Goal: Task Accomplishment & Management: Manage account settings

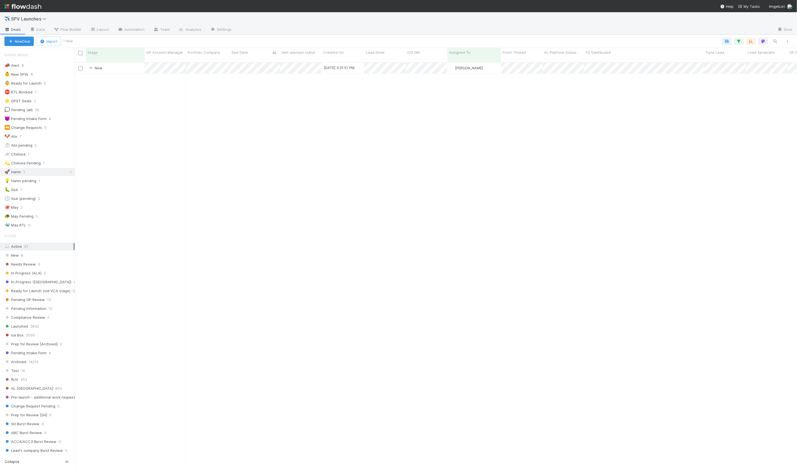
scroll to position [411, 723]
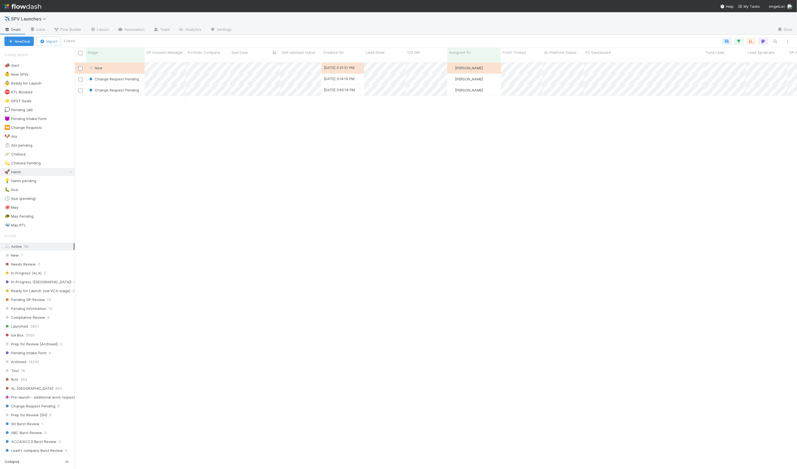
scroll to position [411, 723]
click at [142, 33] on link "Automation" at bounding box center [131, 29] width 36 height 9
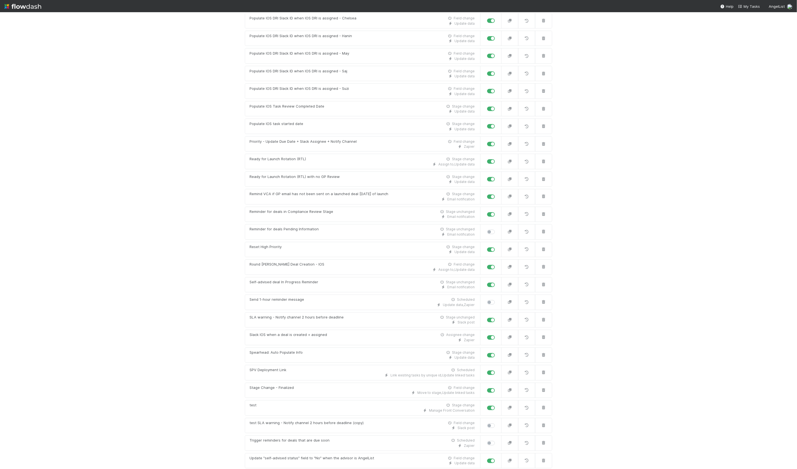
scroll to position [2921, 0]
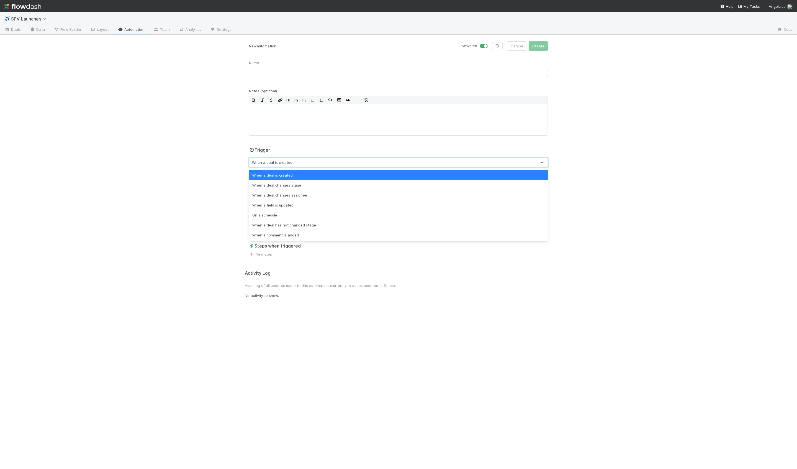
click at [275, 160] on div "When a deal is created" at bounding box center [272, 163] width 40 height 6
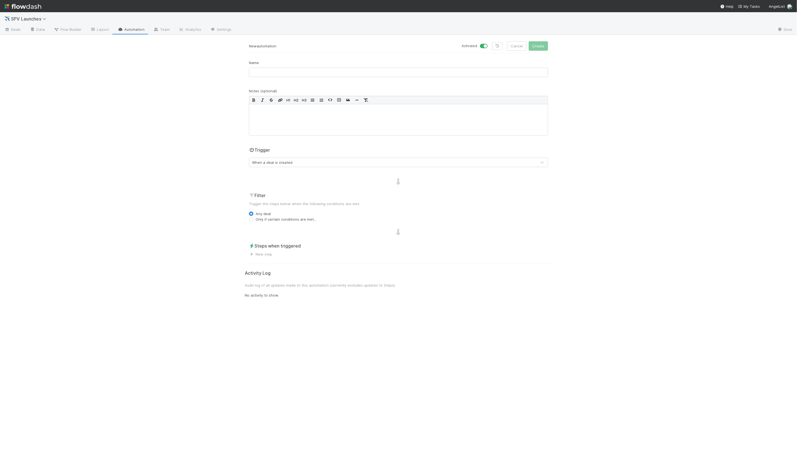
drag, startPoint x: 268, startPoint y: 262, endPoint x: 267, endPoint y: 258, distance: 4.0
click at [268, 262] on div "New automation Activated Cancel Create Name Notes (optional) H1 H2 H3 Trigger W…" at bounding box center [399, 255] width 316 height 428
click at [266, 256] on link "New step" at bounding box center [260, 254] width 23 height 4
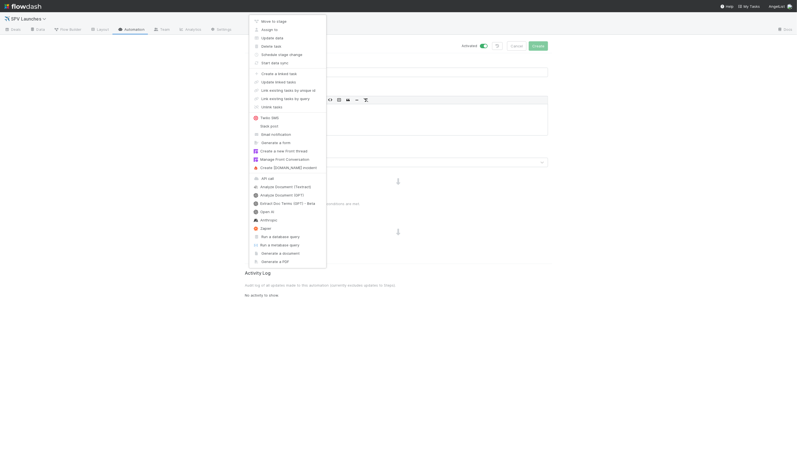
click at [193, 134] on div "Move to stage Assign to Update data Delete task Schedule stage change Start dat…" at bounding box center [398, 234] width 797 height 469
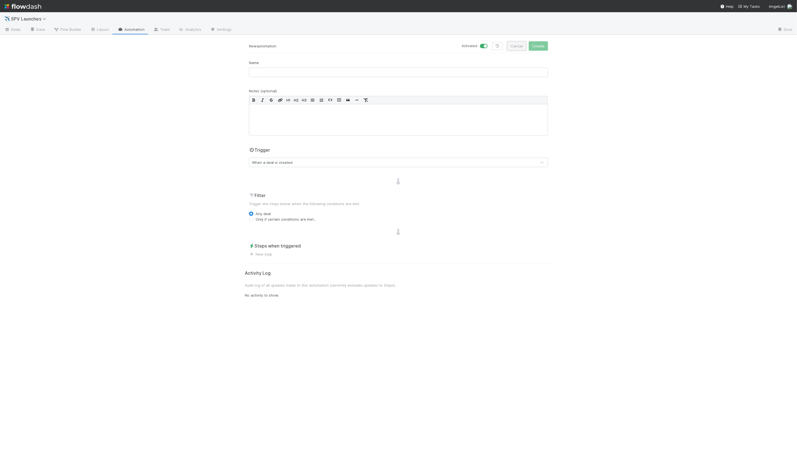
click at [514, 48] on button "Cancel" at bounding box center [516, 45] width 19 height 9
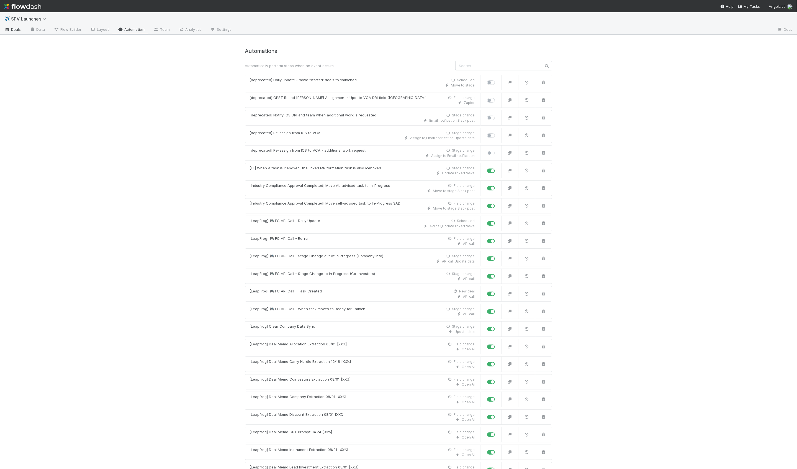
click at [15, 33] on link "Deals" at bounding box center [12, 29] width 25 height 9
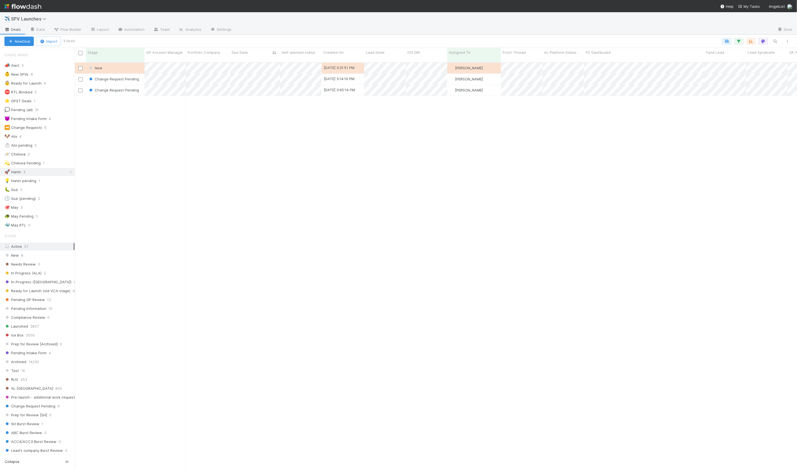
click at [58, 87] on div "📣 Alert 5 👶 New SPVs 8 👵 Ready for Launch 4 ⛔ RTL Blocked 5 ⭐ GPST Deals 1 💭 Pe…" at bounding box center [37, 145] width 75 height 167
click at [58, 85] on div "👵 Ready for Launch 4" at bounding box center [39, 83] width 70 height 7
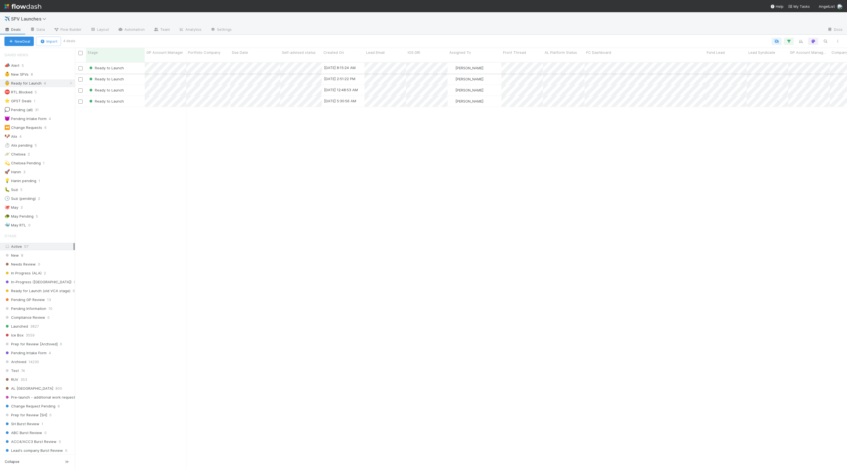
click at [138, 63] on div "Ready to Launch" at bounding box center [115, 68] width 59 height 11
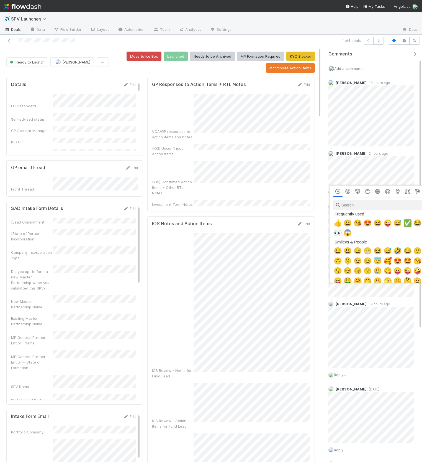
click at [406, 224] on span "✅" at bounding box center [408, 223] width 8 height 8
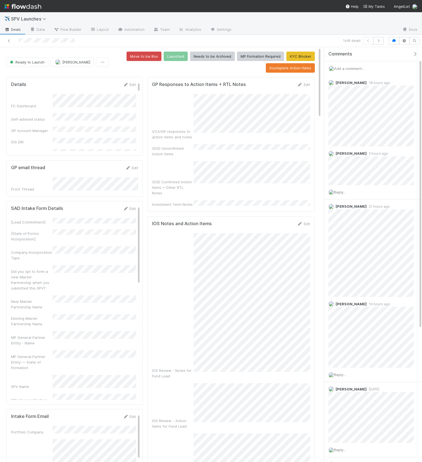
click at [417, 53] on icon "button" at bounding box center [416, 54] width 6 height 4
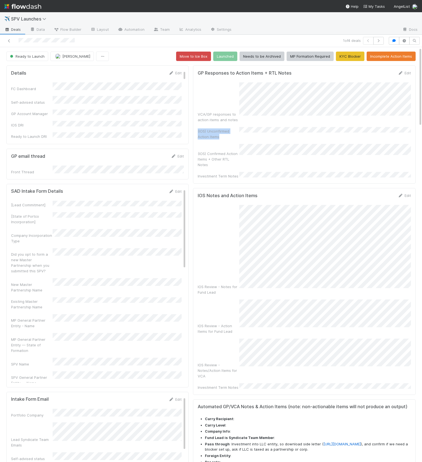
click at [277, 117] on div "VCA/GP responses to action items and notes (IOS) Unconfirmed Action Items (IOS)…" at bounding box center [304, 130] width 213 height 96
click at [307, 117] on div "VCA/GP responses to action items and notes (IOS) Unconfirmed Action Items (IOS)…" at bounding box center [304, 130] width 213 height 96
click at [411, 71] on link "Edit" at bounding box center [404, 73] width 13 height 4
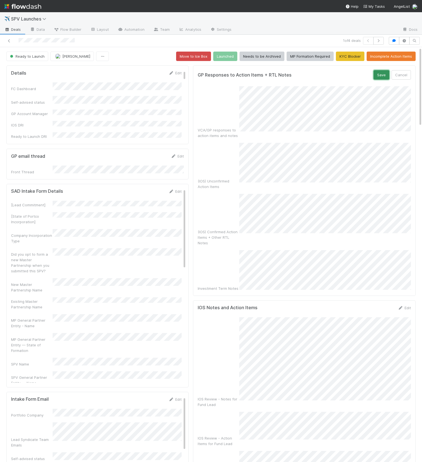
click at [381, 73] on button "Save" at bounding box center [382, 74] width 16 height 9
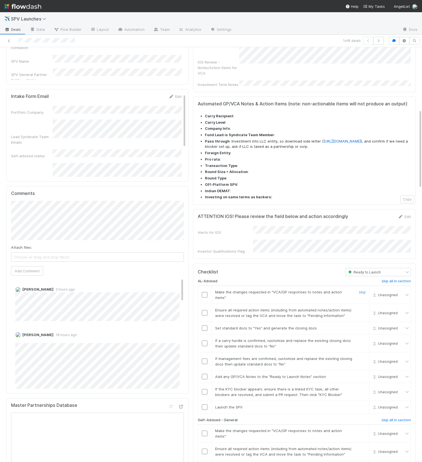
scroll to position [324, 0]
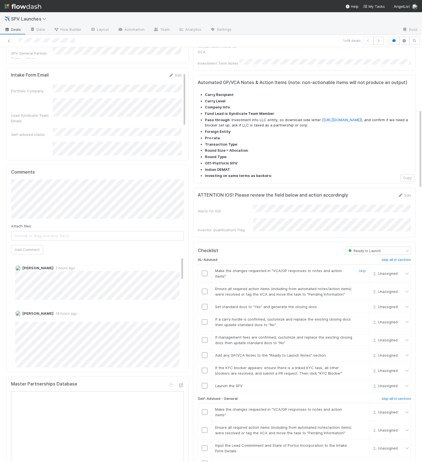
click at [203, 270] on input "checkbox" at bounding box center [205, 273] width 6 height 6
click at [204, 288] on input "checkbox" at bounding box center [205, 291] width 6 height 6
click at [392, 257] on h6 "skip all in section" at bounding box center [396, 259] width 29 height 4
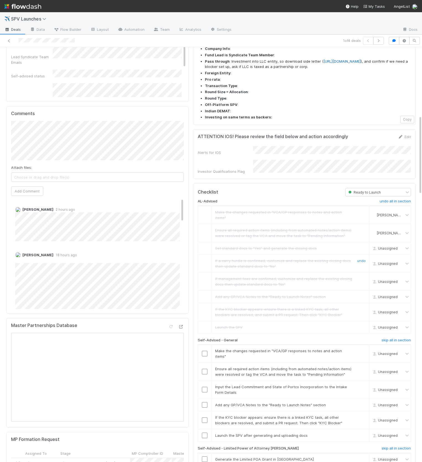
scroll to position [411, 0]
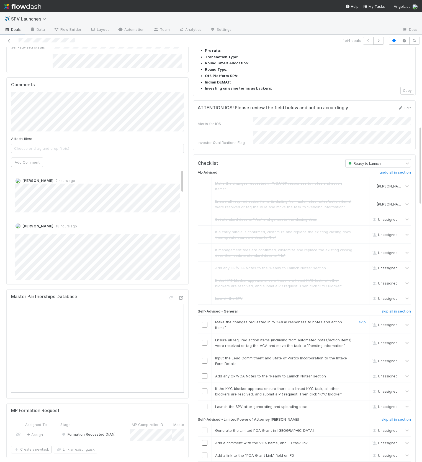
click at [206, 322] on input "checkbox" at bounding box center [205, 325] width 6 height 6
click at [204, 340] on input "checkbox" at bounding box center [205, 343] width 6 height 6
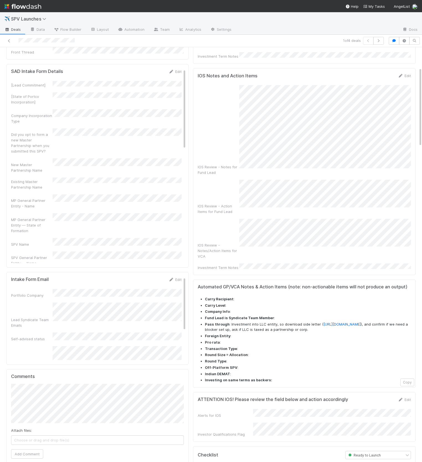
scroll to position [0, 0]
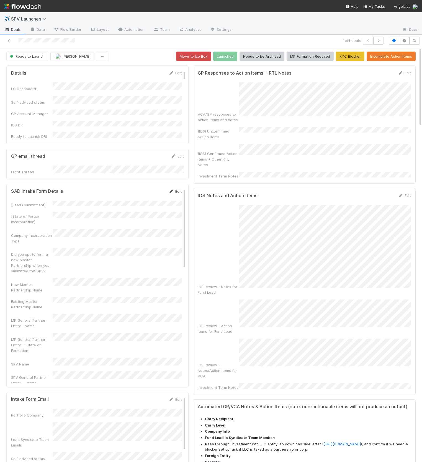
click at [175, 189] on link "Edit" at bounding box center [175, 191] width 13 height 4
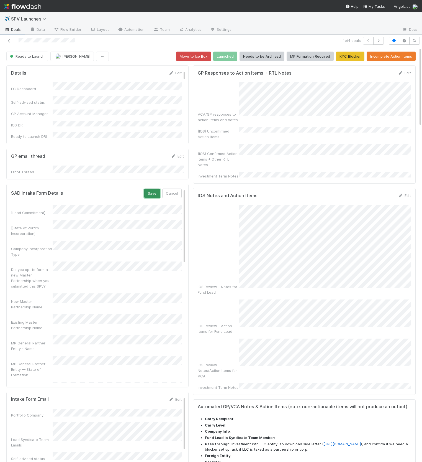
click at [154, 191] on button "Save" at bounding box center [152, 192] width 16 height 9
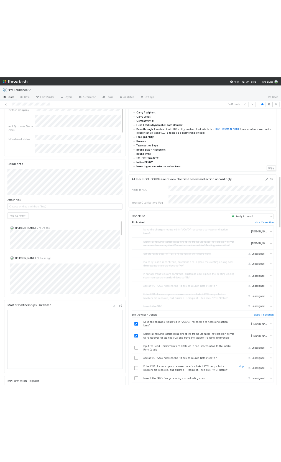
scroll to position [526, 0]
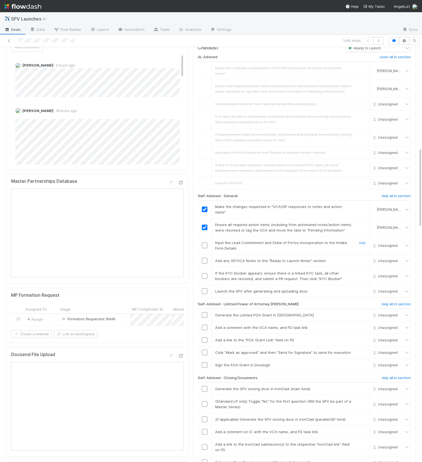
drag, startPoint x: 203, startPoint y: 195, endPoint x: 203, endPoint y: 212, distance: 16.6
click at [203, 242] on input "checkbox" at bounding box center [205, 245] width 6 height 6
click at [203, 258] on input "checkbox" at bounding box center [205, 261] width 6 height 6
click at [362, 271] on link "skip" at bounding box center [362, 273] width 7 height 4
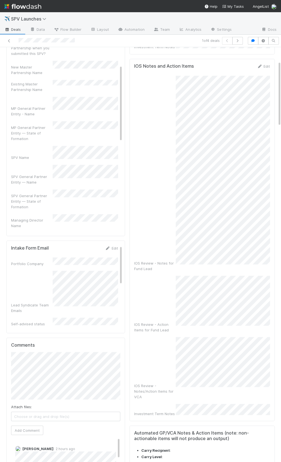
scroll to position [0, 0]
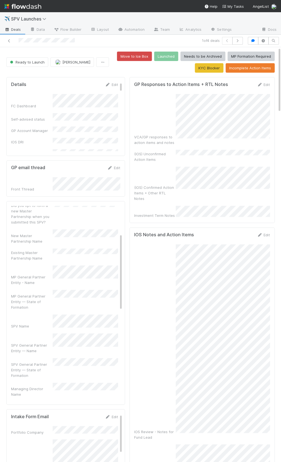
click at [163, 213] on div "Investment Term Notes" at bounding box center [155, 216] width 42 height 6
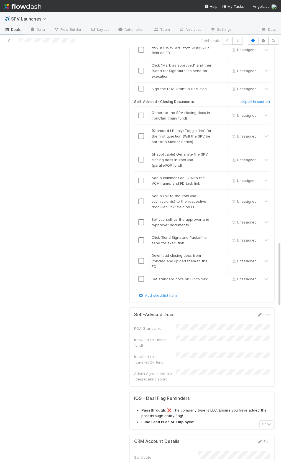
scroll to position [1231, 0]
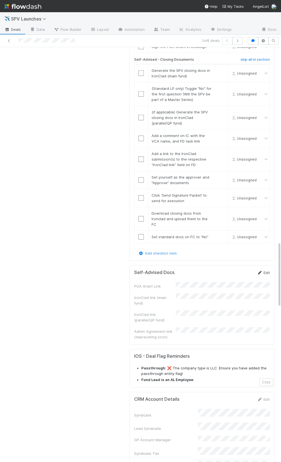
click at [262, 270] on link "Edit" at bounding box center [263, 272] width 13 height 4
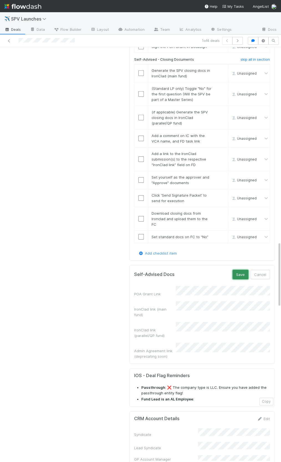
click at [237, 270] on button "Save" at bounding box center [240, 274] width 16 height 9
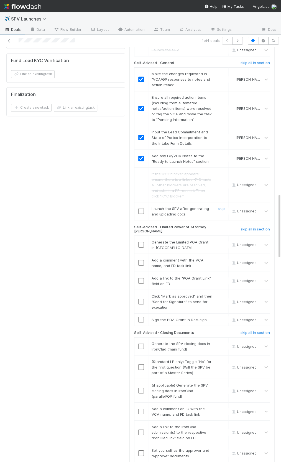
scroll to position [968, 0]
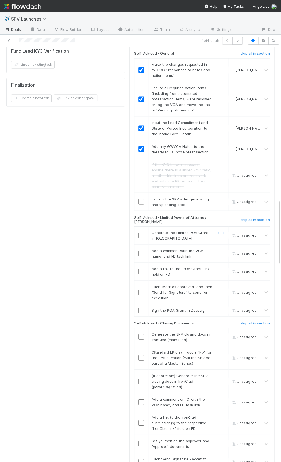
click at [143, 232] on input "checkbox" at bounding box center [141, 235] width 6 height 6
click at [140, 250] on input "checkbox" at bounding box center [141, 253] width 6 height 6
click at [139, 262] on td at bounding box center [141, 271] width 14 height 18
click at [140, 268] on input "checkbox" at bounding box center [141, 271] width 6 height 6
click at [139, 289] on input "checkbox" at bounding box center [141, 292] width 6 height 6
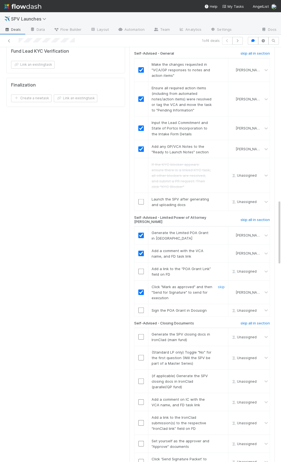
click at [140, 268] on input "checkbox" at bounding box center [141, 271] width 6 height 6
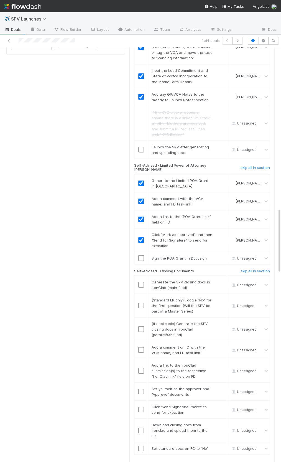
scroll to position [1022, 0]
click at [140, 254] on input "checkbox" at bounding box center [141, 257] width 6 height 6
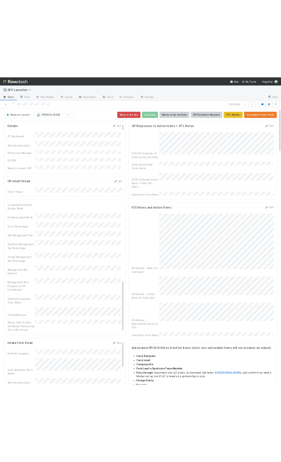
scroll to position [294, 0]
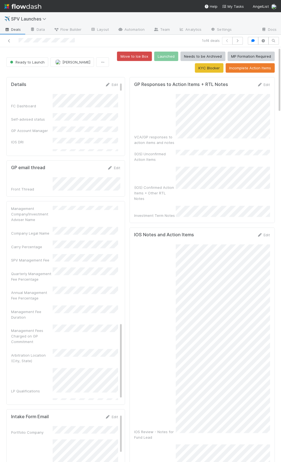
click at [194, 156] on div "VCA/GP responses to action items and notes (IOS) Unconfirmed Action Items (IOS)…" at bounding box center [202, 156] width 136 height 124
click at [158, 428] on div "IOS Review - Notes for Fund Lead" at bounding box center [155, 433] width 42 height 11
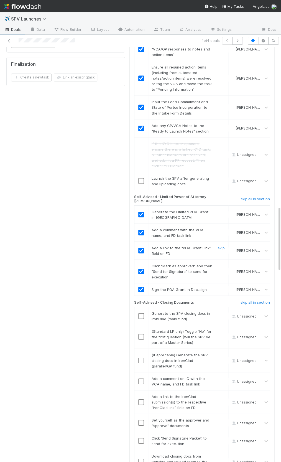
scroll to position [1024, 0]
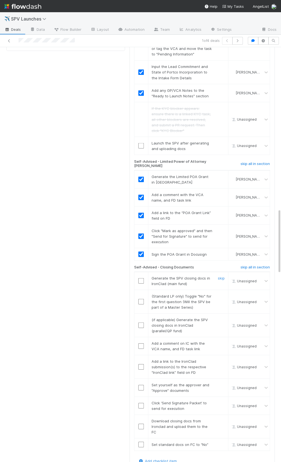
click at [140, 278] on input "checkbox" at bounding box center [141, 281] width 6 height 6
click at [222, 293] on link "skip" at bounding box center [221, 295] width 7 height 4
click at [221, 317] on link "skip" at bounding box center [221, 319] width 7 height 4
click at [142, 343] on input "checkbox" at bounding box center [141, 346] width 6 height 6
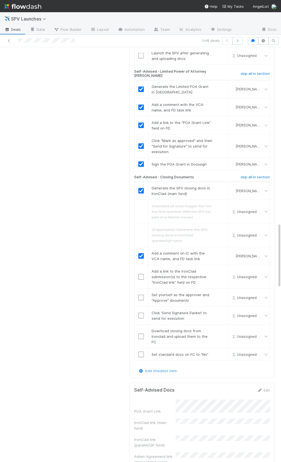
scroll to position [1120, 0]
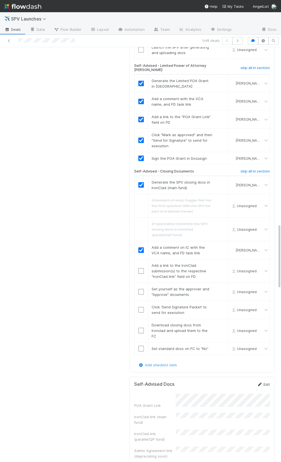
click at [267, 382] on link "Edit" at bounding box center [263, 384] width 13 height 4
click at [235, 381] on button "Save" at bounding box center [240, 385] width 16 height 9
click at [142, 268] on input "checkbox" at bounding box center [141, 271] width 6 height 6
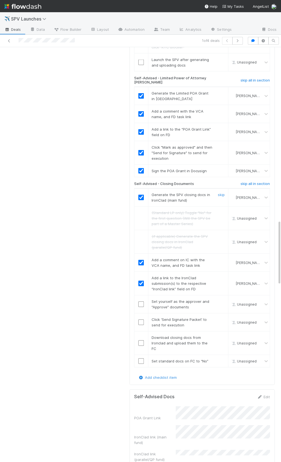
scroll to position [1124, 0]
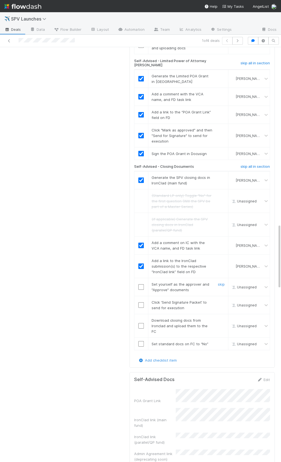
click at [141, 284] on input "checkbox" at bounding box center [141, 287] width 6 height 6
click at [141, 302] on input "checkbox" at bounding box center [141, 305] width 6 height 6
click at [139, 341] on input "checkbox" at bounding box center [141, 344] width 6 height 6
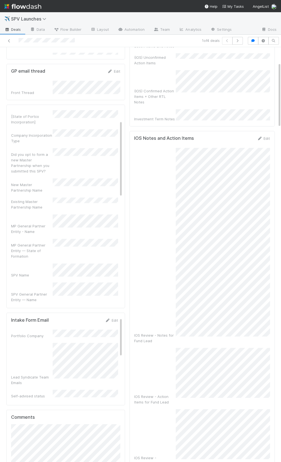
scroll to position [28, 0]
click at [50, 260] on div "SPV Name" at bounding box center [64, 267] width 107 height 15
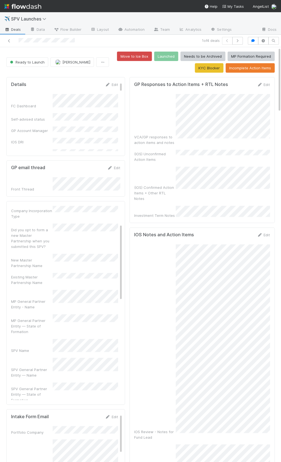
click at [188, 87] on form "GP Responses to Action Items + RTL Notes Edit VCA/GP responses to action items …" at bounding box center [202, 150] width 136 height 136
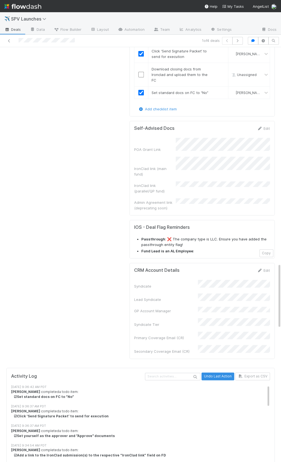
scroll to position [1267, 0]
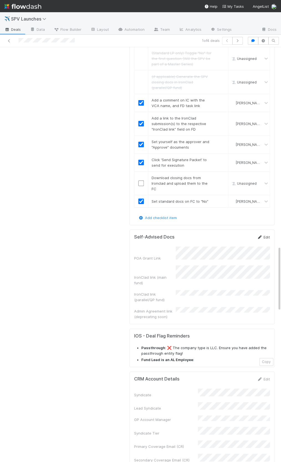
click at [264, 235] on link "Edit" at bounding box center [263, 237] width 13 height 4
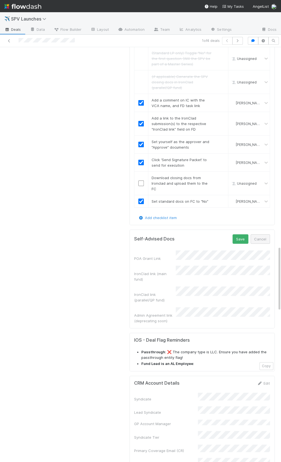
scroll to position [1267, 0]
click at [211, 286] on div "IronClad link (parallel/QP fund)" at bounding box center [202, 294] width 136 height 16
click at [236, 234] on button "Save" at bounding box center [240, 238] width 16 height 9
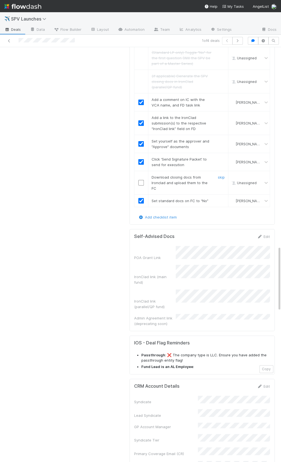
click at [176, 175] on span "Download closing docs from Ironclad and upload them to the FC" at bounding box center [180, 183] width 56 height 16
click at [140, 180] on input "checkbox" at bounding box center [141, 183] width 6 height 6
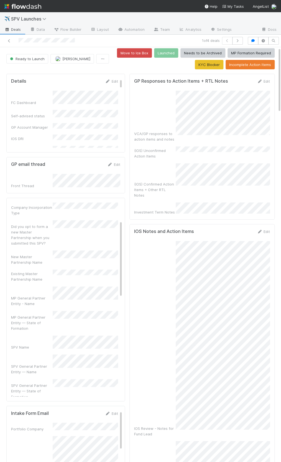
scroll to position [0, 0]
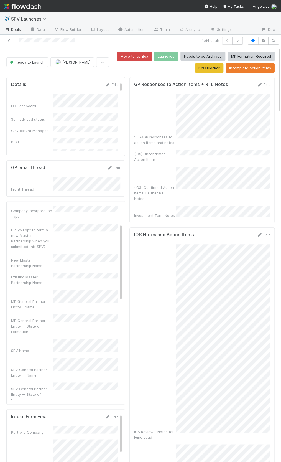
click at [268, 87] on form "GP Responses to Action Items + RTL Notes Edit VCA/GP responses to action items …" at bounding box center [202, 150] width 136 height 136
click at [267, 85] on link "Edit" at bounding box center [263, 84] width 13 height 4
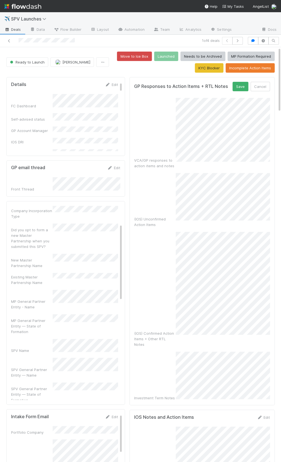
click at [213, 320] on div "VCA/GP responses to action items and notes (IOS) Unconfirmed Action Items (IOS)…" at bounding box center [202, 249] width 136 height 302
click at [232, 83] on div "GP Responses to Action Items + RTL Notes Save Cancel" at bounding box center [202, 86] width 136 height 9
click at [237, 85] on button "Save" at bounding box center [240, 86] width 16 height 9
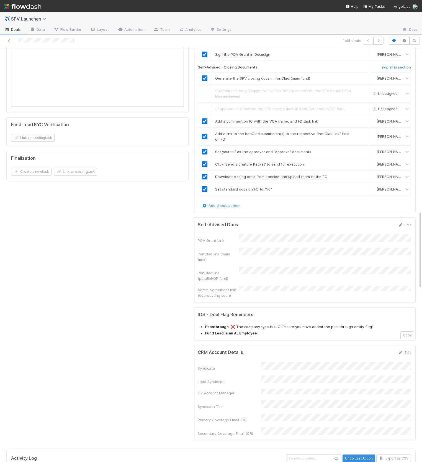
scroll to position [661, 0]
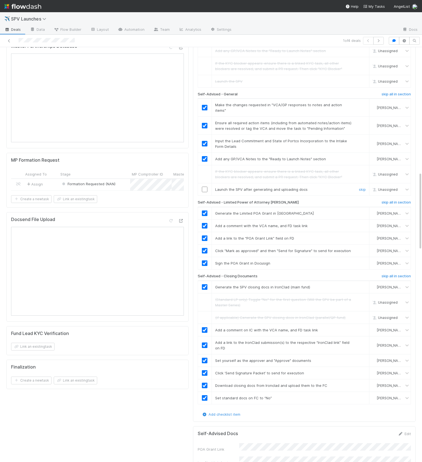
click at [206, 186] on input "checkbox" at bounding box center [205, 189] width 6 height 6
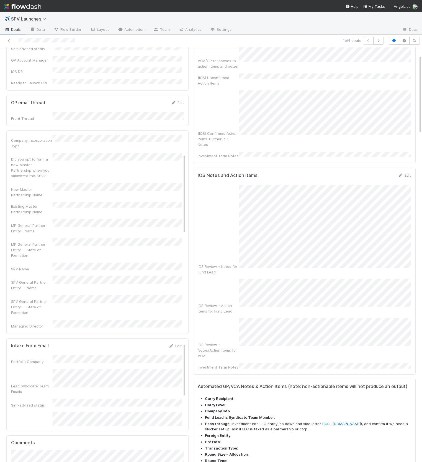
scroll to position [0, 0]
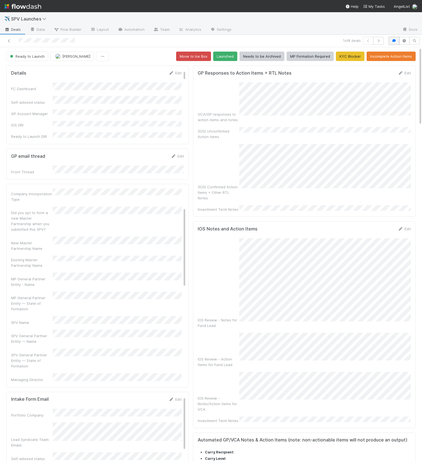
click at [395, 38] on button "button" at bounding box center [394, 41] width 11 height 8
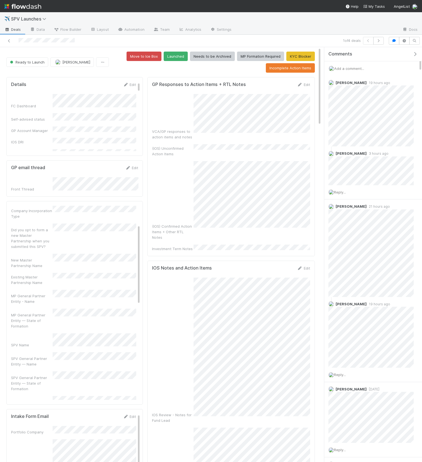
click at [359, 65] on div "Add a comment..." at bounding box center [373, 68] width 98 height 14
click at [359, 67] on span "Add a comment..." at bounding box center [349, 68] width 30 height 4
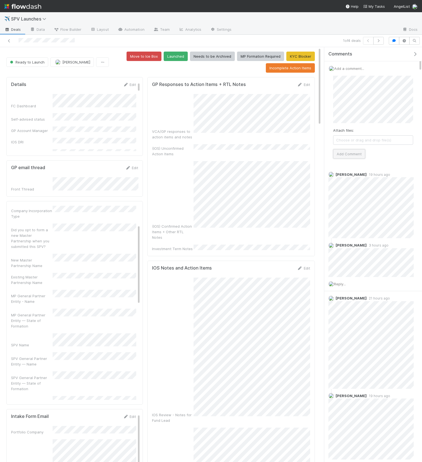
click at [354, 153] on button "Add Comment" at bounding box center [349, 153] width 32 height 9
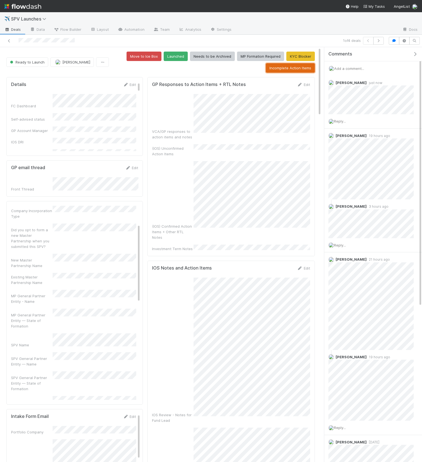
click at [277, 70] on button "Incomplete Action Items" at bounding box center [290, 67] width 49 height 9
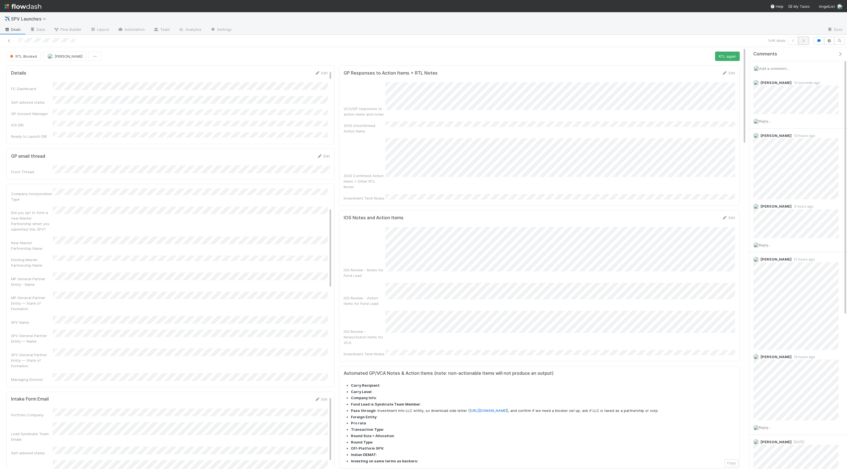
click at [797, 42] on button "button" at bounding box center [803, 41] width 11 height 8
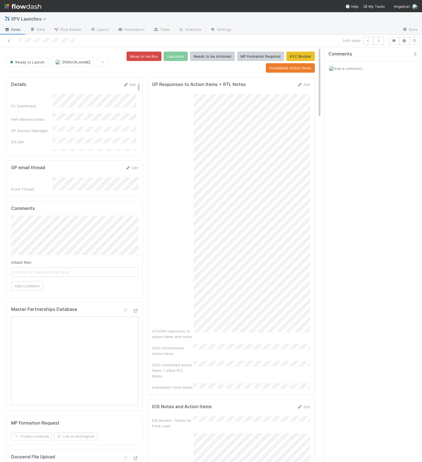
click at [413, 54] on icon "button" at bounding box center [416, 54] width 6 height 4
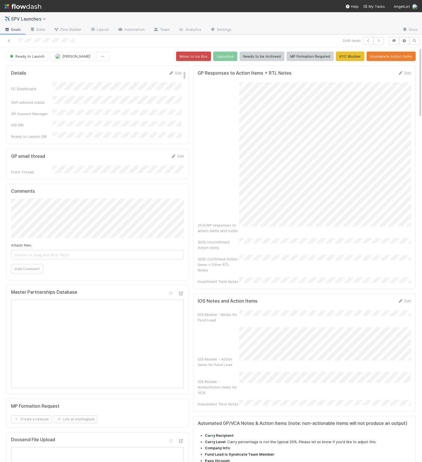
click at [229, 95] on div "VCA/GP responses to action items and notes" at bounding box center [304, 157] width 213 height 151
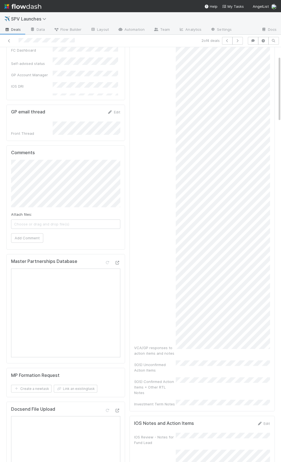
scroll to position [55, 0]
click at [173, 202] on div "VCA/GP responses to action items and notes" at bounding box center [202, 197] width 136 height 317
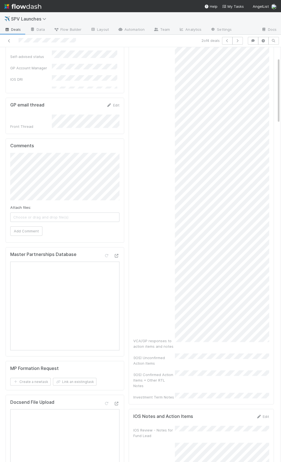
scroll to position [66, 0]
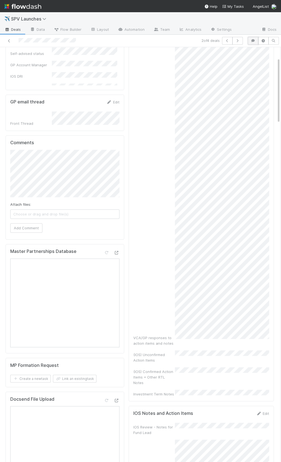
click at [253, 42] on icon "button" at bounding box center [253, 40] width 6 height 3
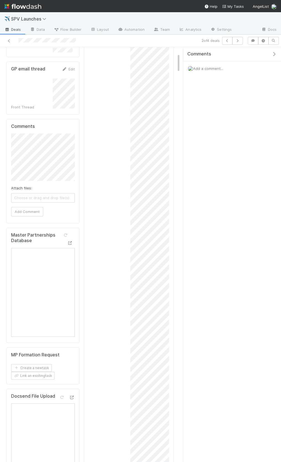
click at [225, 69] on div "Add a comment..." at bounding box center [232, 68] width 98 height 14
click at [211, 68] on span "Add a comment..." at bounding box center [208, 68] width 30 height 4
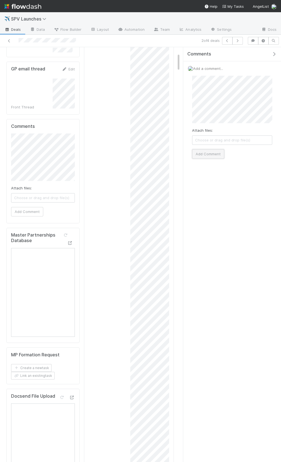
click at [222, 150] on button "Add Comment" at bounding box center [208, 153] width 32 height 9
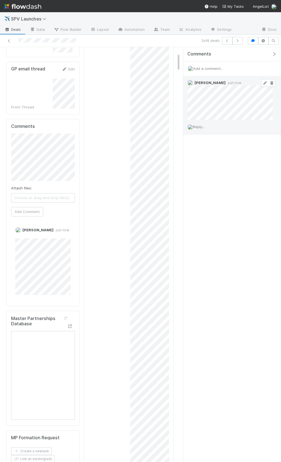
click at [263, 83] on icon at bounding box center [265, 83] width 6 height 4
click at [272, 56] on icon "button" at bounding box center [274, 54] width 6 height 4
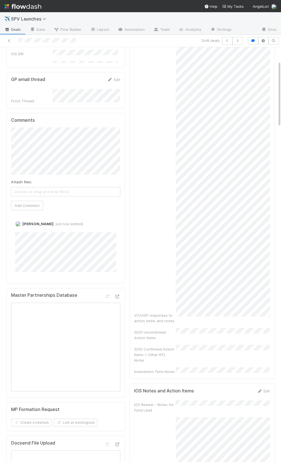
scroll to position [88, 0]
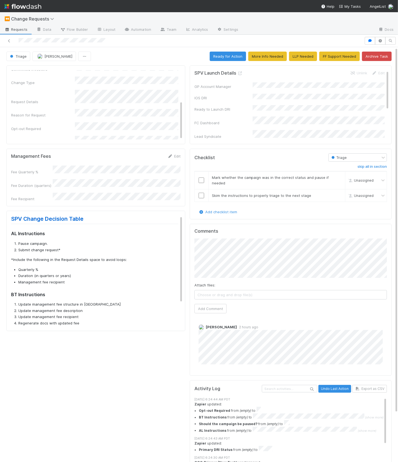
scroll to position [54, 0]
click at [369, 40] on icon "button" at bounding box center [370, 40] width 6 height 3
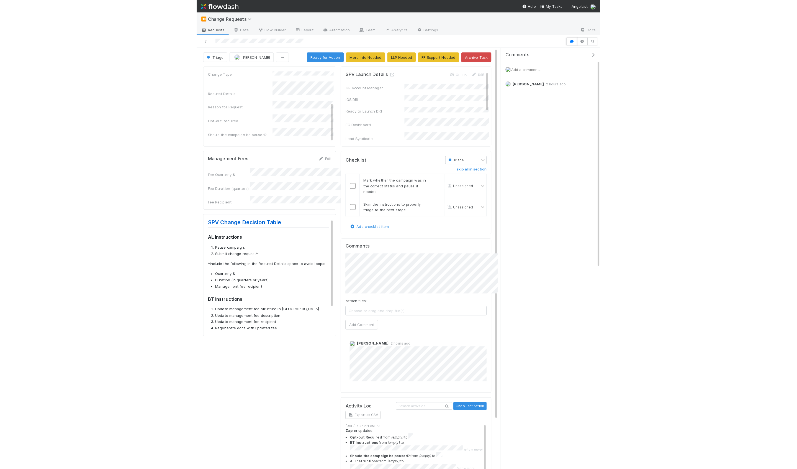
scroll to position [60, 0]
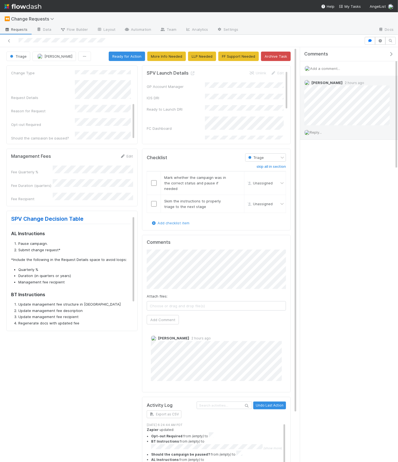
click at [312, 130] on span "Reply..." at bounding box center [315, 132] width 12 height 4
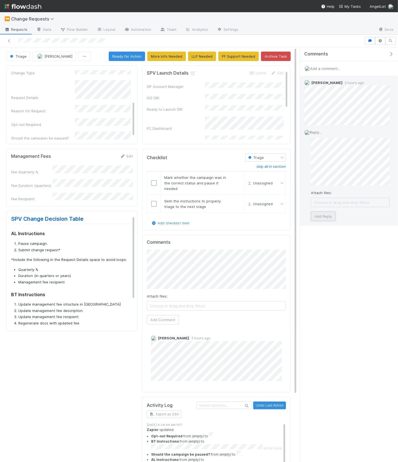
click at [333, 214] on button "Add Reply" at bounding box center [323, 215] width 25 height 9
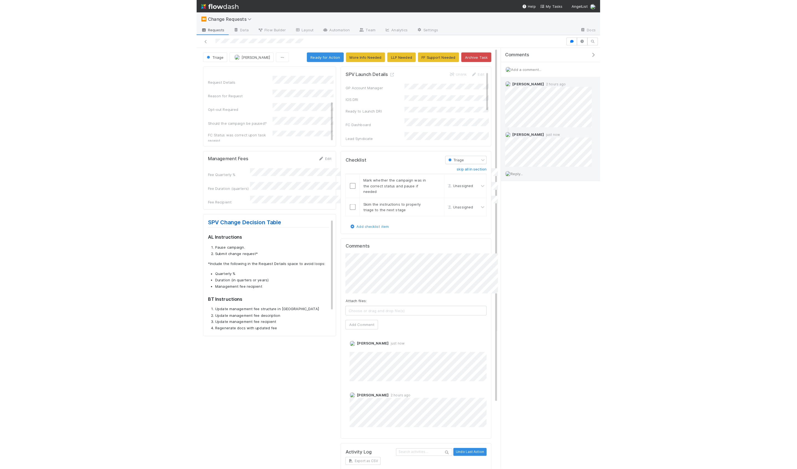
scroll to position [48, 0]
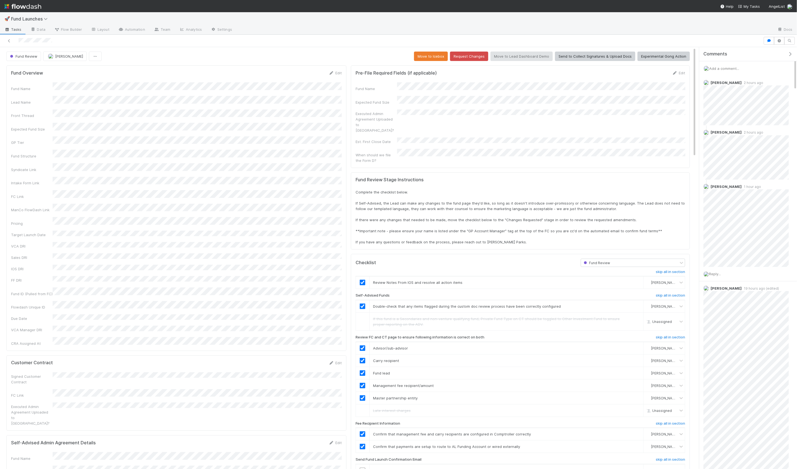
click at [347, 53] on div "Fund Review Sarah Zheng Move to Icebox Request Changes Move to Lead Dashboard D…" at bounding box center [348, 56] width 684 height 9
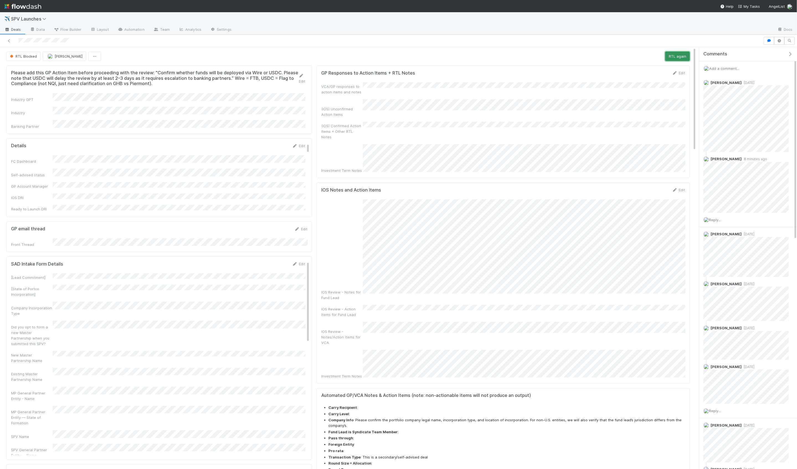
click at [678, 59] on button "RTL again" at bounding box center [677, 56] width 25 height 9
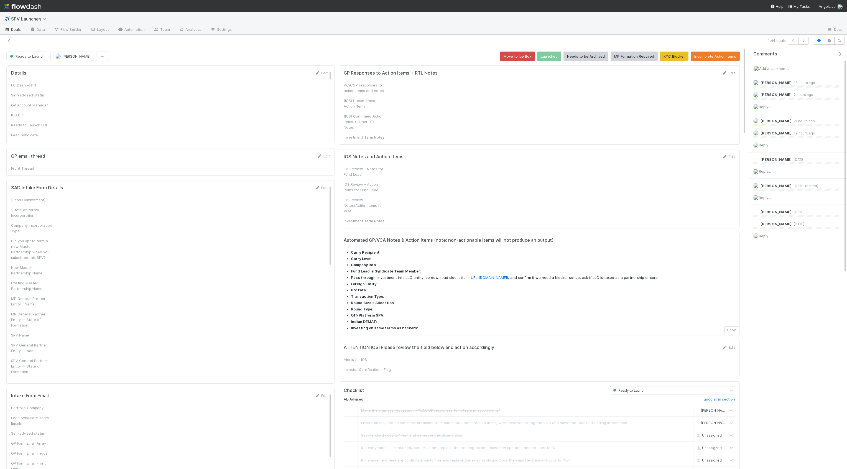
checkbox input "true"
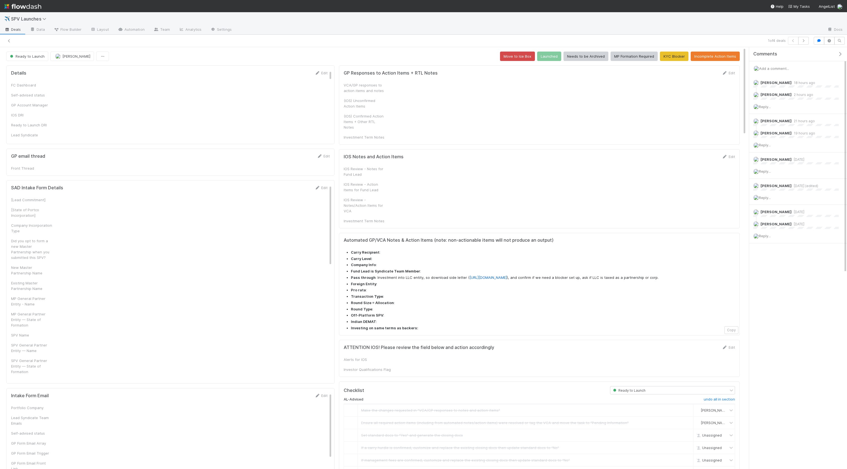
checkbox input "true"
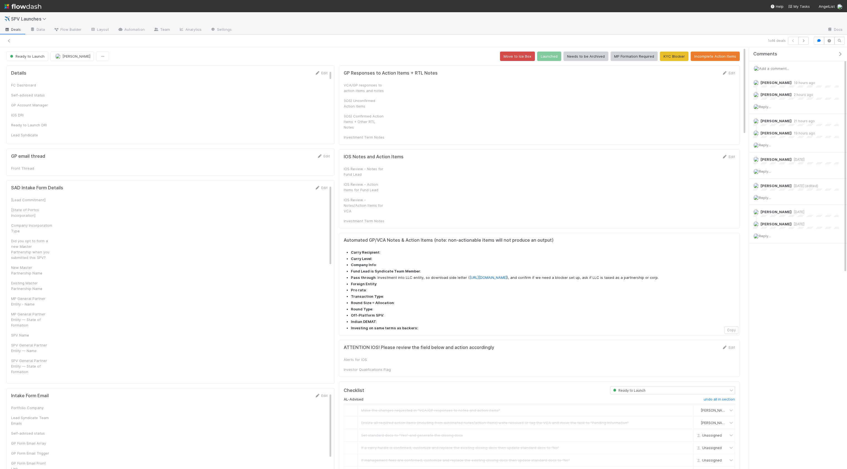
checkbox input "true"
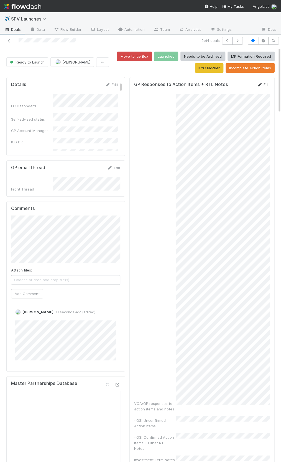
click at [265, 85] on link "Edit" at bounding box center [263, 84] width 13 height 4
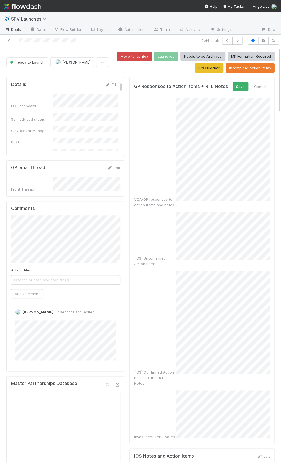
click at [175, 332] on div "(IOS) Confirmed Action Items + Other RTL Notes" at bounding box center [202, 328] width 136 height 115
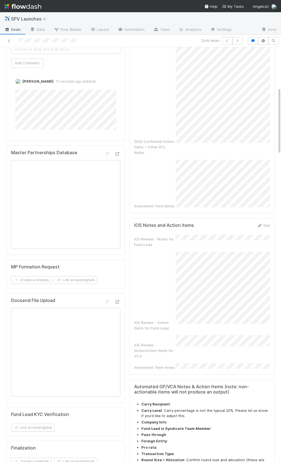
scroll to position [273, 0]
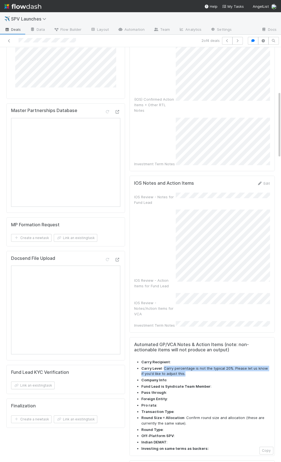
drag, startPoint x: 163, startPoint y: 322, endPoint x: 186, endPoint y: 325, distance: 22.9
click at [186, 365] on li "Carry Level : Carry percentage is not the typical 20%. Please let us know if yo…" at bounding box center [205, 370] width 129 height 11
copy li "Carry percentage is not the typical 20%. Please let us know if you'd like to ad…"
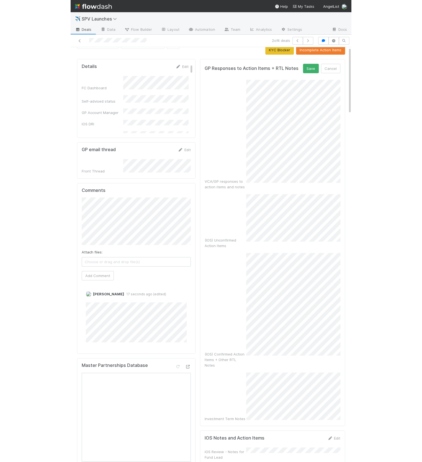
scroll to position [0, 0]
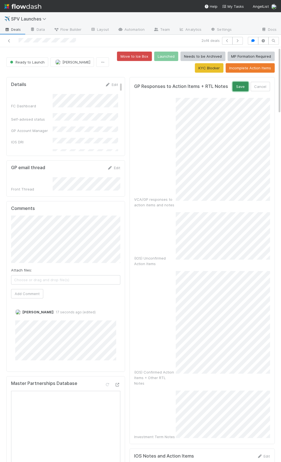
click at [236, 87] on button "Save" at bounding box center [240, 86] width 16 height 9
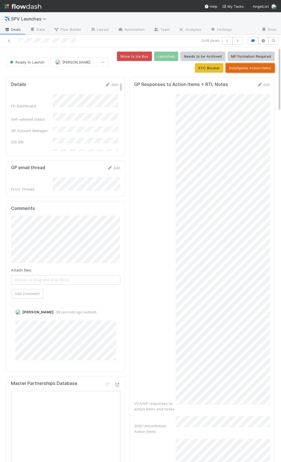
click at [243, 70] on button "Incomplete Action Items" at bounding box center [250, 67] width 49 height 9
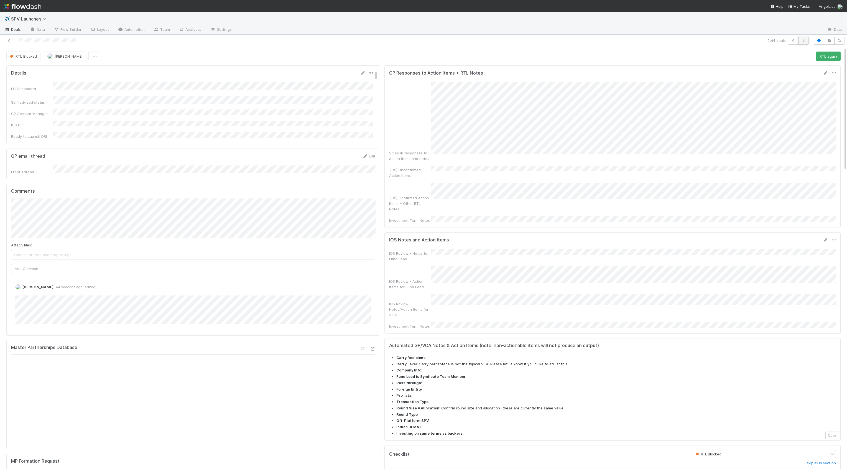
click at [281, 41] on icon "button" at bounding box center [803, 40] width 6 height 3
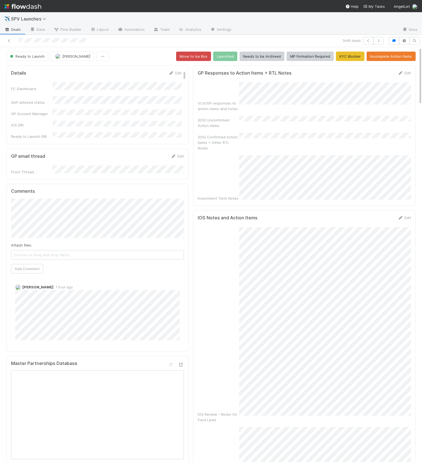
click at [227, 134] on div "(IOS) Confirmed Action Items + Other RTL Notes" at bounding box center [219, 142] width 42 height 17
click at [281, 40] on button "button" at bounding box center [394, 41] width 11 height 8
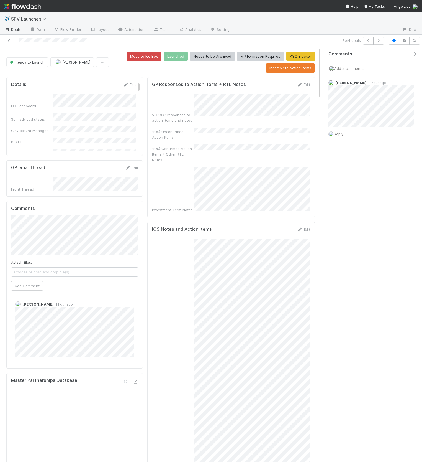
click at [281, 52] on icon "button" at bounding box center [416, 54] width 6 height 4
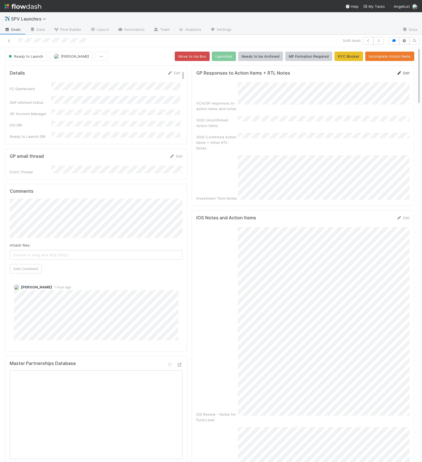
click at [281, 72] on link "Edit" at bounding box center [403, 73] width 13 height 4
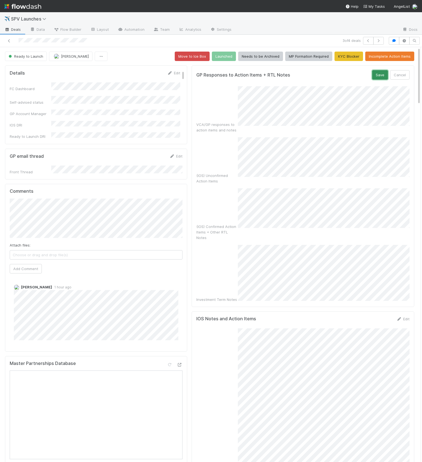
click at [281, 77] on button "Save" at bounding box center [380, 74] width 16 height 9
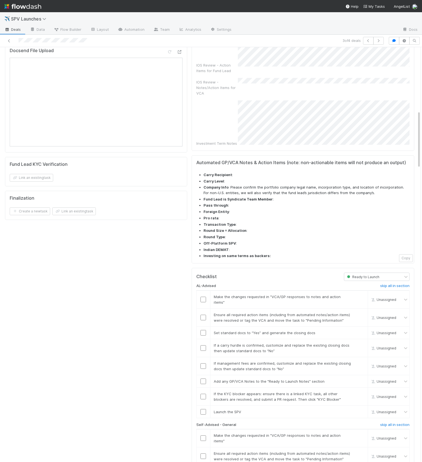
scroll to position [462, 0]
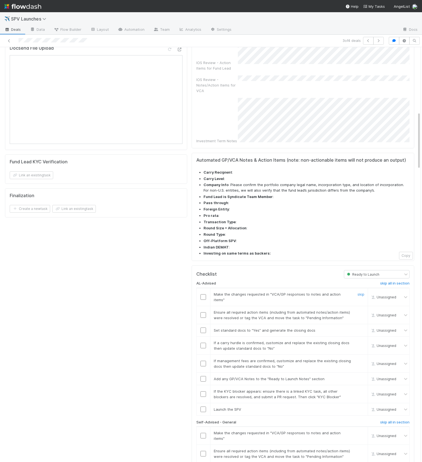
click at [203, 294] on input "checkbox" at bounding box center [204, 297] width 6 height 6
click at [205, 312] on input "checkbox" at bounding box center [204, 315] width 6 height 6
click at [205, 327] on input "checkbox" at bounding box center [204, 330] width 6 height 6
click at [281, 340] on link "skip" at bounding box center [361, 342] width 7 height 4
click at [281, 358] on div "skip" at bounding box center [360, 363] width 17 height 11
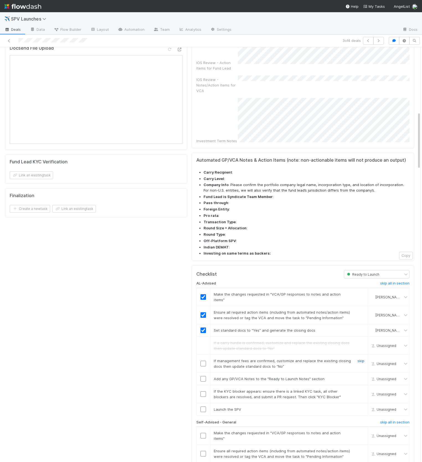
click at [281, 358] on link "skip" at bounding box center [361, 360] width 7 height 4
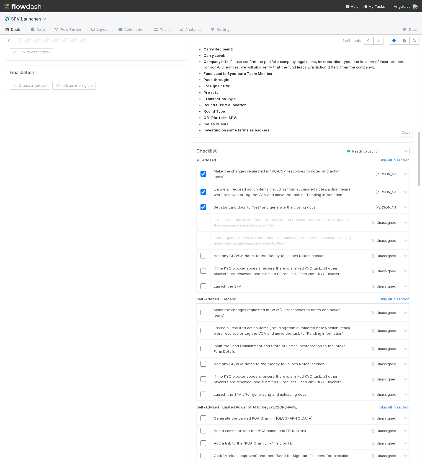
scroll to position [595, 0]
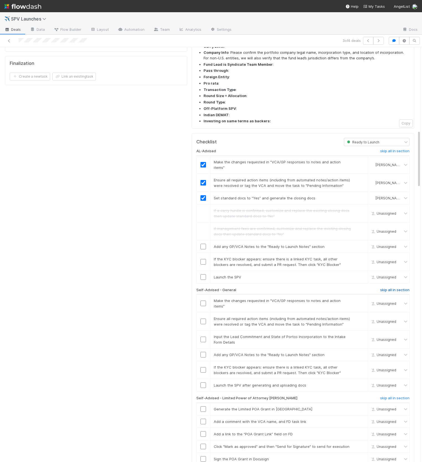
click at [281, 288] on h6 "skip all in section" at bounding box center [394, 290] width 29 height 4
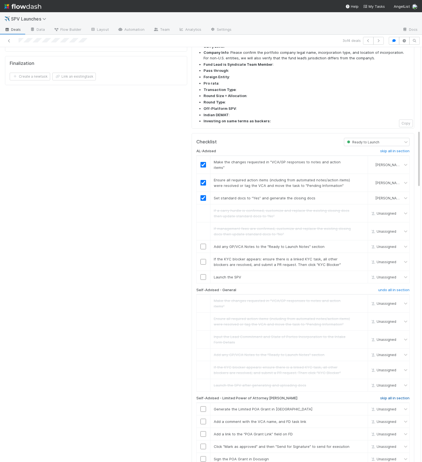
click at [281, 396] on h6 "skip all in section" at bounding box center [394, 398] width 29 height 4
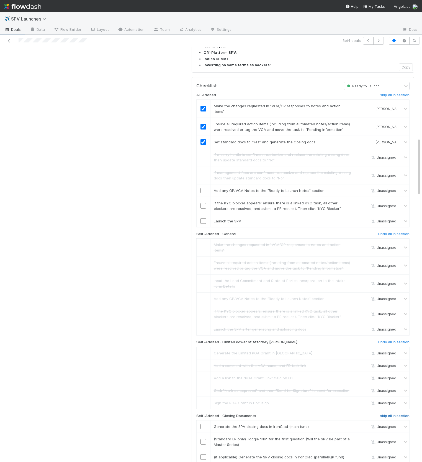
click at [281, 413] on h6 "skip all in section" at bounding box center [394, 415] width 29 height 4
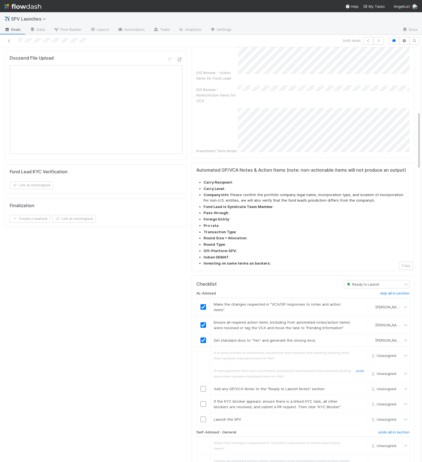
scroll to position [502, 0]
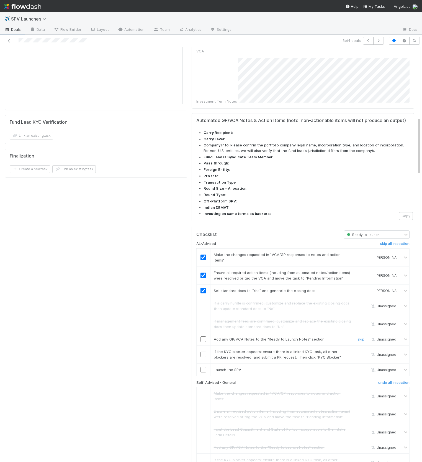
click at [202, 336] on input "checkbox" at bounding box center [204, 339] width 6 height 6
click at [281, 349] on link "skip" at bounding box center [361, 351] width 7 height 4
click at [203, 336] on input "checkbox" at bounding box center [204, 339] width 6 height 6
click at [204, 367] on input "checkbox" at bounding box center [204, 370] width 6 height 6
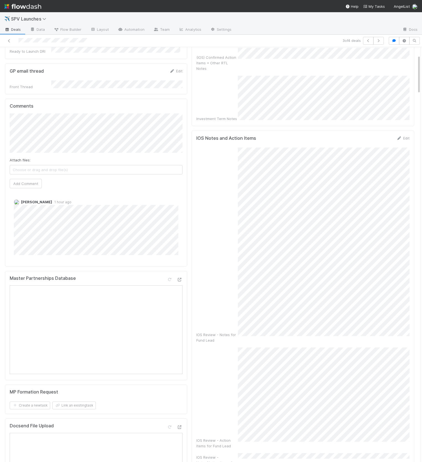
scroll to position [0, 0]
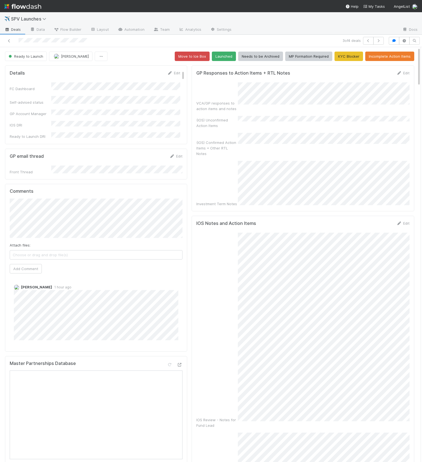
click at [249, 141] on div "VCA/GP responses to action items and notes (IOS) Unconfirmed Action Items (IOS)…" at bounding box center [302, 144] width 213 height 124
click at [223, 57] on button "Launched" at bounding box center [224, 56] width 24 height 9
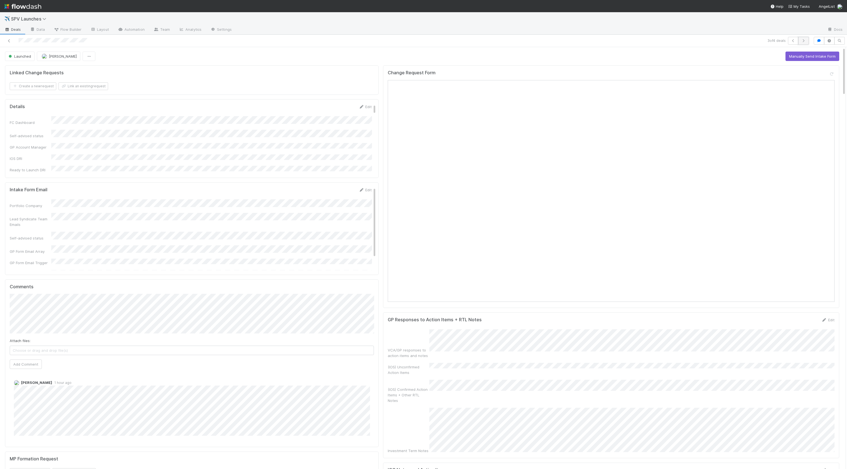
click at [281, 40] on icon "button" at bounding box center [803, 40] width 6 height 3
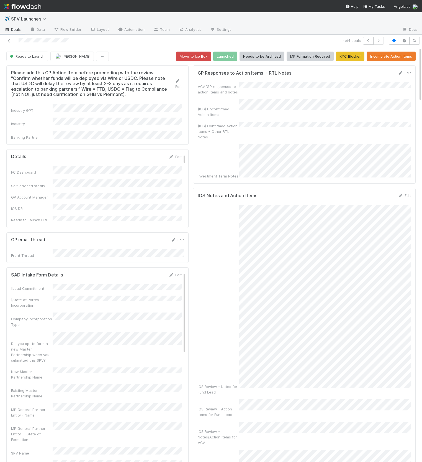
click at [225, 144] on div "Investment Term Notes" at bounding box center [304, 161] width 213 height 35
click at [281, 107] on div "VCA/GP responses to action items and notes (IOS) Unconfirmed Action Items (IOS)…" at bounding box center [304, 130] width 213 height 96
click at [281, 39] on icon "button" at bounding box center [394, 40] width 6 height 3
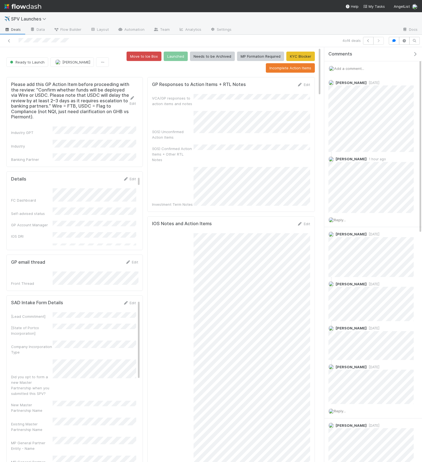
click at [281, 52] on icon "button" at bounding box center [416, 54] width 6 height 4
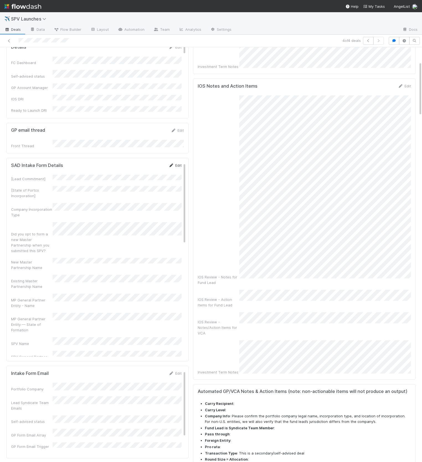
click at [177, 163] on link "Edit" at bounding box center [175, 165] width 13 height 4
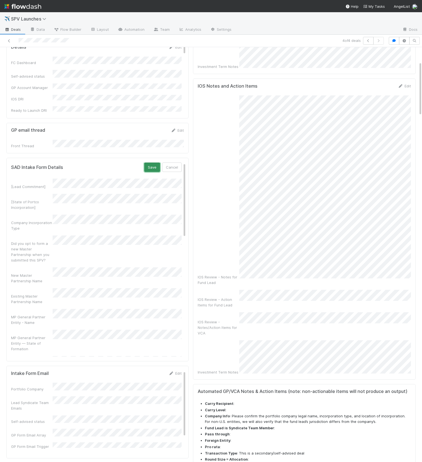
click at [151, 162] on button "Save" at bounding box center [152, 166] width 16 height 9
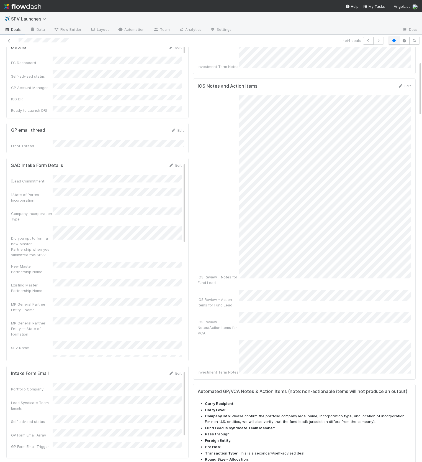
click at [281, 42] on button "button" at bounding box center [394, 41] width 11 height 8
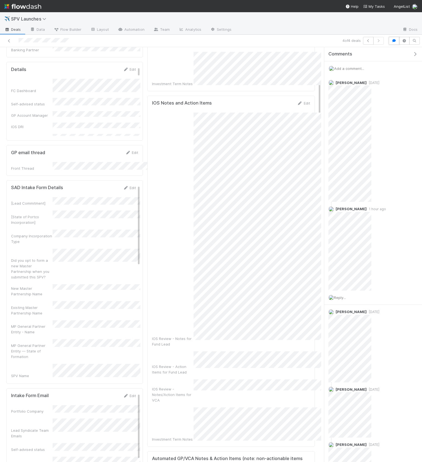
scroll to position [132, 0]
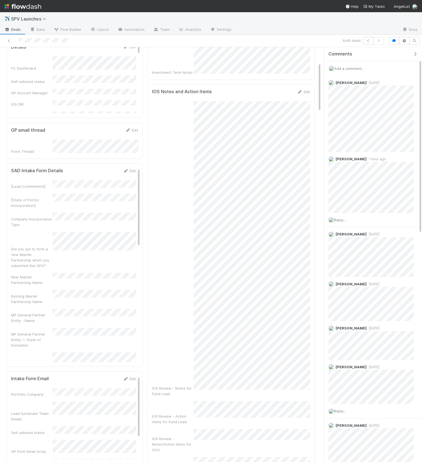
click at [281, 50] on div "Comments" at bounding box center [373, 54] width 98 height 14
click at [281, 52] on icon "button" at bounding box center [416, 54] width 6 height 4
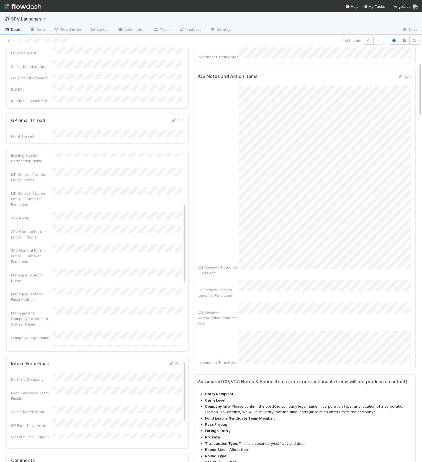
scroll to position [0, 0]
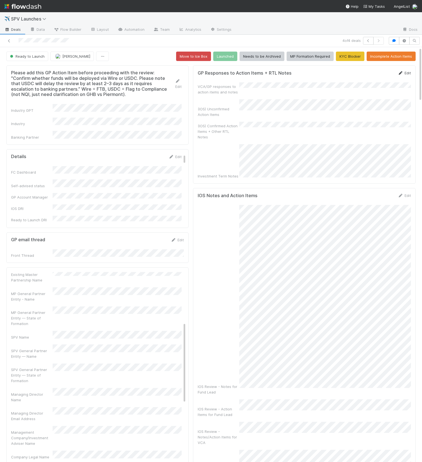
click at [281, 72] on link "Edit" at bounding box center [404, 73] width 13 height 4
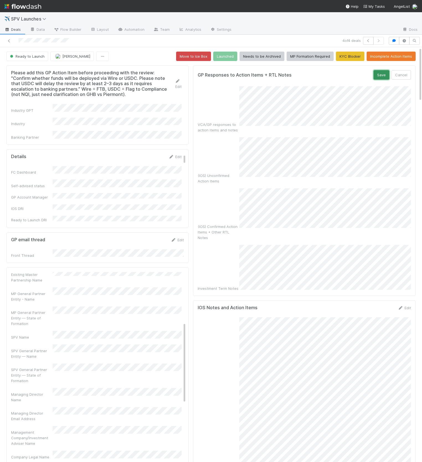
click at [281, 76] on button "Save" at bounding box center [382, 74] width 16 height 9
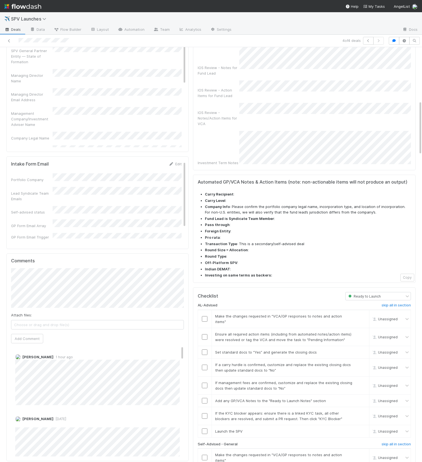
scroll to position [409, 0]
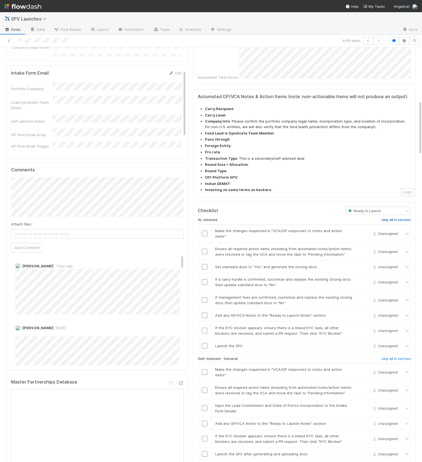
click at [281, 217] on h6 "skip all in section" at bounding box center [396, 219] width 29 height 4
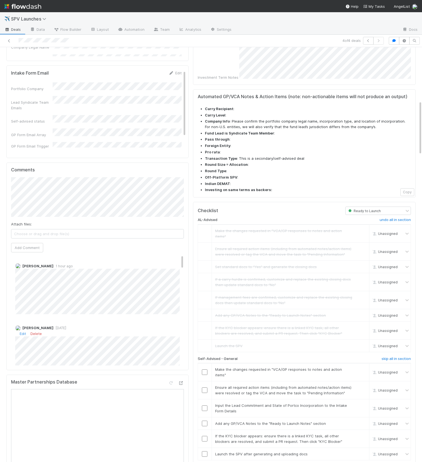
scroll to position [409, 0]
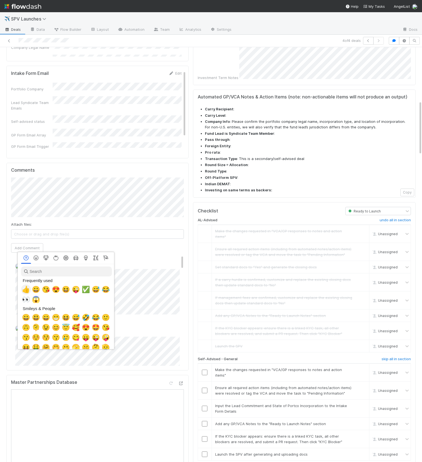
click at [23, 288] on span "👍" at bounding box center [26, 289] width 8 height 8
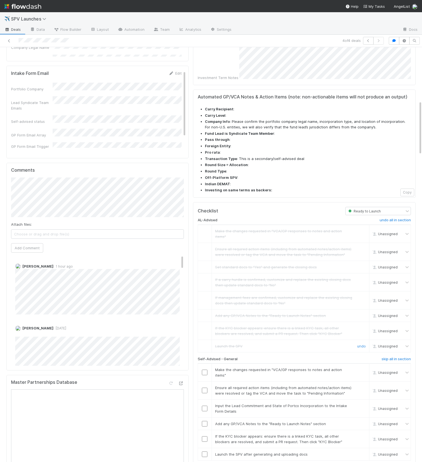
scroll to position [450, 0]
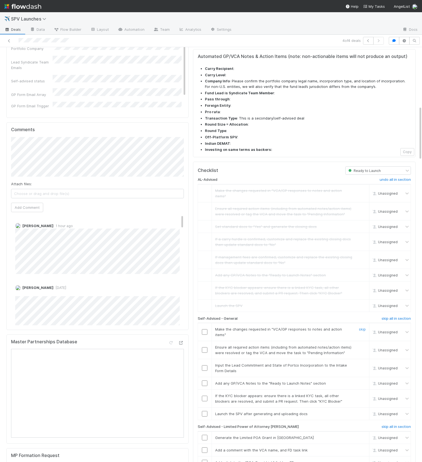
click at [206, 329] on input "checkbox" at bounding box center [205, 332] width 6 height 6
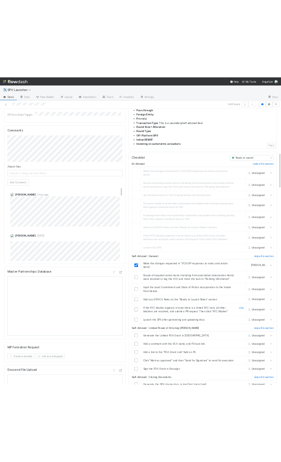
scroll to position [503, 0]
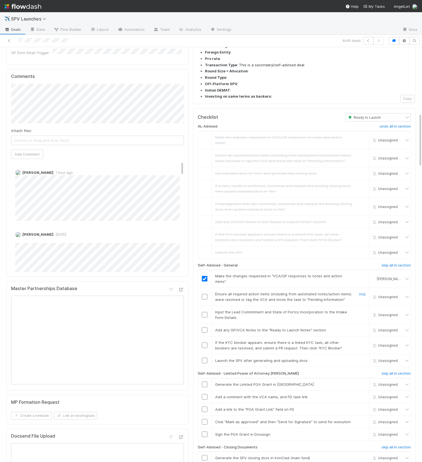
click at [205, 294] on input "checkbox" at bounding box center [205, 297] width 6 height 6
click at [204, 312] on input "checkbox" at bounding box center [205, 315] width 6 height 6
click at [206, 324] on td at bounding box center [205, 330] width 14 height 12
click at [205, 327] on input "checkbox" at bounding box center [205, 330] width 6 height 6
click at [281, 340] on link "skip" at bounding box center [362, 342] width 7 height 4
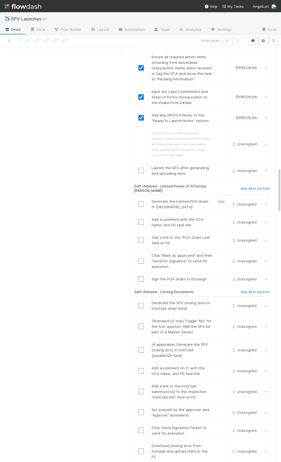
scroll to position [1100, 0]
drag, startPoint x: 143, startPoint y: 147, endPoint x: 140, endPoint y: 167, distance: 19.6
click at [142, 201] on input "checkbox" at bounding box center [141, 204] width 6 height 6
click at [140, 219] on input "checkbox" at bounding box center [141, 222] width 6 height 6
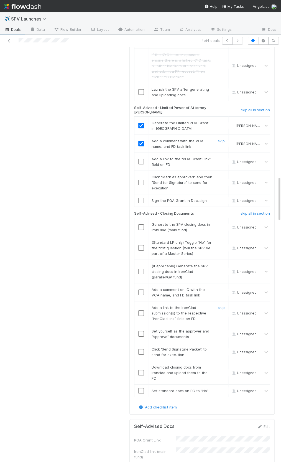
scroll to position [1186, 0]
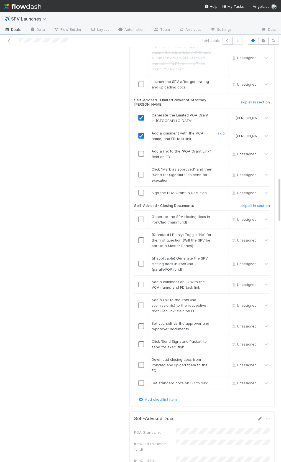
click at [270, 416] on div "Self-Advised Docs Edit" at bounding box center [202, 419] width 144 height 6
click at [266, 416] on link "Edit" at bounding box center [263, 418] width 13 height 4
click at [234, 416] on button "Save" at bounding box center [240, 420] width 16 height 9
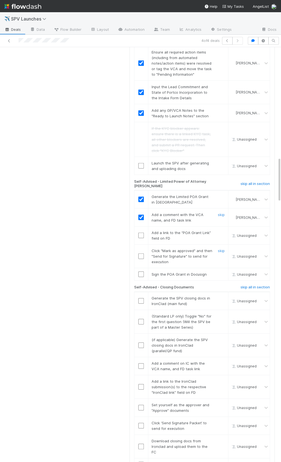
scroll to position [1004, 0]
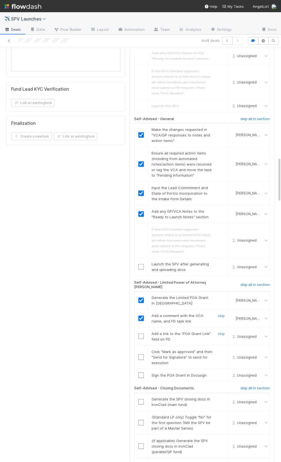
click at [144, 333] on div at bounding box center [141, 336] width 14 height 6
click at [139, 333] on input "checkbox" at bounding box center [141, 336] width 6 height 6
click at [140, 345] on td at bounding box center [141, 357] width 14 height 24
click at [140, 354] on input "checkbox" at bounding box center [141, 357] width 6 height 6
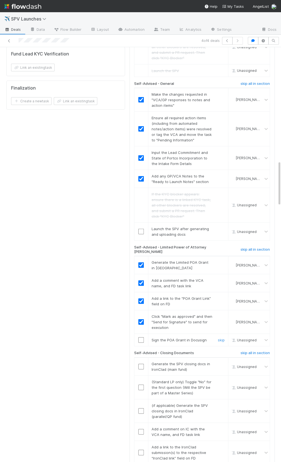
click at [140, 337] on input "checkbox" at bounding box center [141, 340] width 6 height 6
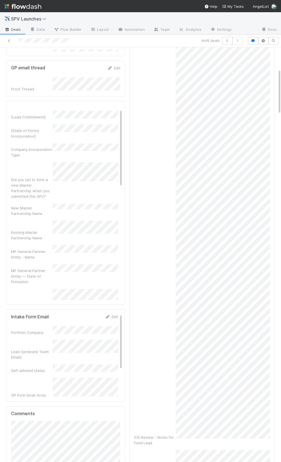
scroll to position [8, 0]
click at [88, 219] on div "Existing Master Partnership Name" at bounding box center [64, 229] width 107 height 20
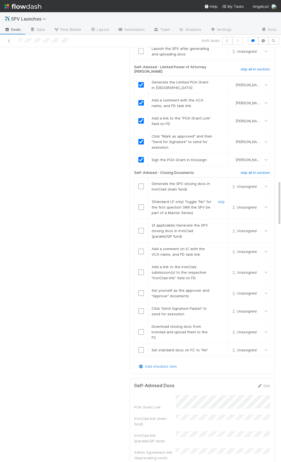
scroll to position [1215, 0]
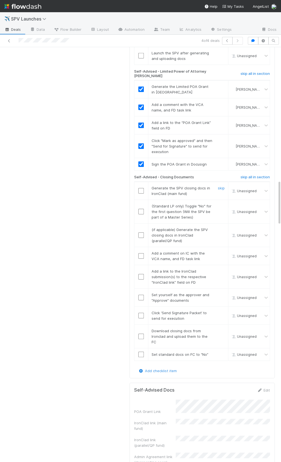
click at [140, 188] on input "checkbox" at bounding box center [141, 191] width 6 height 6
click at [219, 204] on link "skip" at bounding box center [221, 206] width 7 height 4
checkbox input "true"
click at [219, 227] on link "skip" at bounding box center [221, 229] width 7 height 4
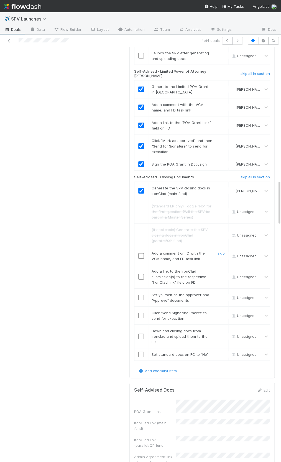
click at [142, 253] on input "checkbox" at bounding box center [141, 256] width 6 height 6
click at [140, 265] on td at bounding box center [141, 277] width 14 height 24
click at [140, 274] on input "checkbox" at bounding box center [141, 277] width 6 height 6
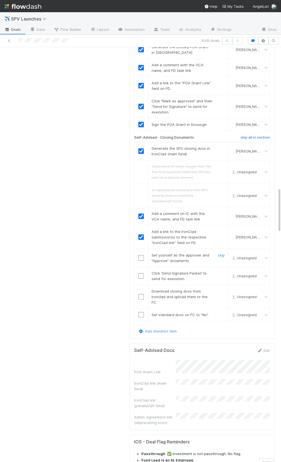
scroll to position [1311, 0]
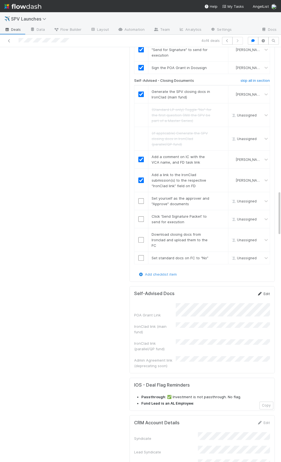
click at [267, 291] on link "Edit" at bounding box center [263, 293] width 13 height 4
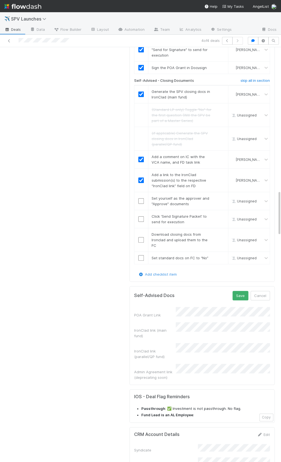
scroll to position [1310, 0]
click at [240, 291] on button "Save" at bounding box center [240, 295] width 16 height 9
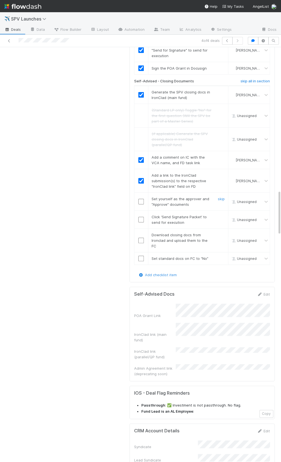
click at [139, 199] on input "checkbox" at bounding box center [141, 202] width 6 height 6
click at [140, 217] on input "checkbox" at bounding box center [141, 220] width 6 height 6
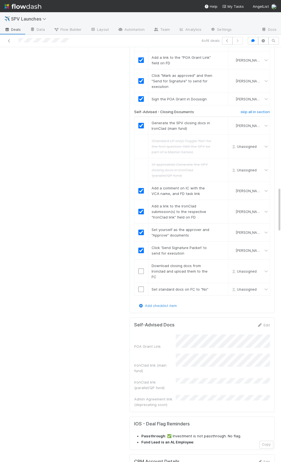
scroll to position [1278, 0]
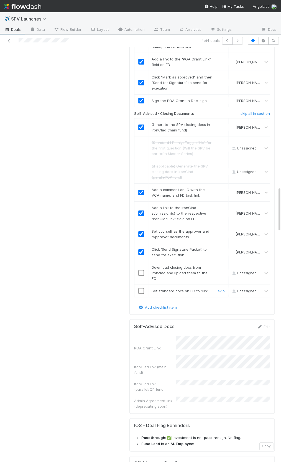
click at [142, 288] on input "checkbox" at bounding box center [141, 291] width 6 height 6
click at [140, 270] on input "checkbox" at bounding box center [141, 273] width 6 height 6
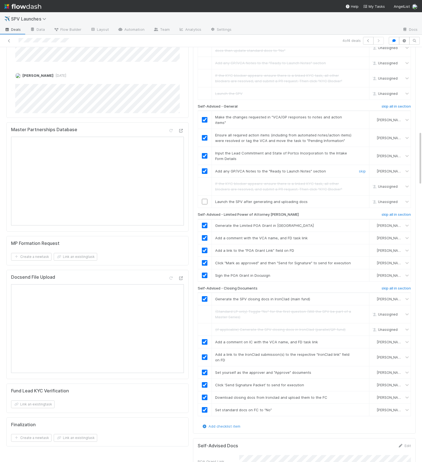
scroll to position [642, 0]
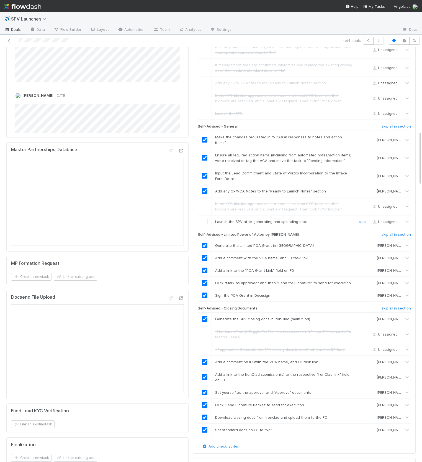
click at [200, 219] on div at bounding box center [205, 222] width 14 height 6
click at [206, 219] on input "checkbox" at bounding box center [205, 222] width 6 height 6
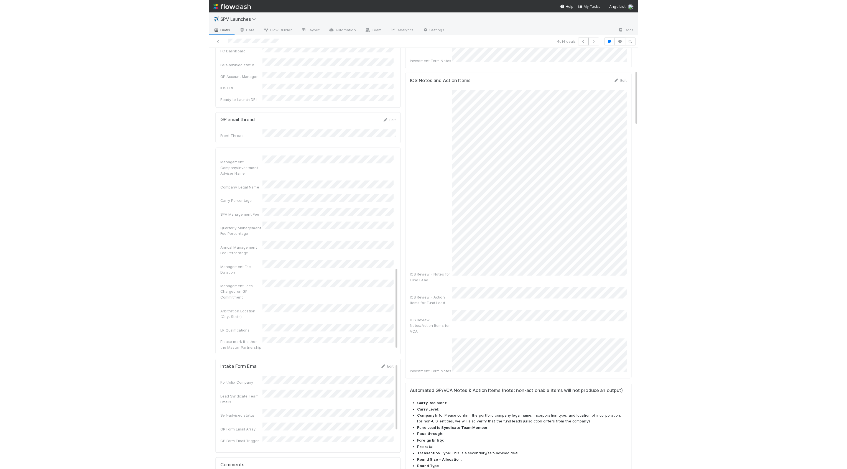
scroll to position [0, 0]
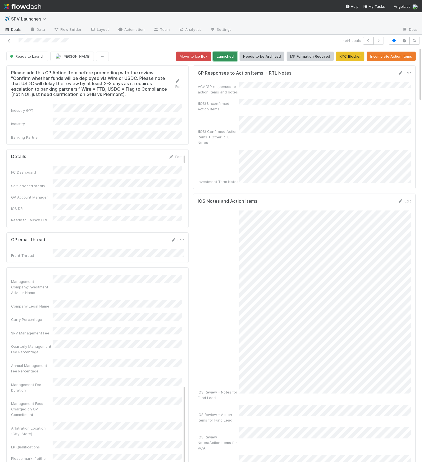
click at [224, 58] on button "Launched" at bounding box center [225, 56] width 24 height 9
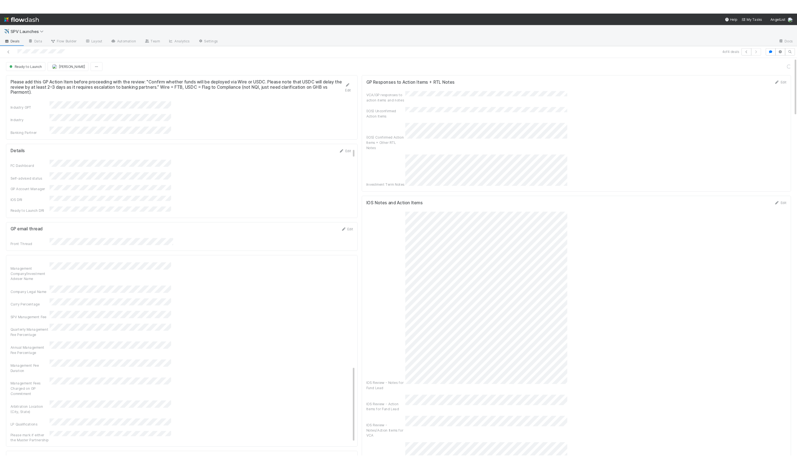
scroll to position [272, 0]
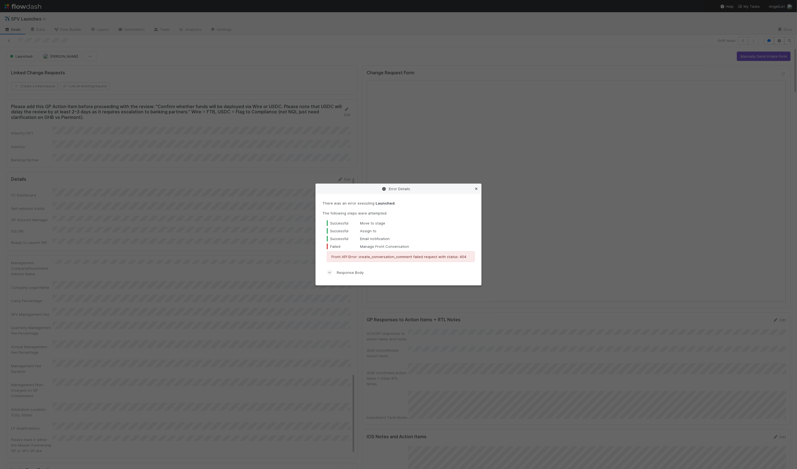
click at [281, 187] on icon at bounding box center [477, 189] width 6 height 4
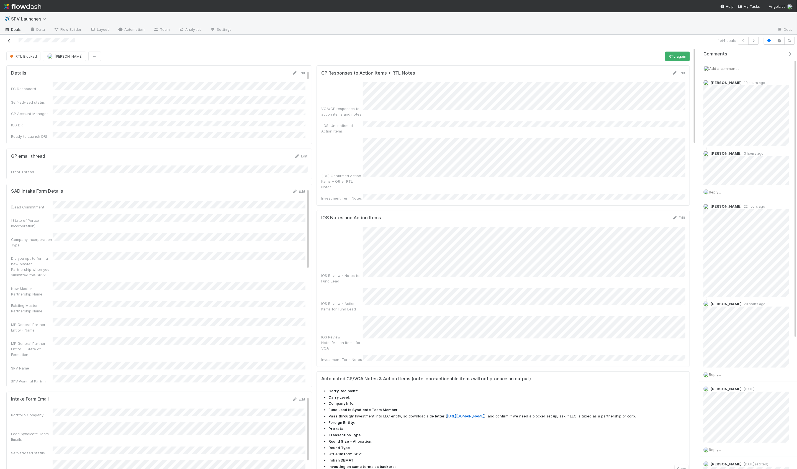
click at [9, 42] on icon at bounding box center [9, 41] width 6 height 4
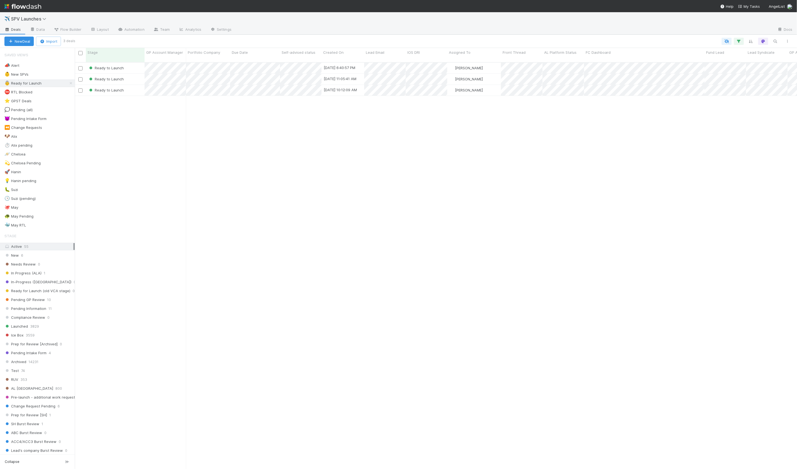
scroll to position [411, 723]
click at [48, 168] on div "🚀 Hanin 3" at bounding box center [39, 171] width 70 height 7
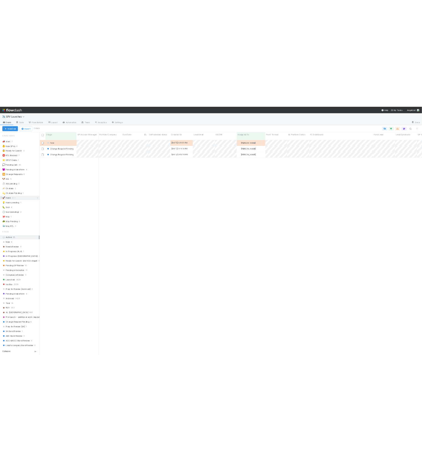
scroll to position [411, 723]
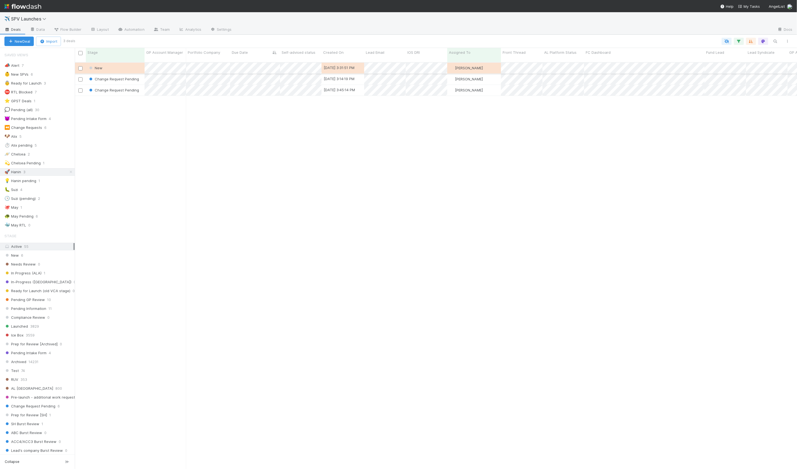
click at [125, 65] on div "New" at bounding box center [115, 68] width 59 height 11
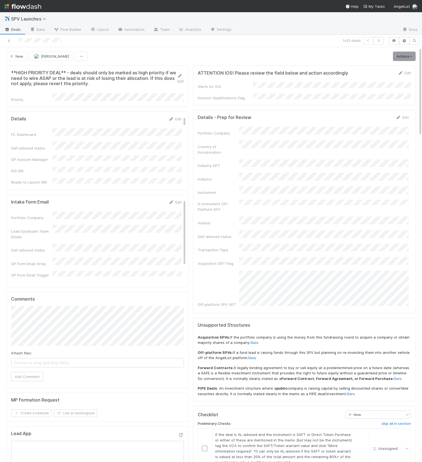
click at [225, 163] on div "Industry GPT" at bounding box center [219, 166] width 42 height 6
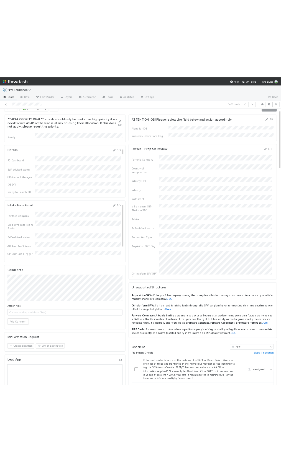
scroll to position [9, 0]
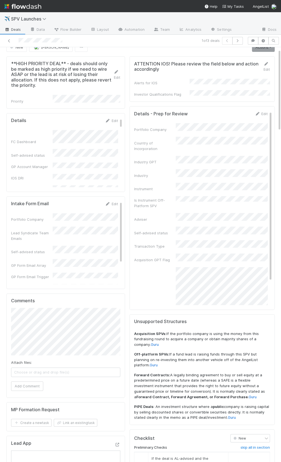
click at [181, 145] on div "Portfolio Company Country of Incorporation Industry GPT Industry Instrument Is …" at bounding box center [201, 239] width 134 height 233
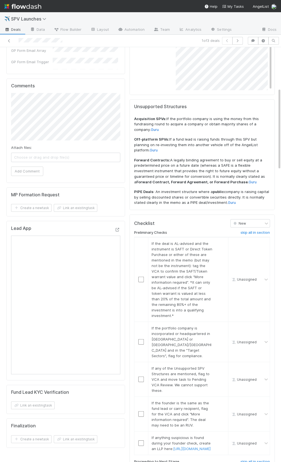
scroll to position [258, 0]
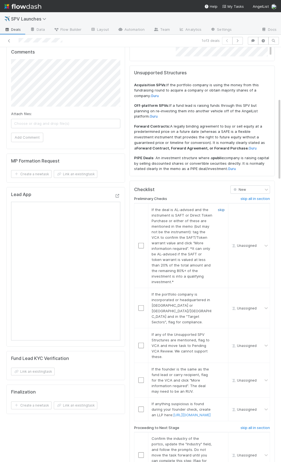
click at [220, 207] on link "skip" at bounding box center [221, 209] width 7 height 4
click at [223, 291] on link "skip" at bounding box center [221, 293] width 7 height 4
click at [220, 207] on link "skip" at bounding box center [221, 209] width 7 height 4
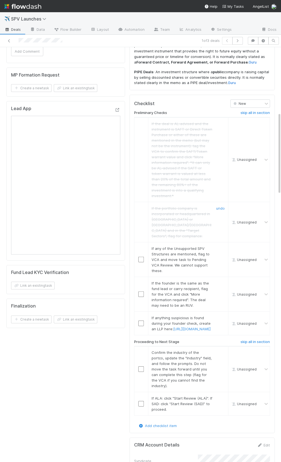
scroll to position [355, 0]
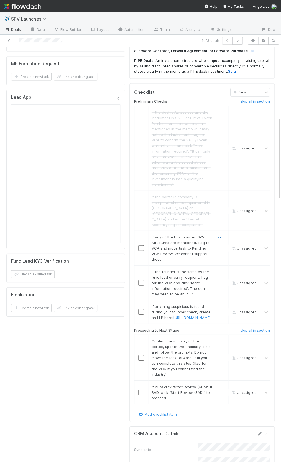
click at [218, 235] on link "skip" at bounding box center [221, 237] width 7 height 4
click at [159, 269] on span "If the founder is the same as the fund lead or carry recipient, flag for the VC…" at bounding box center [180, 282] width 57 height 27
click at [222, 269] on link "skip" at bounding box center [221, 271] width 7 height 4
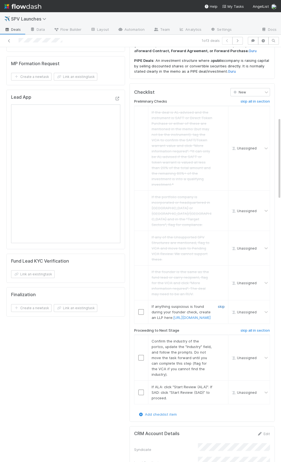
click at [220, 304] on link "skip" at bounding box center [221, 306] width 7 height 4
click at [222, 304] on link "undo" at bounding box center [220, 306] width 9 height 4
click at [220, 304] on link "skip" at bounding box center [221, 306] width 7 height 4
click at [140, 355] on input "checkbox" at bounding box center [141, 358] width 6 height 6
click at [143, 389] on input "checkbox" at bounding box center [141, 392] width 6 height 6
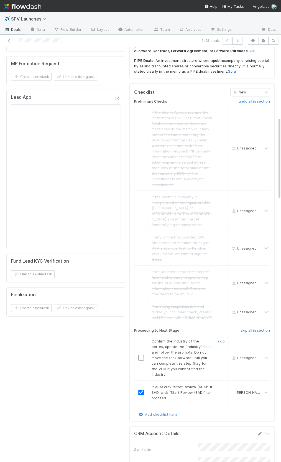
click at [141, 355] on input "checkbox" at bounding box center [141, 358] width 6 height 6
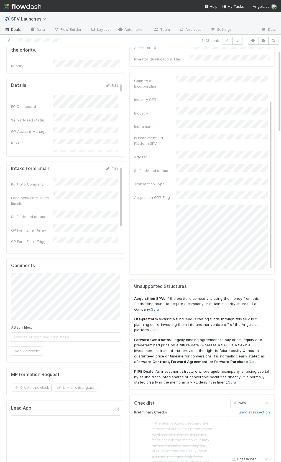
scroll to position [0, 0]
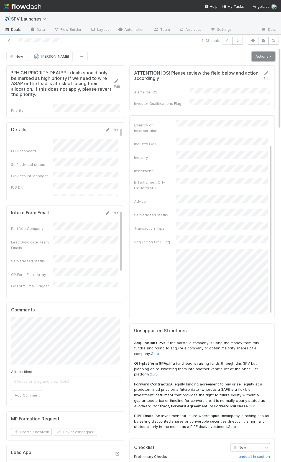
click at [269, 53] on link "Actions" at bounding box center [263, 56] width 23 height 9
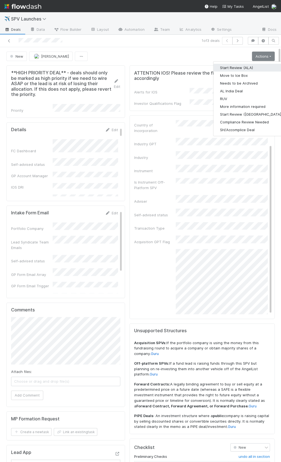
click at [259, 65] on button "Start Review (ALA)" at bounding box center [251, 68] width 76 height 8
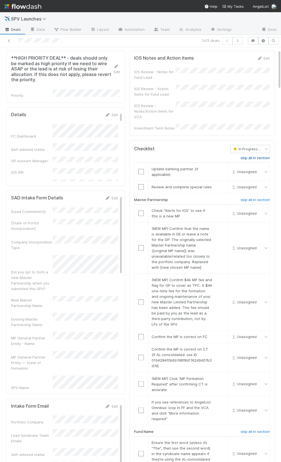
click at [261, 156] on h6 "skip all in section" at bounding box center [254, 158] width 29 height 4
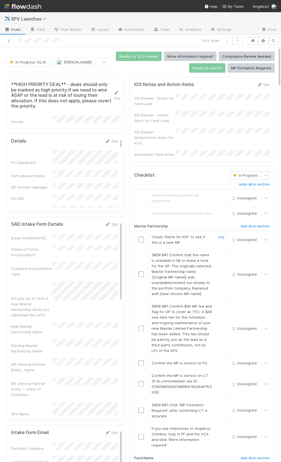
click at [139, 236] on td at bounding box center [141, 240] width 14 height 18
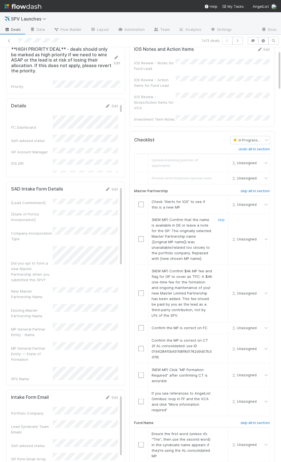
scroll to position [35, 0]
click at [143, 201] on input "checkbox" at bounding box center [141, 204] width 6 height 6
click at [218, 217] on link "skip" at bounding box center [221, 219] width 7 height 4
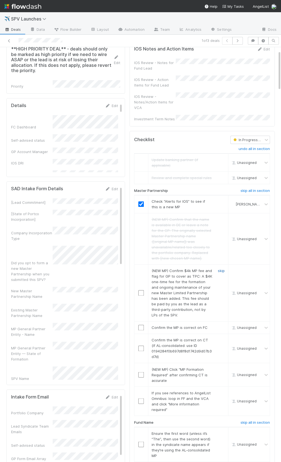
click at [222, 268] on link "skip" at bounding box center [221, 270] width 7 height 4
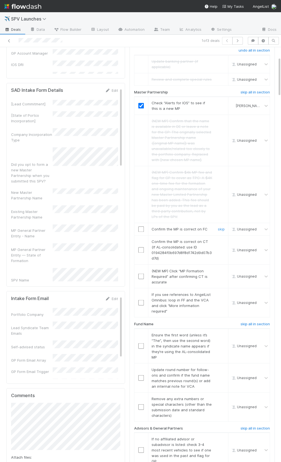
scroll to position [0, 0]
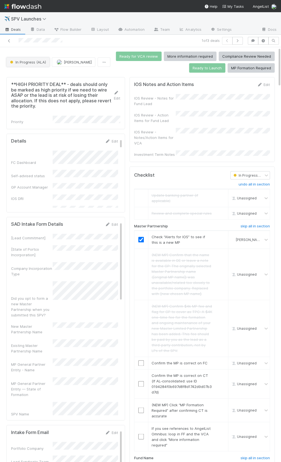
click at [32, 62] on span "In Progress (ALA)" at bounding box center [27, 62] width 37 height 4
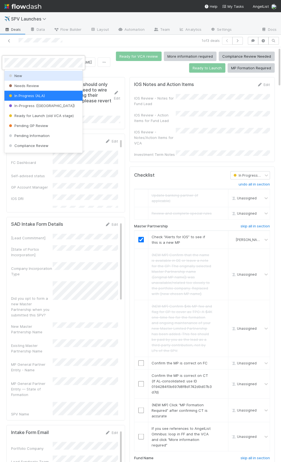
click at [33, 74] on div "New" at bounding box center [43, 76] width 78 height 10
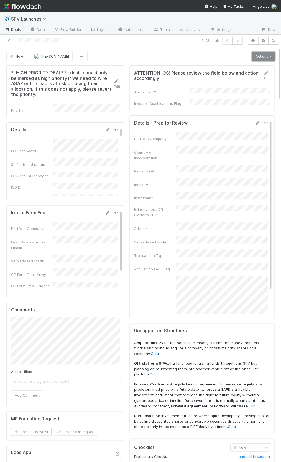
click at [258, 54] on link "Actions" at bounding box center [263, 56] width 23 height 9
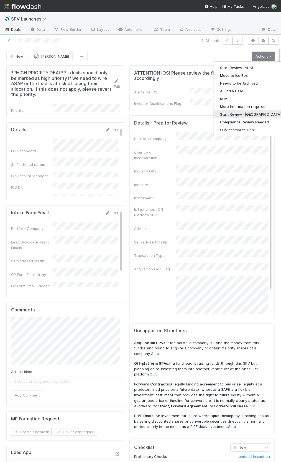
click at [249, 111] on button "Start Review (SAD)" at bounding box center [251, 114] width 76 height 8
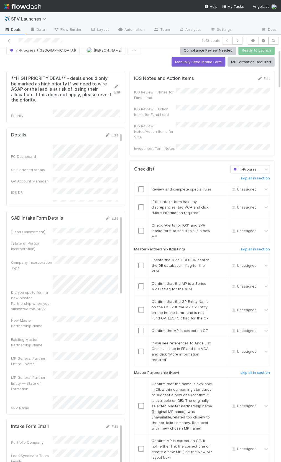
scroll to position [29, 0]
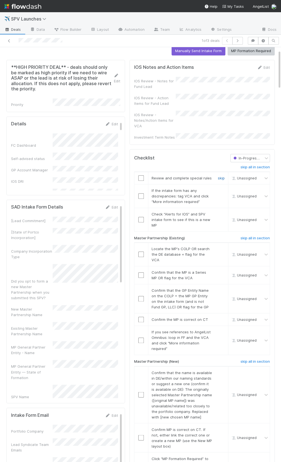
click at [223, 176] on link "skip" at bounding box center [221, 178] width 7 height 4
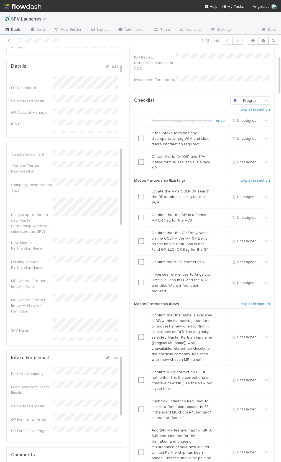
scroll to position [0, 0]
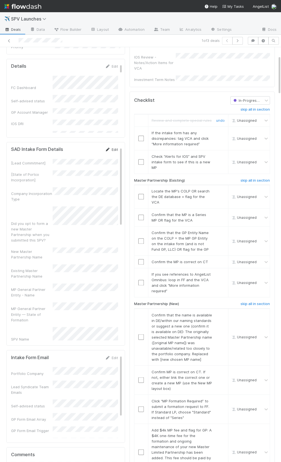
click at [112, 147] on link "Edit" at bounding box center [111, 149] width 13 height 4
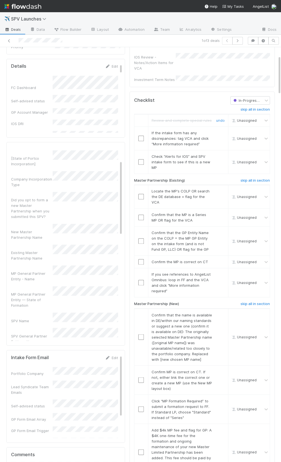
scroll to position [42, 0]
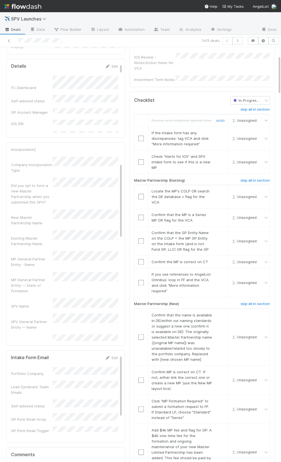
click at [119, 263] on div "SAD Intake Form Details Save Cancel [Lead Commitment] [State of Portco Incorpor…" at bounding box center [66, 390] width 111 height 573
click at [40, 303] on div "SPV Name" at bounding box center [32, 306] width 42 height 6
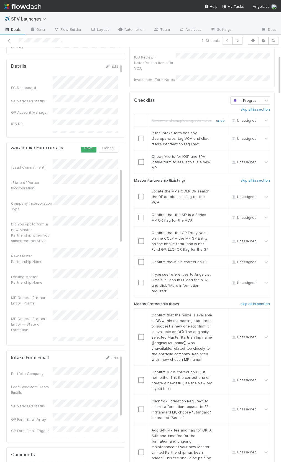
scroll to position [0, 0]
click at [90, 147] on button "Save" at bounding box center [89, 151] width 16 height 9
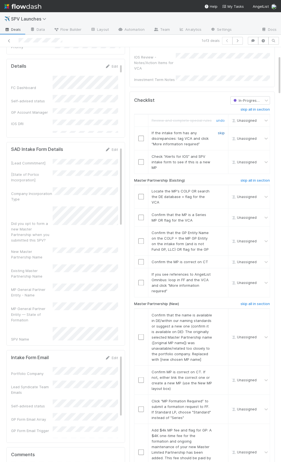
click at [219, 130] on link "skip" at bounding box center [221, 132] width 7 height 4
click at [222, 130] on link "undo" at bounding box center [220, 132] width 9 height 4
click at [217, 130] on link "undo" at bounding box center [220, 132] width 9 height 4
click at [139, 135] on input "checkbox" at bounding box center [141, 138] width 6 height 6
click at [140, 159] on input "checkbox" at bounding box center [141, 162] width 6 height 6
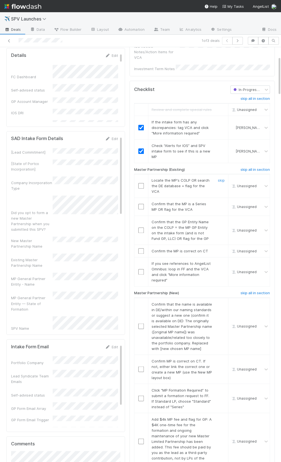
scroll to position [96, 0]
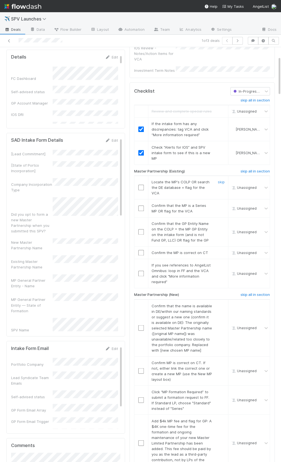
click at [140, 185] on input "checkbox" at bounding box center [141, 188] width 6 height 6
click at [142, 205] on input "checkbox" at bounding box center [141, 208] width 6 height 6
click at [142, 229] on input "checkbox" at bounding box center [141, 232] width 6 height 6
click at [141, 250] on input "checkbox" at bounding box center [141, 253] width 6 height 6
click at [221, 263] on link "skip" at bounding box center [221, 265] width 7 height 4
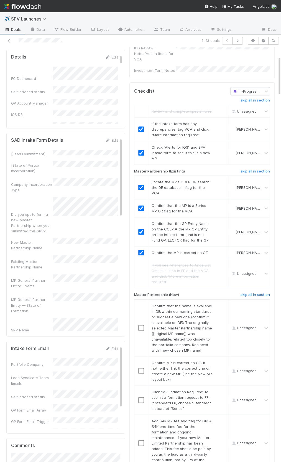
click at [248, 292] on h6 "skip all in section" at bounding box center [254, 294] width 29 height 4
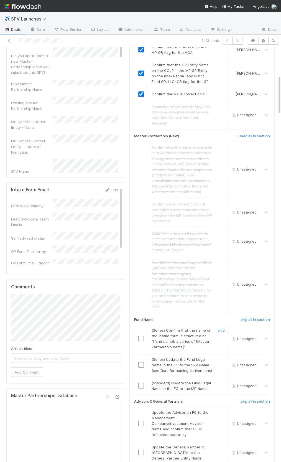
scroll to position [298, 0]
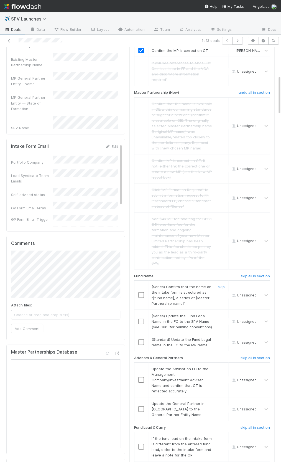
click at [139, 292] on input "checkbox" at bounding box center [141, 295] width 6 height 6
click at [141, 318] on input "checkbox" at bounding box center [141, 321] width 6 height 6
click at [223, 337] on link "skip" at bounding box center [221, 339] width 7 height 4
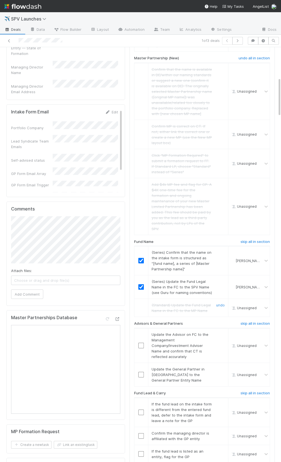
scroll to position [342, 0]
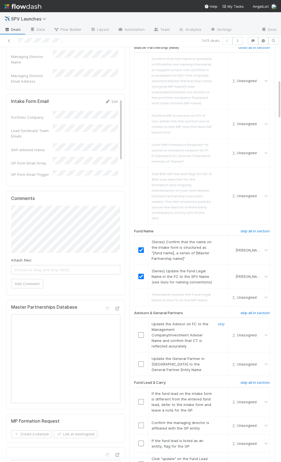
click at [141, 332] on input "checkbox" at bounding box center [141, 335] width 6 height 6
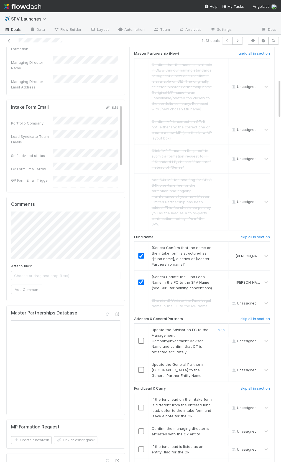
click at [141, 337] on input "checkbox" at bounding box center [141, 340] width 6 height 6
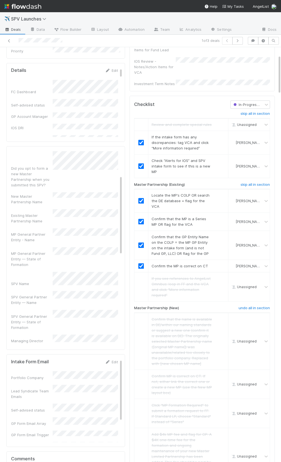
scroll to position [0, 0]
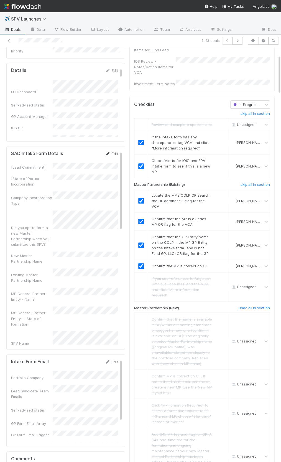
click at [115, 151] on link "Edit" at bounding box center [111, 153] width 13 height 4
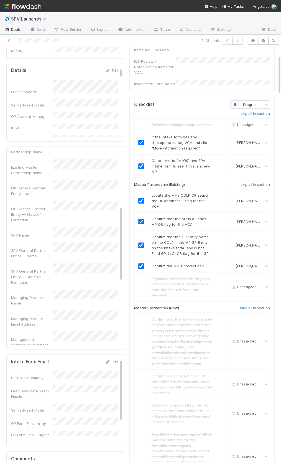
scroll to position [168, 0]
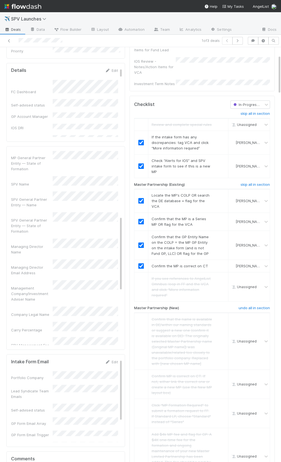
click at [45, 280] on div "Management Company/Investment Adviser Name" at bounding box center [64, 291] width 107 height 22
click at [29, 285] on div "Management Company/Investment Adviser Name" at bounding box center [31, 293] width 42 height 17
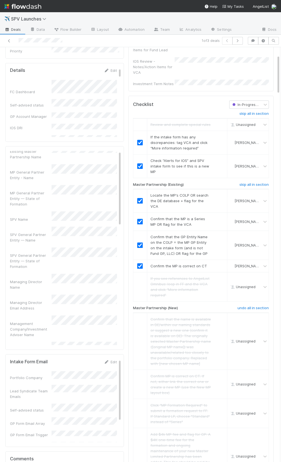
scroll to position [0, 0]
click at [93, 151] on button "Save" at bounding box center [88, 155] width 16 height 9
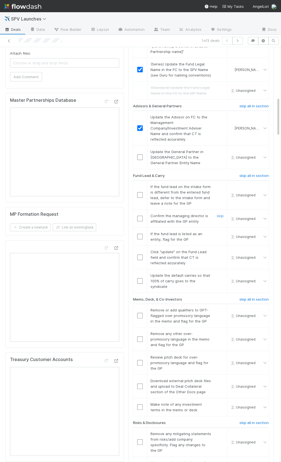
scroll to position [527, 0]
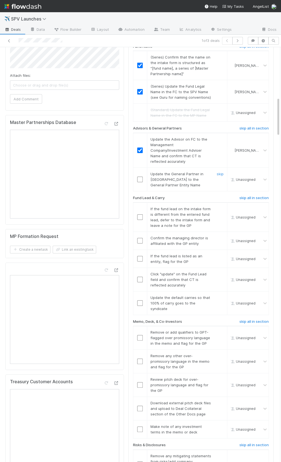
click at [143, 176] on div at bounding box center [140, 179] width 14 height 6
click at [140, 176] on input "checkbox" at bounding box center [140, 179] width 6 height 6
click at [142, 176] on input "checkbox" at bounding box center [140, 179] width 6 height 6
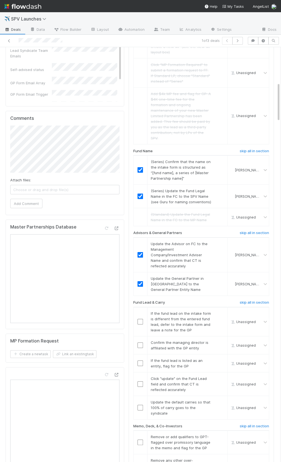
scroll to position [432, 0]
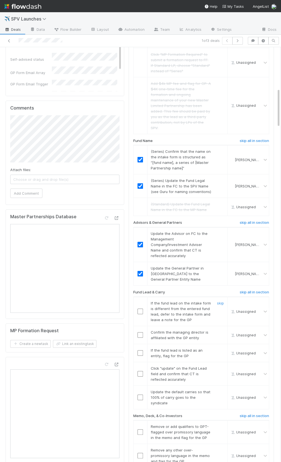
click at [140, 308] on input "checkbox" at bounding box center [140, 311] width 6 height 6
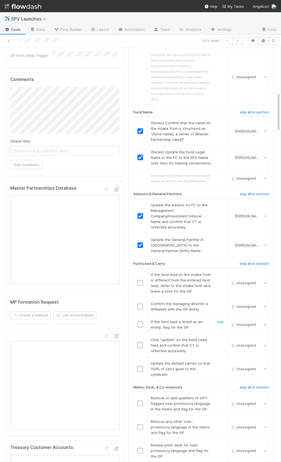
scroll to position [479, 0]
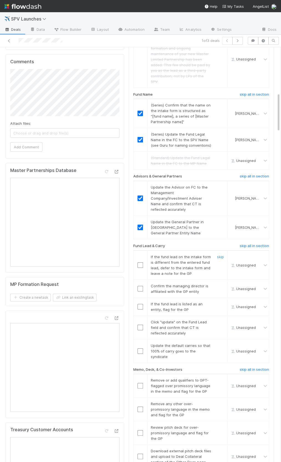
click at [139, 262] on input "checkbox" at bounding box center [140, 265] width 6 height 6
click at [143, 286] on div at bounding box center [141, 289] width 14 height 6
click at [141, 286] on input "checkbox" at bounding box center [140, 289] width 6 height 6
click at [218, 301] on link "skip" at bounding box center [220, 303] width 7 height 4
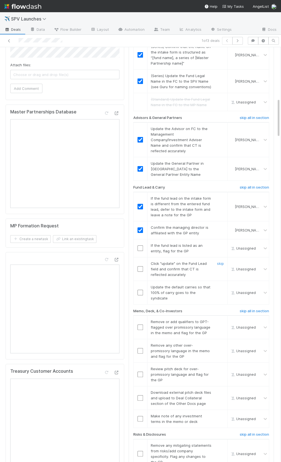
click at [141, 266] on input "checkbox" at bounding box center [140, 269] width 6 height 6
click at [221, 243] on link "skip" at bounding box center [220, 245] width 7 height 4
click at [138, 290] on input "checkbox" at bounding box center [140, 293] width 6 height 6
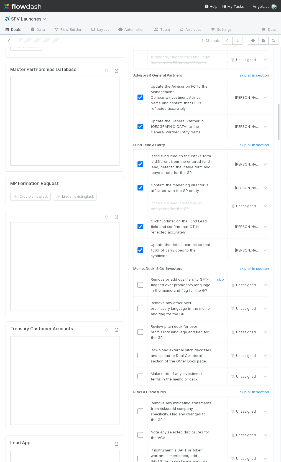
click at [141, 282] on input "checkbox" at bounding box center [140, 285] width 6 height 6
click at [221, 300] on link "skip" at bounding box center [220, 302] width 7 height 4
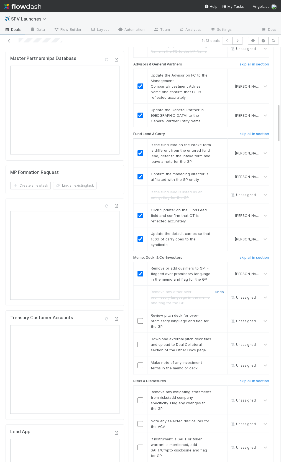
scroll to position [598, 0]
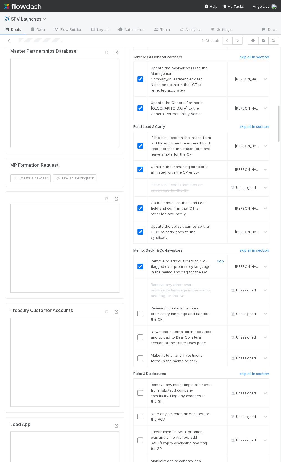
click at [219, 258] on link "skip" at bounding box center [220, 260] width 7 height 4
click at [218, 306] on link "skip" at bounding box center [220, 308] width 7 height 4
click at [218, 329] on link "skip" at bounding box center [220, 331] width 7 height 4
drag, startPoint x: 221, startPoint y: 289, endPoint x: 213, endPoint y: 296, distance: 10.4
click at [221, 329] on link "skip" at bounding box center [220, 331] width 7 height 4
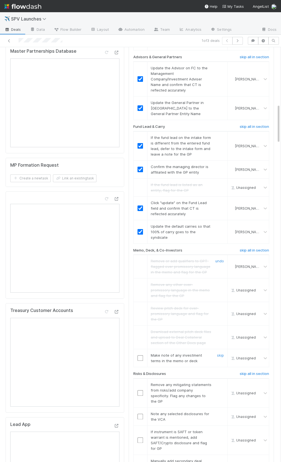
click at [137, 355] on input "checkbox" at bounding box center [140, 358] width 6 height 6
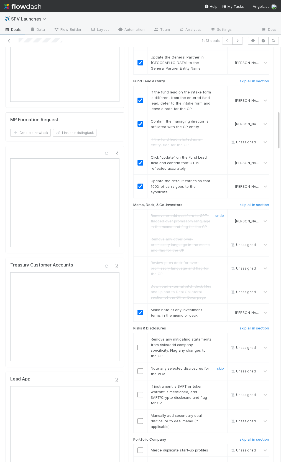
scroll to position [696, 0]
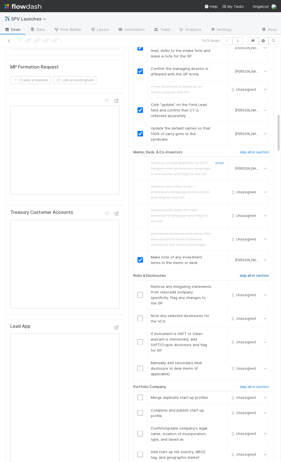
click at [254, 273] on h6 "skip all in section" at bounding box center [254, 275] width 29 height 4
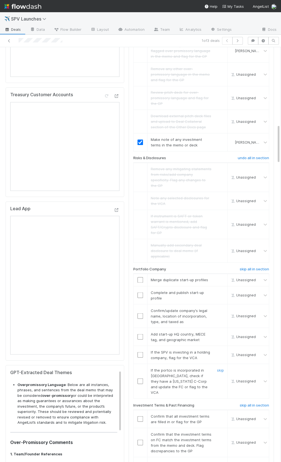
scroll to position [816, 0]
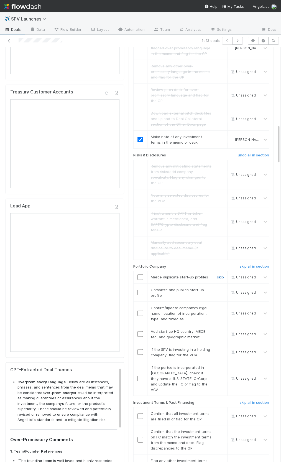
click at [218, 275] on link "skip" at bounding box center [220, 277] width 7 height 4
click at [222, 287] on link "skip" at bounding box center [220, 289] width 7 height 4
click at [218, 275] on link "skip" at bounding box center [220, 277] width 7 height 4
click at [221, 287] on link "skip" at bounding box center [220, 289] width 7 height 4
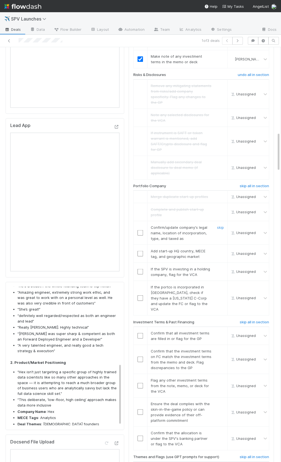
scroll to position [877, 0]
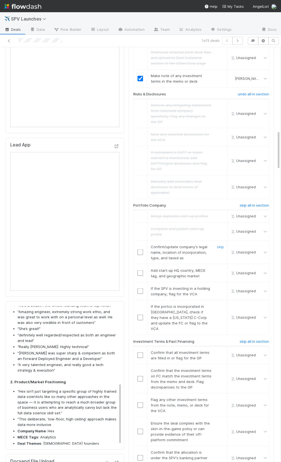
click at [142, 249] on input "checkbox" at bounding box center [140, 252] width 6 height 6
click at [141, 270] on input "checkbox" at bounding box center [140, 273] width 6 height 6
click at [219, 286] on link "skip" at bounding box center [220, 288] width 7 height 4
click at [220, 286] on link "skip" at bounding box center [220, 288] width 7 height 4
click at [220, 304] on link "skip" at bounding box center [220, 306] width 7 height 4
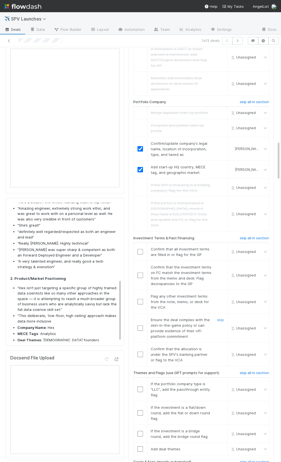
scroll to position [987, 0]
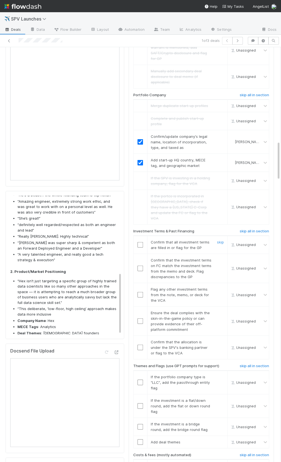
click at [141, 242] on input "checkbox" at bounding box center [140, 245] width 6 height 6
click at [221, 257] on link "skip" at bounding box center [220, 259] width 7 height 4
click at [219, 286] on link "skip" at bounding box center [220, 288] width 7 height 4
click at [138, 318] on input "checkbox" at bounding box center [140, 321] width 6 height 6
click at [224, 286] on div "skip" at bounding box center [219, 294] width 17 height 17
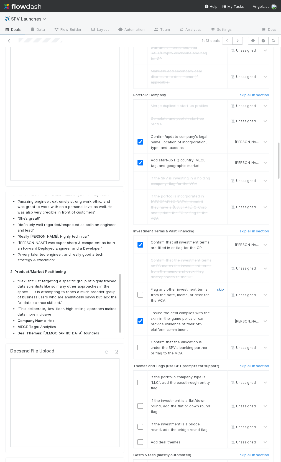
click at [222, 286] on link "skip" at bounding box center [220, 288] width 7 height 4
click at [141, 344] on input "checkbox" at bounding box center [140, 347] width 6 height 6
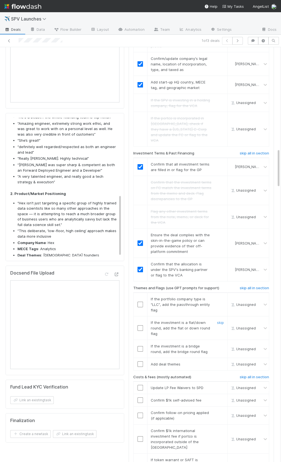
scroll to position [1067, 0]
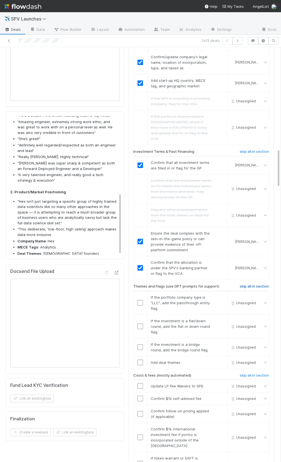
click at [256, 284] on h6 "skip all in section" at bounding box center [254, 286] width 29 height 4
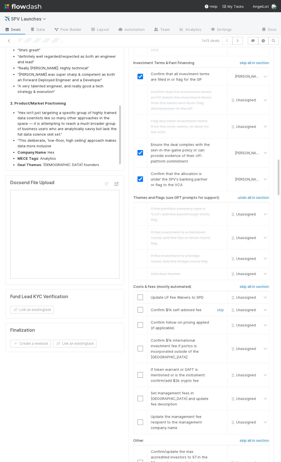
scroll to position [1172, 0]
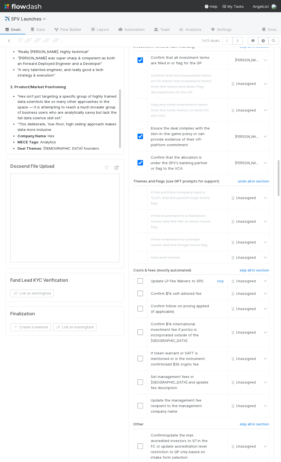
click at [140, 278] on input "checkbox" at bounding box center [140, 281] width 6 height 6
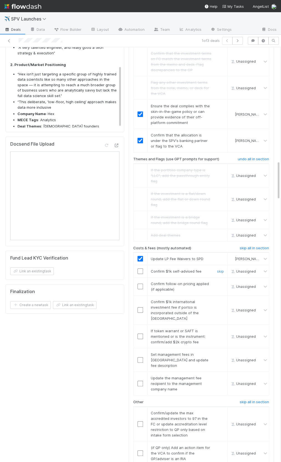
drag, startPoint x: 140, startPoint y: 217, endPoint x: 140, endPoint y: 228, distance: 11.1
click at [140, 268] on input "checkbox" at bounding box center [140, 271] width 6 height 6
click at [140, 283] on input "checkbox" at bounding box center [140, 286] width 6 height 6
click at [220, 299] on link "skip" at bounding box center [220, 301] width 7 height 4
click at [221, 328] on link "skip" at bounding box center [220, 330] width 7 height 4
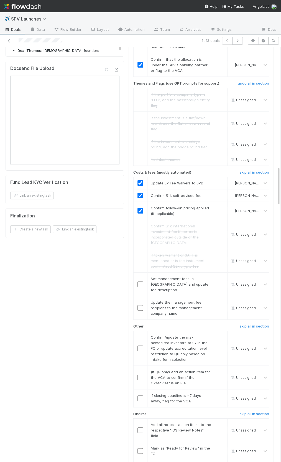
scroll to position [1290, 0]
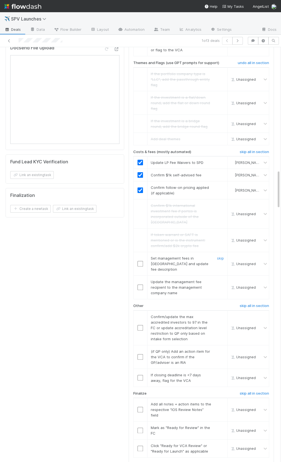
click at [143, 261] on div at bounding box center [141, 264] width 14 height 6
click at [140, 261] on input "checkbox" at bounding box center [140, 264] width 6 height 6
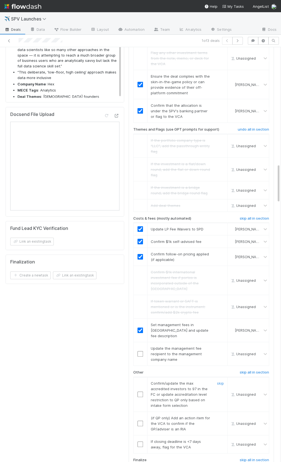
scroll to position [1227, 0]
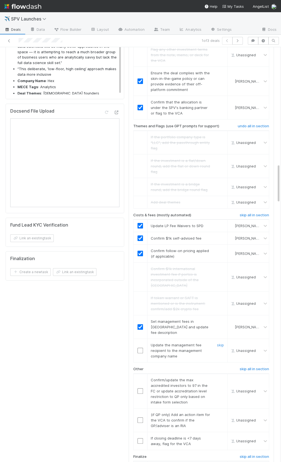
click at [141, 347] on input "checkbox" at bounding box center [140, 350] width 6 height 6
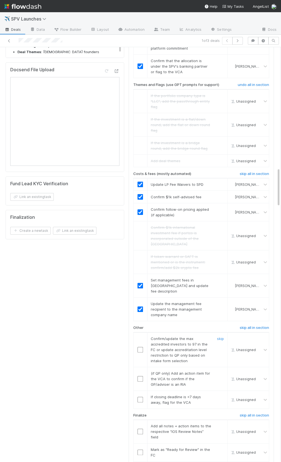
click at [140, 347] on input "checkbox" at bounding box center [140, 350] width 6 height 6
click at [221, 371] on link "skip" at bounding box center [220, 373] width 7 height 4
drag, startPoint x: 154, startPoint y: 325, endPoint x: 209, endPoint y: 322, distance: 55.5
click at [201, 394] on span "If closing deadline is <7 days away, flag for the VCA" at bounding box center [176, 399] width 50 height 10
copy span "closing deadline is <7 days away"
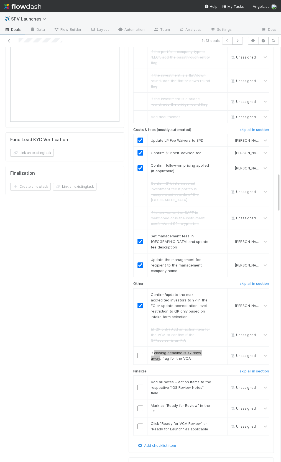
scroll to position [1323, 0]
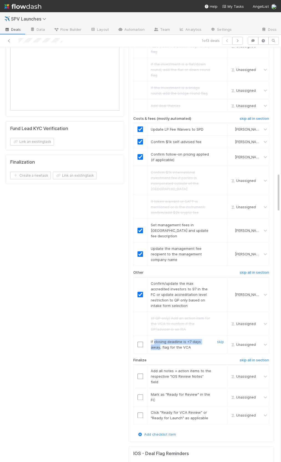
click at [139, 341] on input "checkbox" at bounding box center [140, 344] width 6 height 6
click at [142, 373] on input "checkbox" at bounding box center [140, 376] width 6 height 6
click at [141, 394] on input "checkbox" at bounding box center [140, 397] width 6 height 6
click at [140, 412] on input "checkbox" at bounding box center [140, 415] width 6 height 6
click at [140, 388] on td at bounding box center [140, 397] width 14 height 18
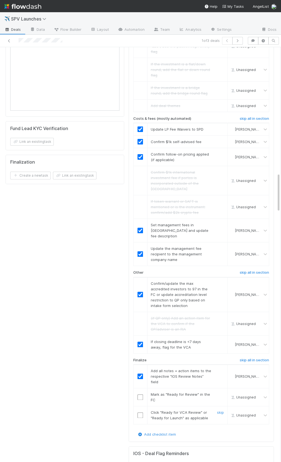
click at [140, 394] on input "checkbox" at bounding box center [140, 397] width 6 height 6
click at [139, 412] on input "checkbox" at bounding box center [140, 415] width 6 height 6
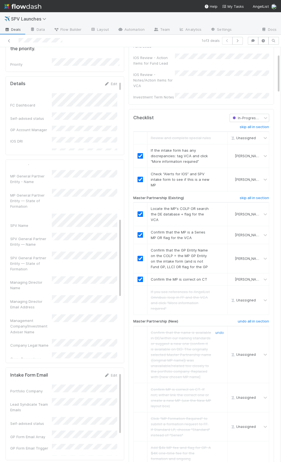
scroll to position [0, 0]
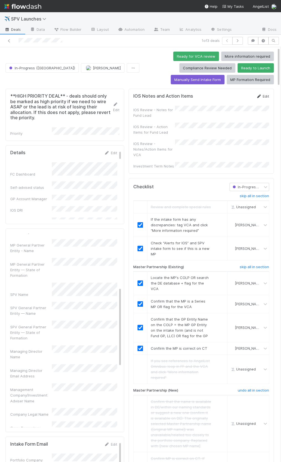
click at [265, 94] on link "Edit" at bounding box center [262, 96] width 13 height 4
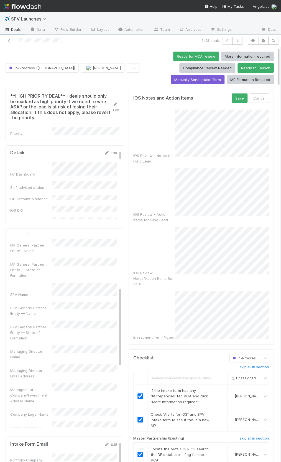
click at [171, 116] on div "IOS Review - Notes for Fund Lead" at bounding box center [201, 136] width 136 height 54
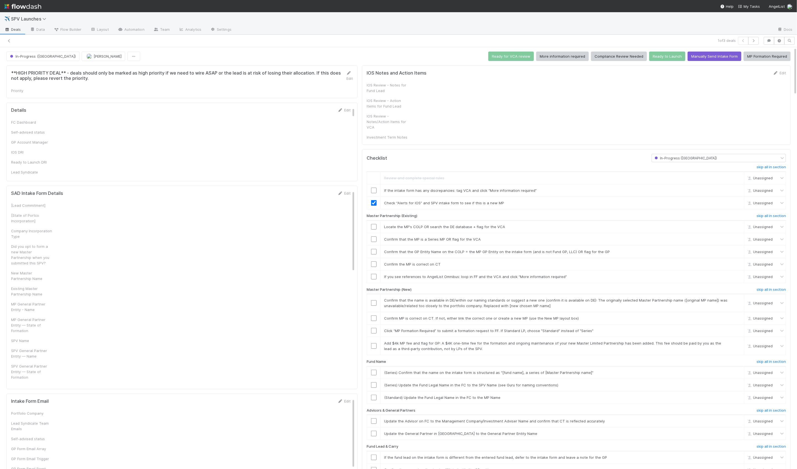
checkbox input "true"
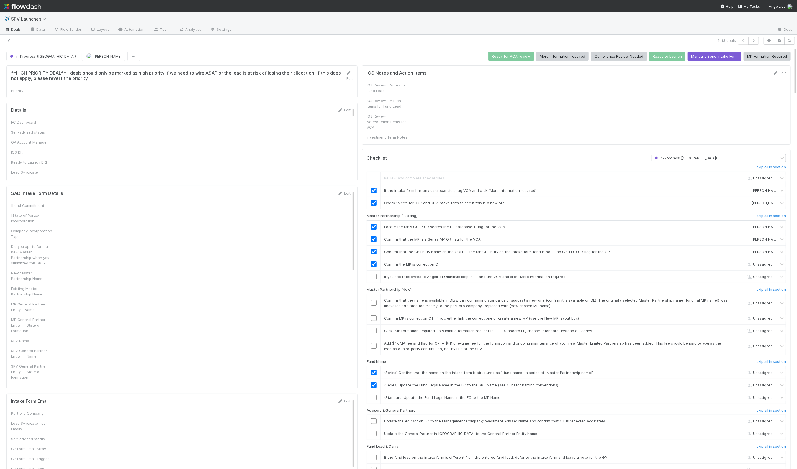
checkbox input "true"
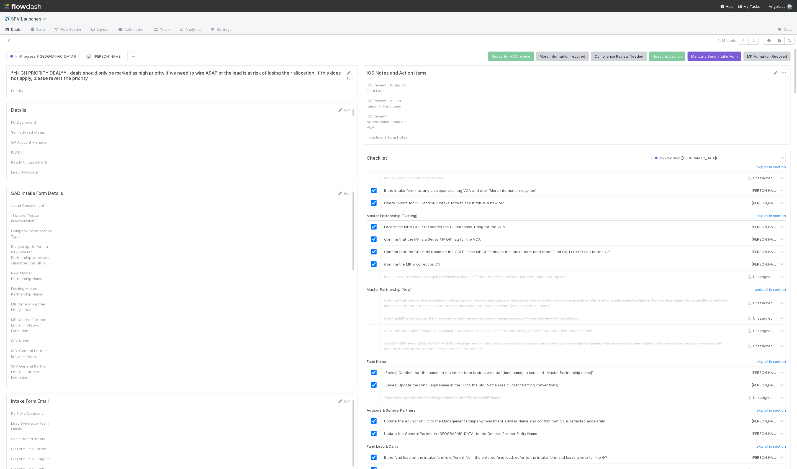
checkbox input "true"
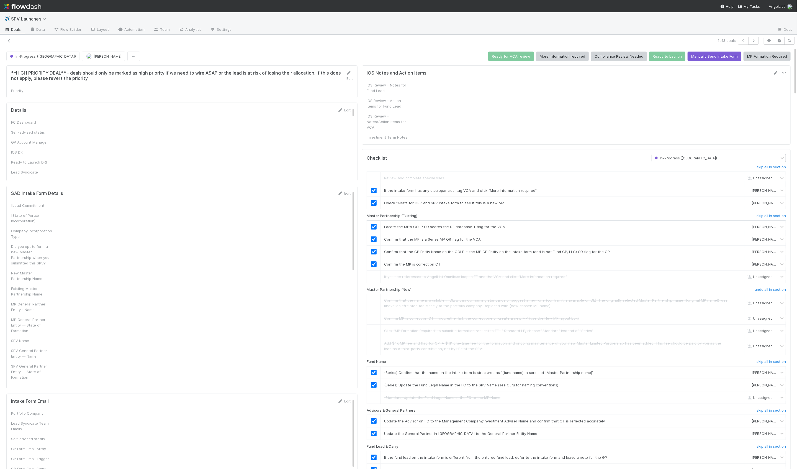
checkbox input "true"
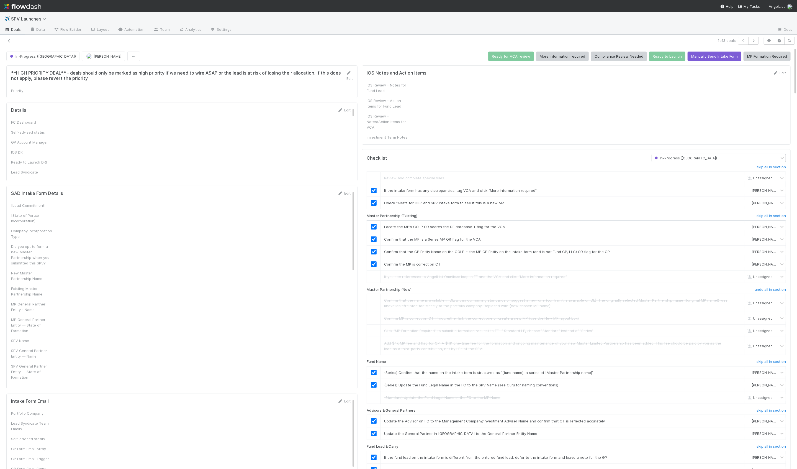
checkbox input "true"
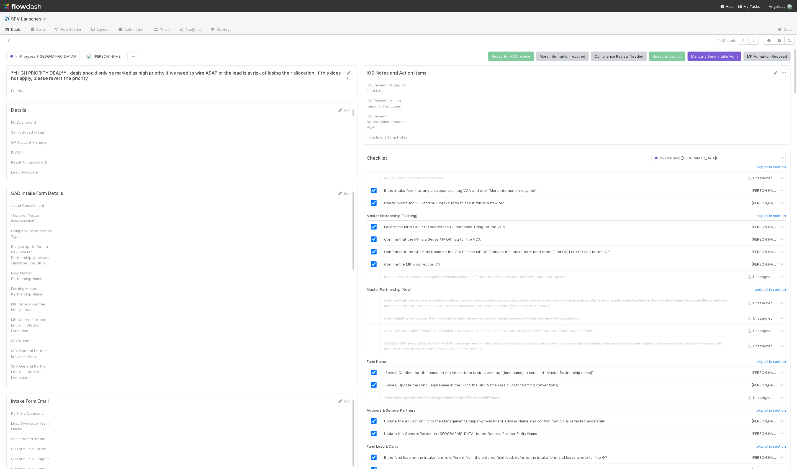
checkbox input "true"
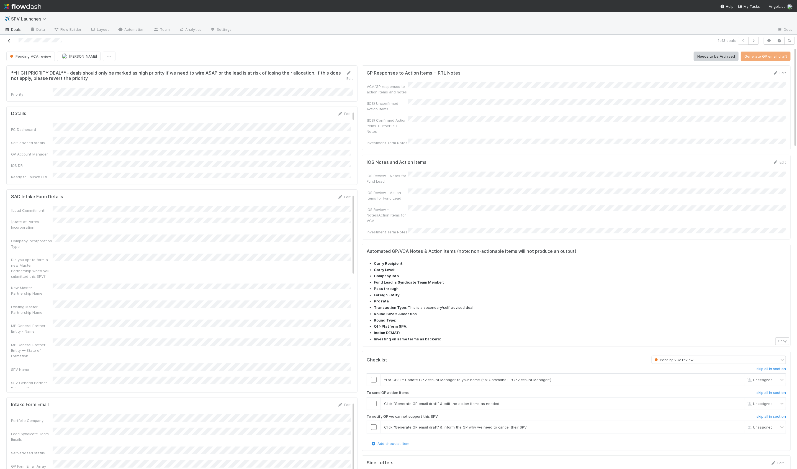
click at [8, 41] on icon at bounding box center [9, 41] width 6 height 4
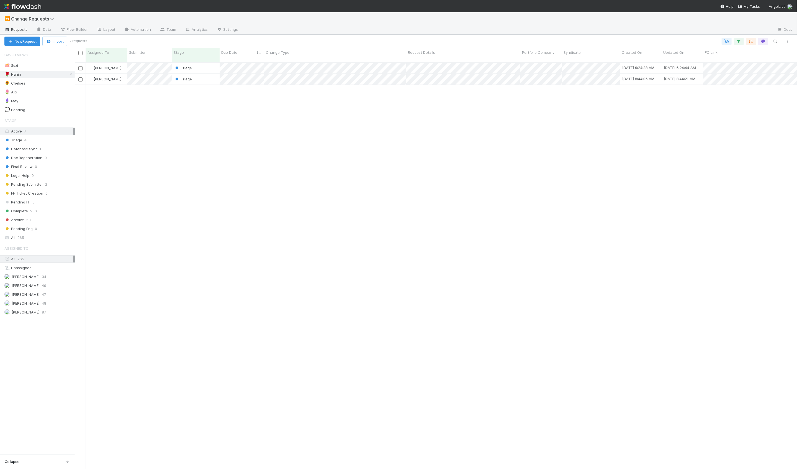
scroll to position [411, 723]
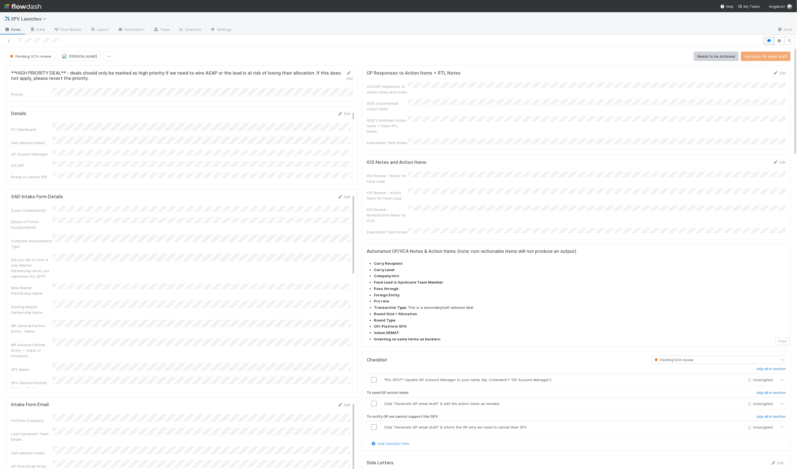
click at [766, 39] on button "button" at bounding box center [769, 41] width 11 height 8
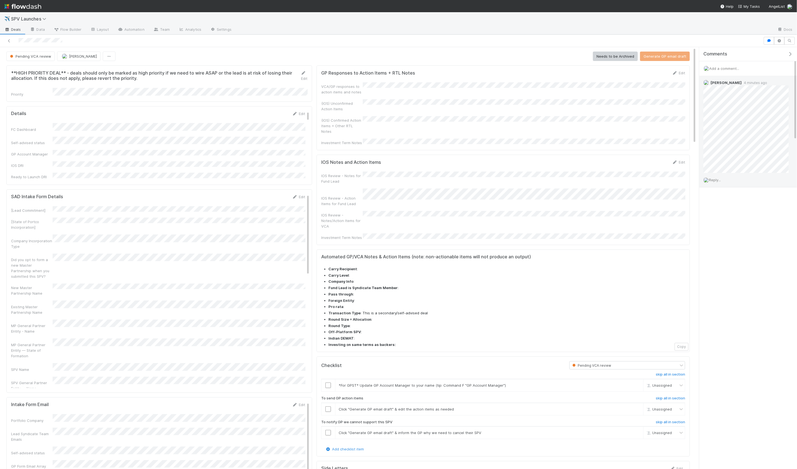
click at [720, 178] on span "Reply..." at bounding box center [715, 180] width 12 height 4
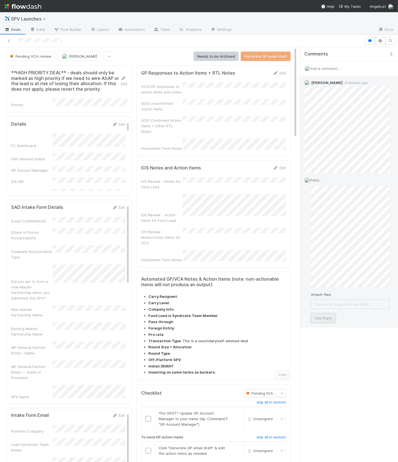
click at [328, 316] on button "Add Reply" at bounding box center [323, 317] width 25 height 9
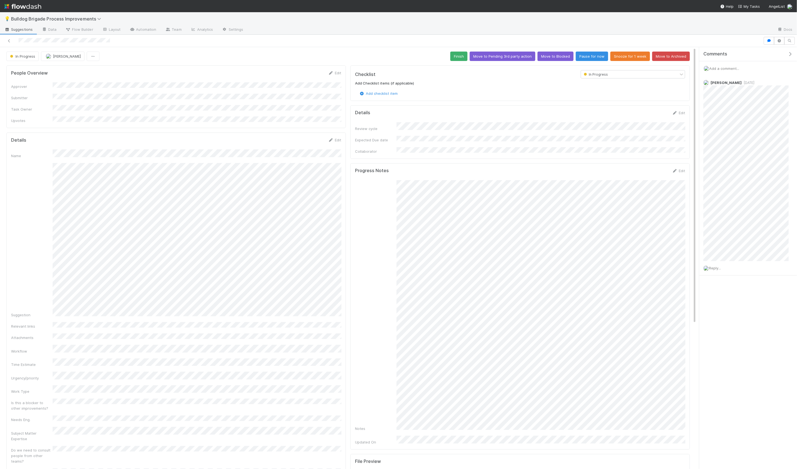
click at [718, 68] on span "Add a comment..." at bounding box center [725, 68] width 30 height 4
click at [724, 156] on button "Add Comment" at bounding box center [724, 153] width 32 height 9
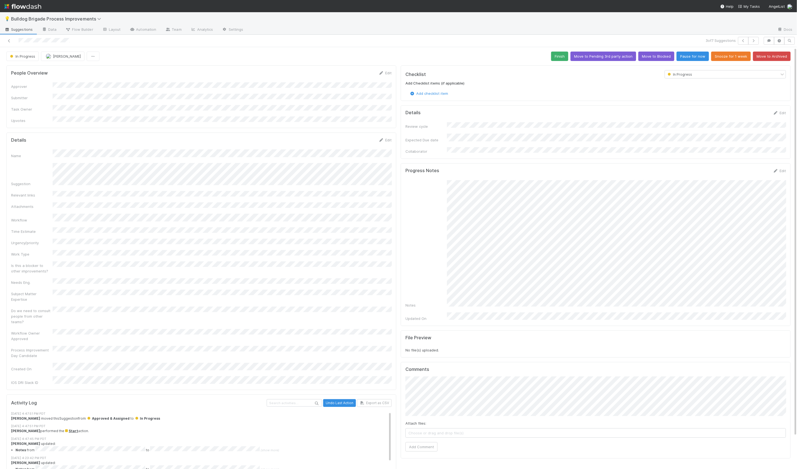
click at [159, 138] on form "Details Edit Name Suggestion Relevant links Attachments Workflow Time Estimate …" at bounding box center [201, 261] width 381 height 248
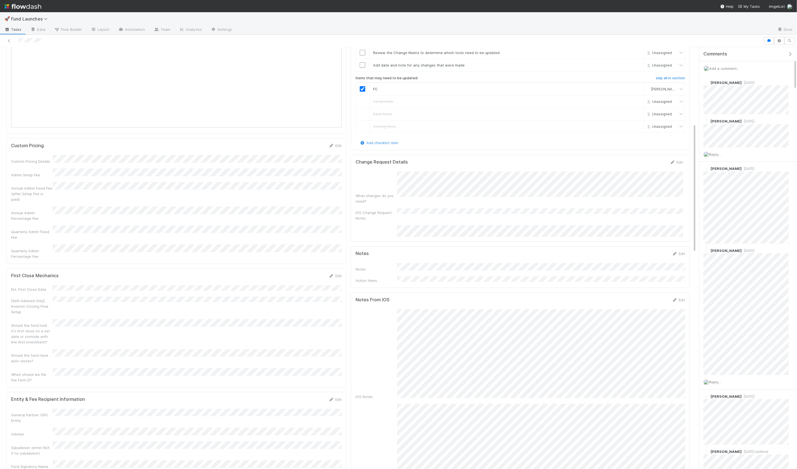
scroll to position [271, 0]
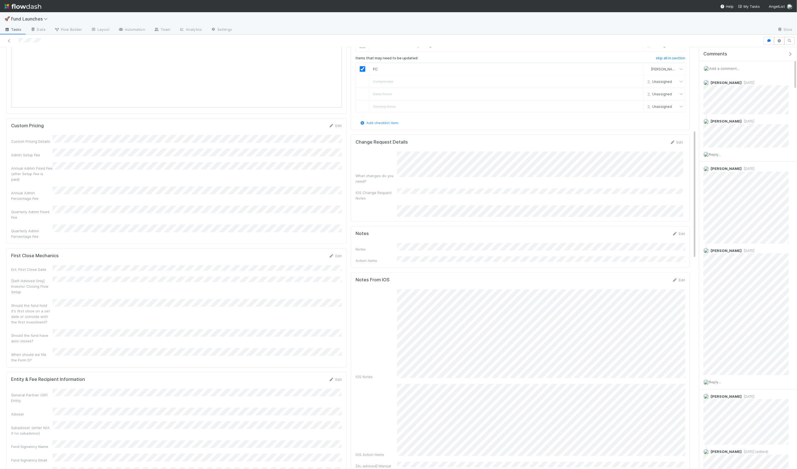
click at [380, 310] on div "IOS Notes" at bounding box center [521, 334] width 330 height 90
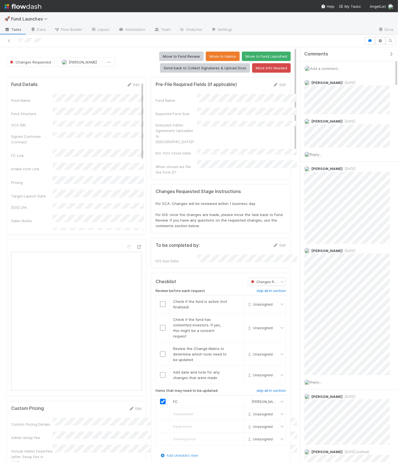
scroll to position [113, 275]
click at [228, 201] on div "For VCA: Changes will be reviewed within 1 business day. For IOS: once the chan…" at bounding box center [220, 215] width 130 height 28
click at [391, 53] on icon "button" at bounding box center [391, 54] width 6 height 4
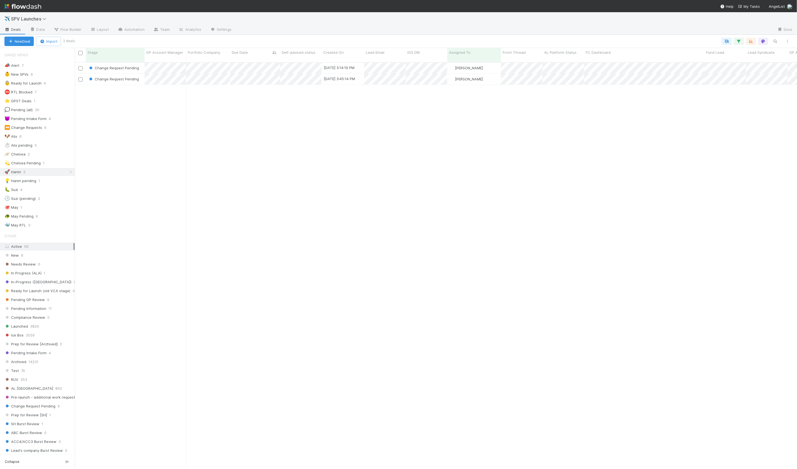
scroll to position [411, 723]
click at [112, 105] on div "Change Request Pending [DATE] 3:14:19 PM [PERSON_NAME] 0 0 0 0 0 0 0 1 1 0 0 0 …" at bounding box center [436, 268] width 723 height 411
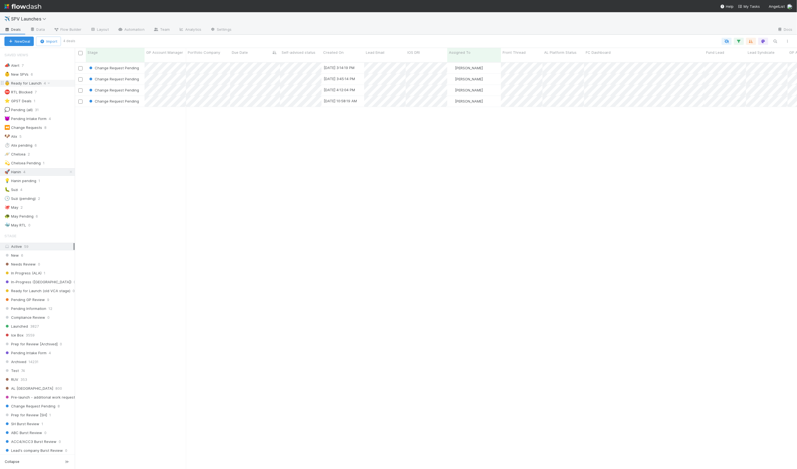
click at [58, 83] on div "👵 Ready for Launch 4" at bounding box center [39, 83] width 70 height 7
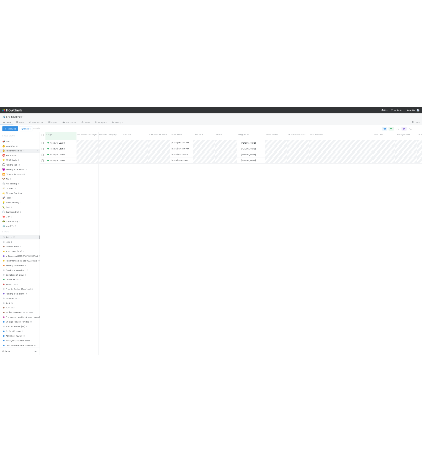
scroll to position [411, 723]
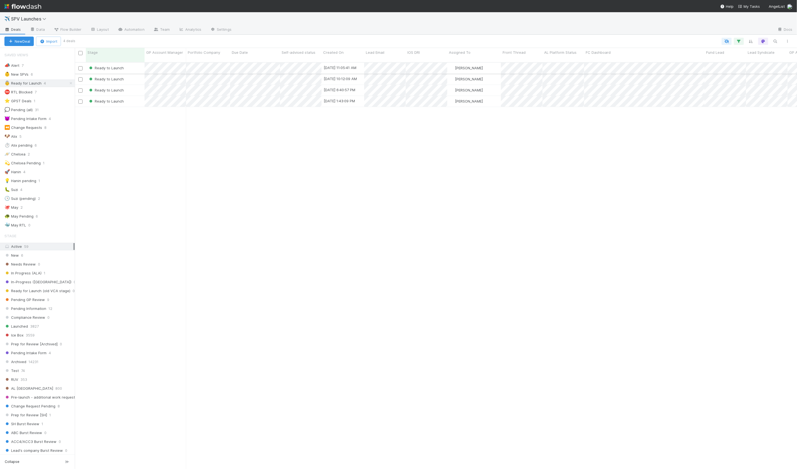
click at [142, 64] on div "Ready to Launch" at bounding box center [115, 68] width 59 height 11
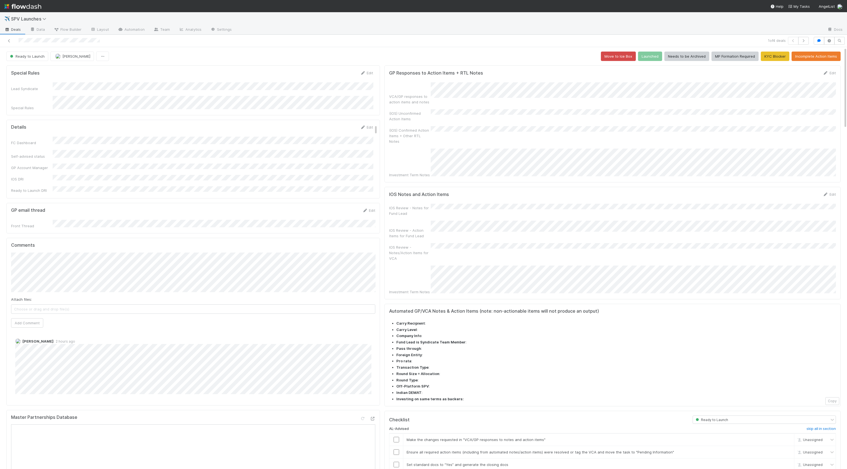
click at [286, 90] on div "Lead Syndicate Special Rules" at bounding box center [192, 96] width 362 height 28
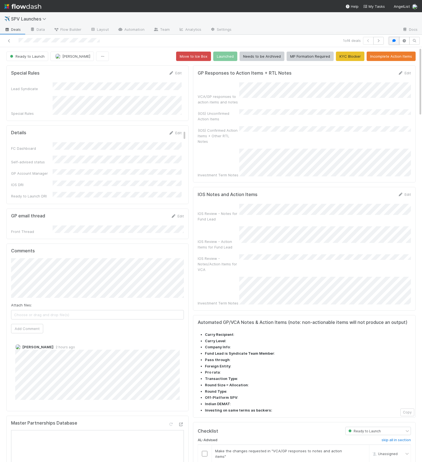
click at [393, 42] on button "button" at bounding box center [394, 41] width 11 height 8
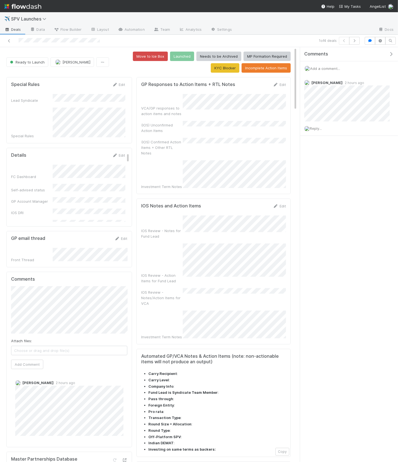
click at [391, 53] on icon "button" at bounding box center [391, 54] width 6 height 4
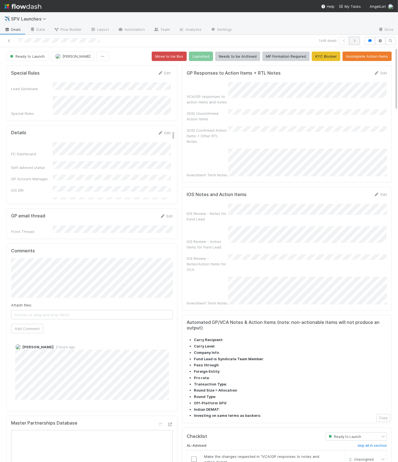
click at [357, 43] on button "button" at bounding box center [354, 41] width 11 height 8
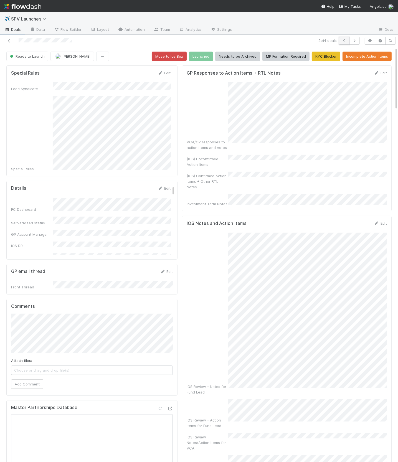
click at [340, 40] on button "button" at bounding box center [344, 41] width 11 height 8
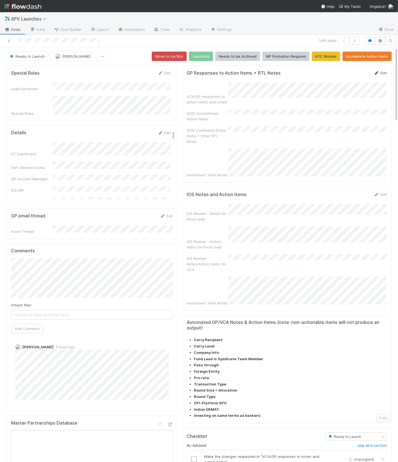
click at [378, 74] on icon at bounding box center [376, 73] width 6 height 4
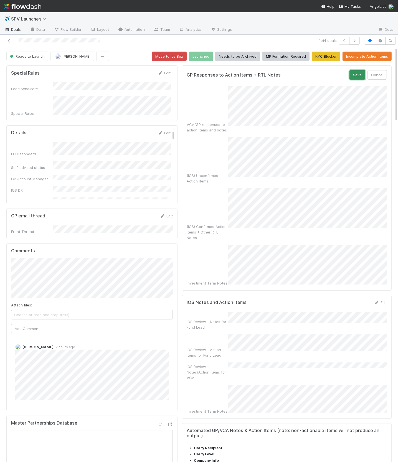
click at [356, 73] on button "Save" at bounding box center [357, 74] width 16 height 9
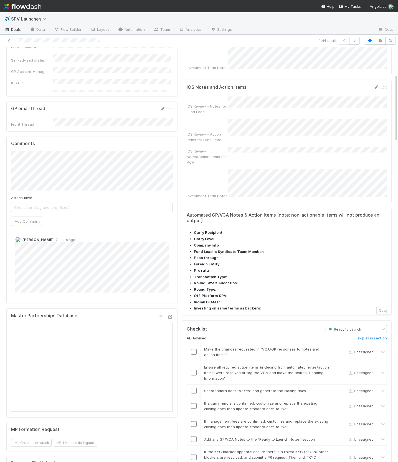
scroll to position [238, 0]
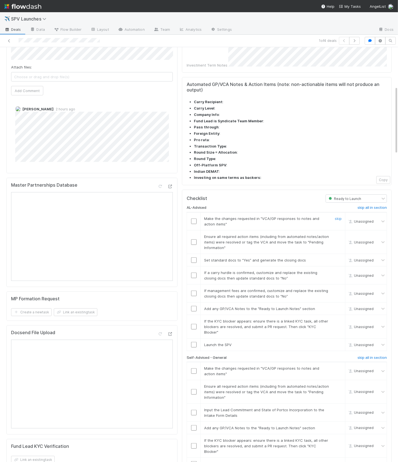
drag, startPoint x: 194, startPoint y: 190, endPoint x: 194, endPoint y: 213, distance: 23.3
click at [194, 218] on input "checkbox" at bounding box center [194, 221] width 6 height 6
click at [194, 239] on input "checkbox" at bounding box center [194, 242] width 6 height 6
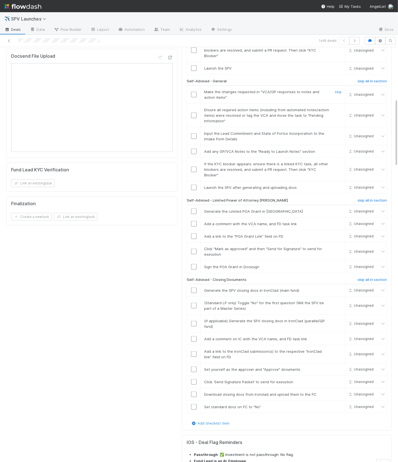
scroll to position [533, 0]
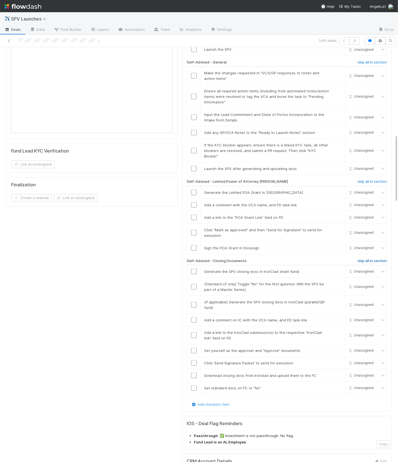
click at [375, 258] on h6 "skip all in section" at bounding box center [371, 260] width 29 height 4
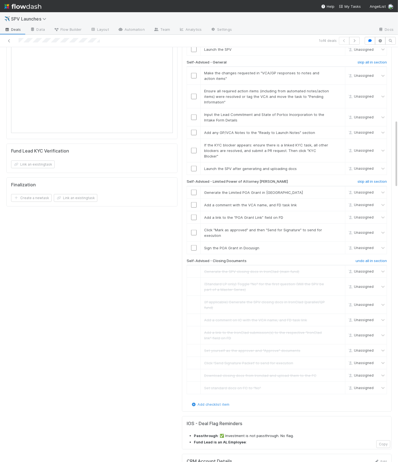
scroll to position [443, 0]
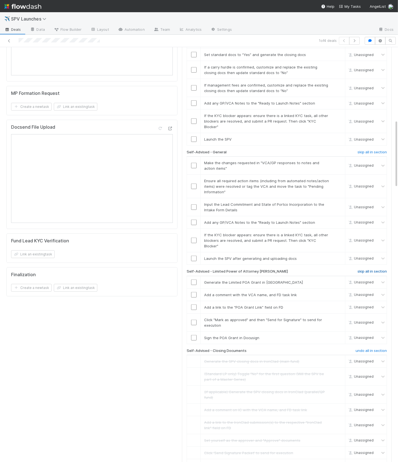
click at [371, 269] on h6 "skip all in section" at bounding box center [371, 271] width 29 height 4
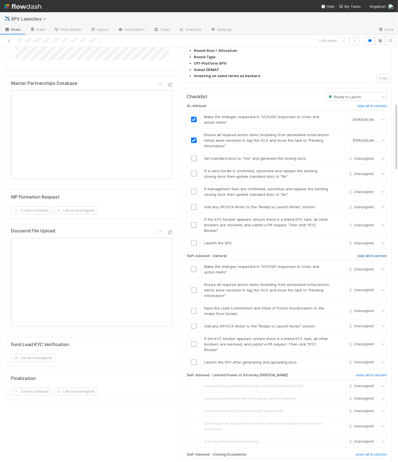
click at [371, 254] on h6 "skip all in section" at bounding box center [371, 256] width 29 height 4
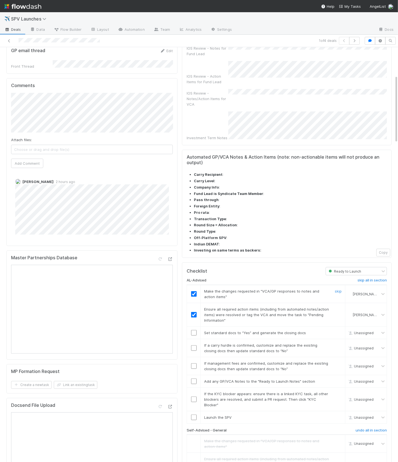
scroll to position [171, 0]
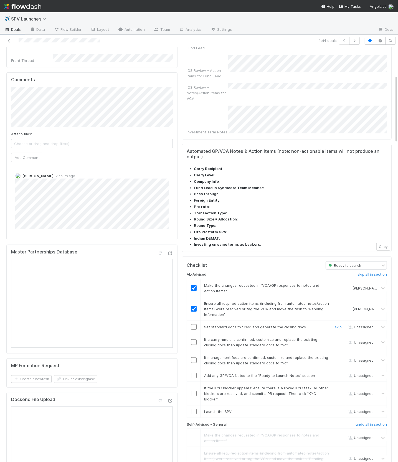
click at [195, 324] on input "checkbox" at bounding box center [194, 327] width 6 height 6
click at [339, 337] on link "skip" at bounding box center [337, 339] width 7 height 4
click at [338, 355] on link "skip" at bounding box center [337, 357] width 7 height 4
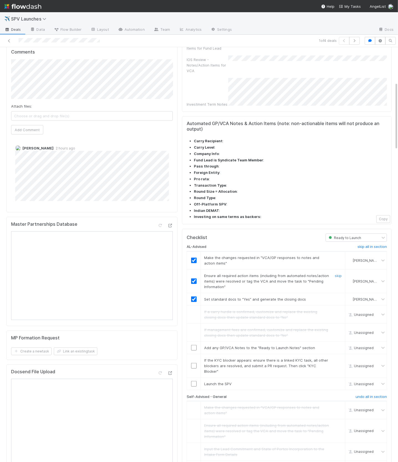
scroll to position [226, 0]
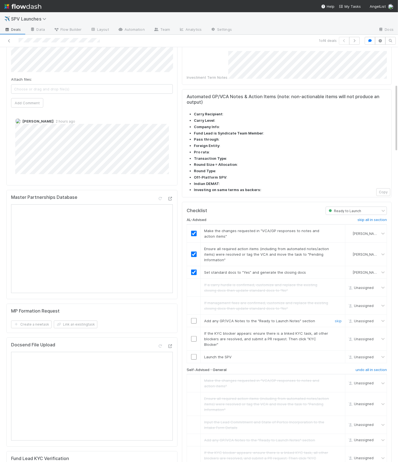
click at [193, 318] on input "checkbox" at bounding box center [194, 321] width 6 height 6
click at [338, 331] on link "skip" at bounding box center [337, 333] width 7 height 4
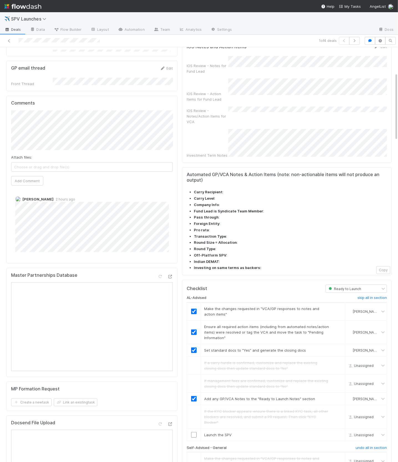
scroll to position [156, 0]
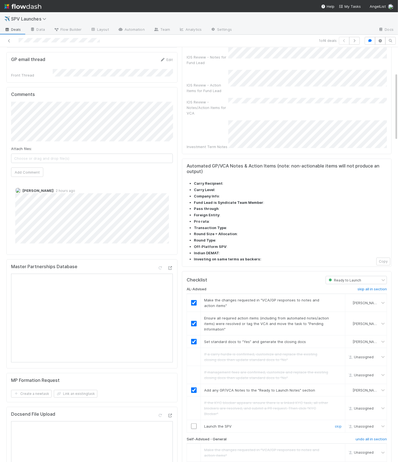
click at [195, 423] on input "checkbox" at bounding box center [194, 426] width 6 height 6
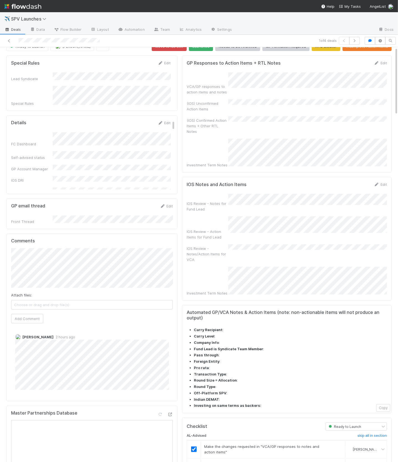
scroll to position [0, 0]
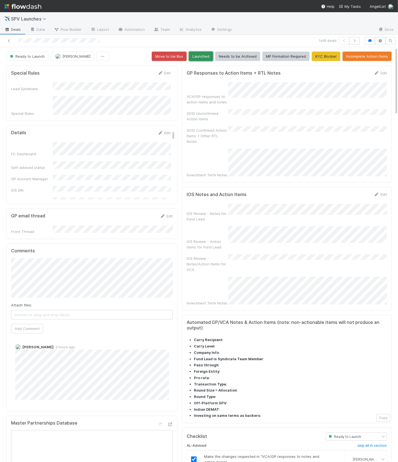
click at [204, 58] on button "Launched" at bounding box center [201, 56] width 24 height 9
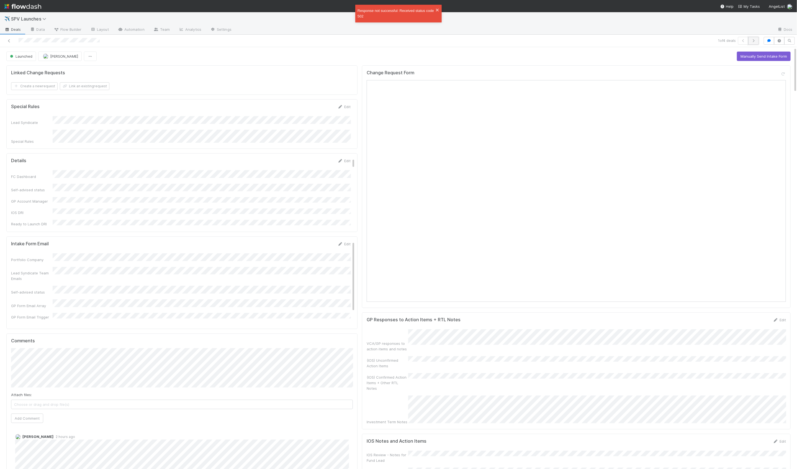
click at [759, 41] on button "button" at bounding box center [754, 41] width 11 height 8
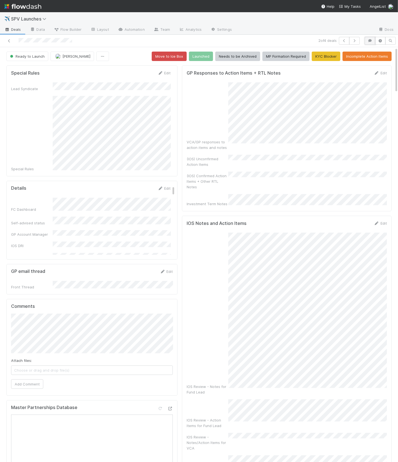
click at [367, 37] on button "button" at bounding box center [369, 41] width 11 height 8
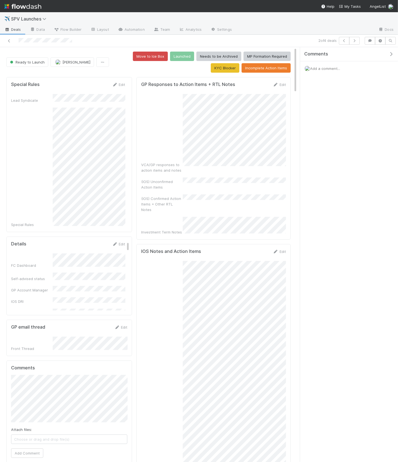
click at [334, 66] on span "Add a comment..." at bounding box center [325, 68] width 30 height 4
click at [328, 155] on button "Add Comment" at bounding box center [325, 153] width 32 height 9
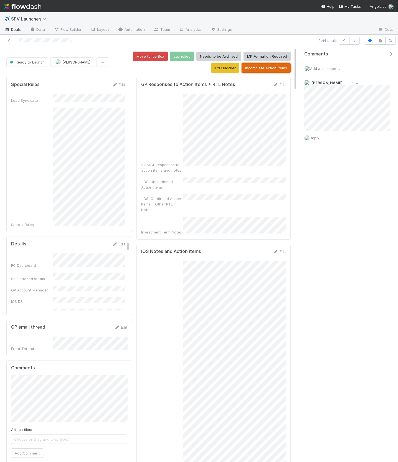
click at [263, 70] on button "Incomplete Action Items" at bounding box center [265, 67] width 49 height 9
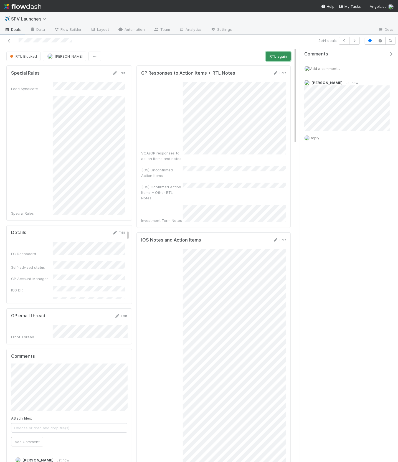
click at [273, 58] on button "RTL again" at bounding box center [278, 56] width 25 height 9
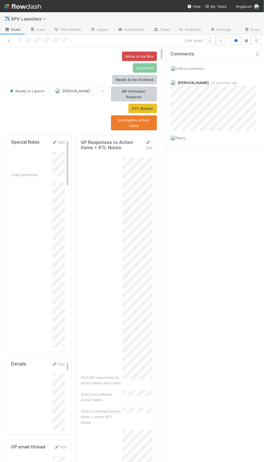
click at [257, 52] on icon "button" at bounding box center [258, 54] width 6 height 4
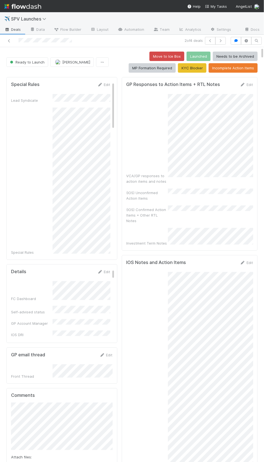
click at [170, 178] on div "VCA/GP responses to action items and notes (IOS) Unconfirmed Action Items (IOS)…" at bounding box center [190, 170] width 127 height 152
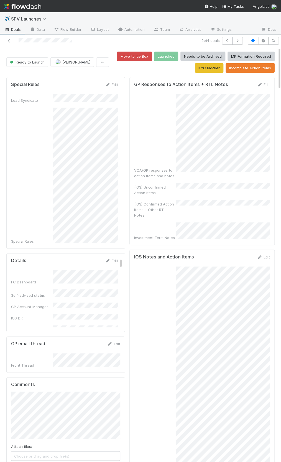
click at [204, 208] on div "VCA/GP responses to action items and notes (IOS) Unconfirmed Action Items (IOS)…" at bounding box center [202, 167] width 136 height 146
click at [259, 86] on link "Edit" at bounding box center [263, 84] width 13 height 4
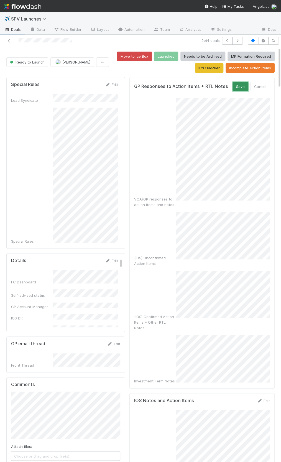
click at [240, 85] on button "Save" at bounding box center [240, 86] width 16 height 9
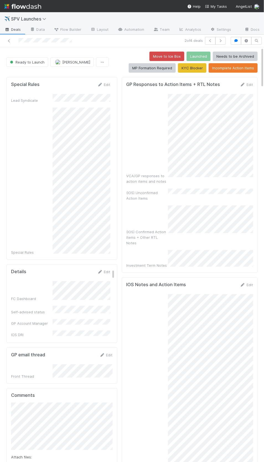
click at [199, 189] on div "VCA/GP responses to action items and notes (IOS) Unconfirmed Action Items (IOS)…" at bounding box center [190, 181] width 127 height 174
click at [224, 241] on div "VCA/GP responses to action items and notes (IOS) Unconfirmed Action Items (IOS)…" at bounding box center [190, 181] width 127 height 174
click at [178, 198] on div "VCA/GP responses to action items and notes (IOS) Unconfirmed Action Items (IOS)…" at bounding box center [190, 181] width 127 height 174
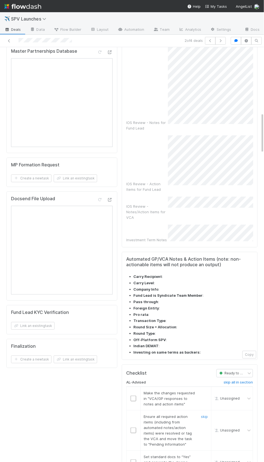
scroll to position [667, 0]
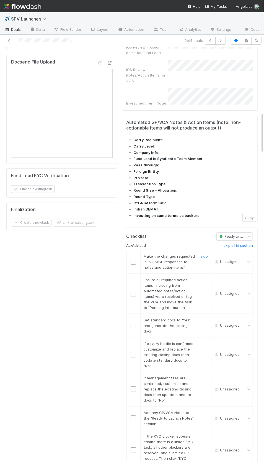
click at [133, 259] on input "checkbox" at bounding box center [134, 262] width 6 height 6
click at [134, 291] on input "checkbox" at bounding box center [134, 294] width 6 height 6
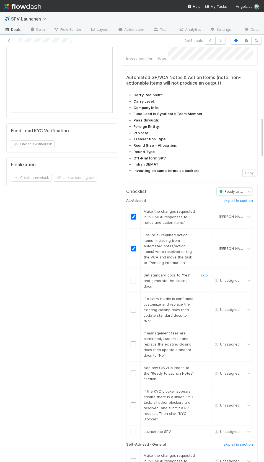
click at [135, 278] on input "checkbox" at bounding box center [134, 281] width 6 height 6
click at [205, 296] on link "skip" at bounding box center [204, 298] width 7 height 4
click at [204, 331] on link "skip" at bounding box center [204, 333] width 7 height 4
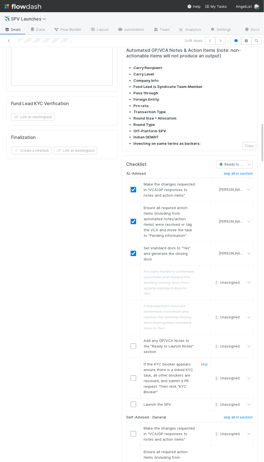
scroll to position [784, 0]
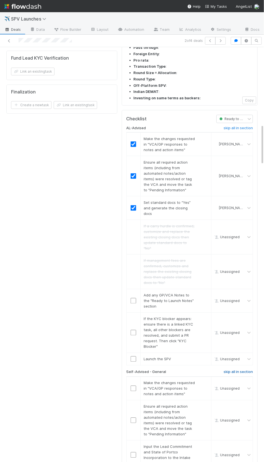
click at [239, 370] on h6 "skip all in section" at bounding box center [238, 372] width 29 height 4
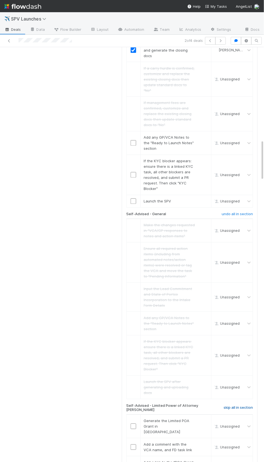
click at [236, 405] on h6 "skip all in section" at bounding box center [238, 407] width 29 height 4
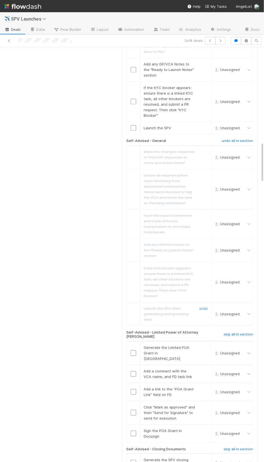
scroll to position [1037, 0]
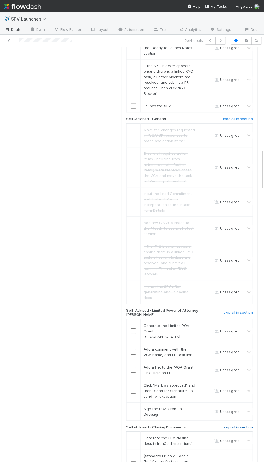
click at [234, 425] on h6 "skip all in section" at bounding box center [238, 427] width 29 height 4
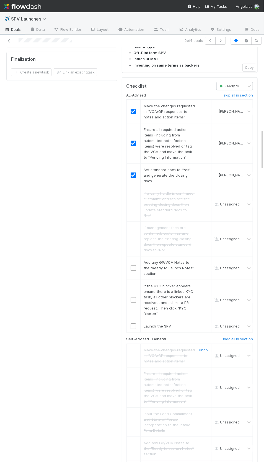
scroll to position [812, 0]
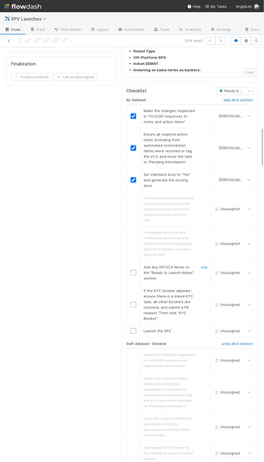
click at [133, 270] on input "checkbox" at bounding box center [134, 273] width 6 height 6
click at [204, 288] on link "skip" at bounding box center [204, 290] width 7 height 4
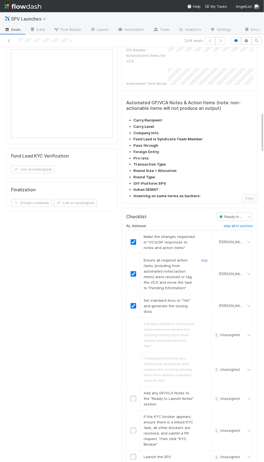
scroll to position [760, 0]
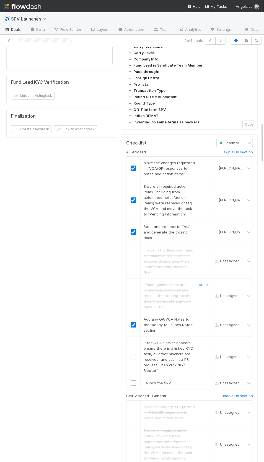
checkbox input "true"
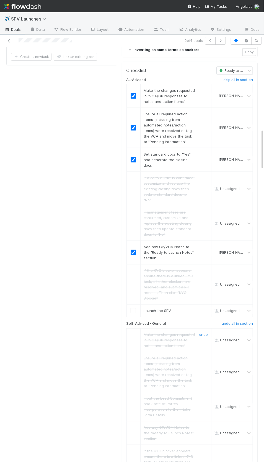
scroll to position [833, 0]
click at [134, 307] on input "checkbox" at bounding box center [134, 310] width 6 height 6
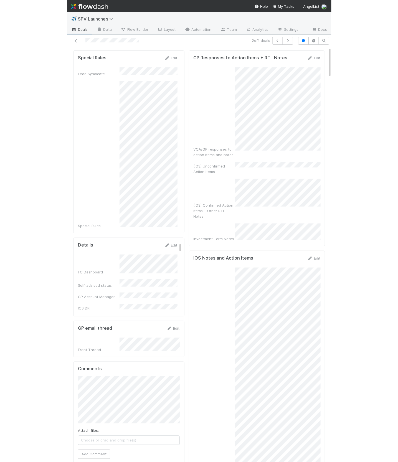
scroll to position [0, 0]
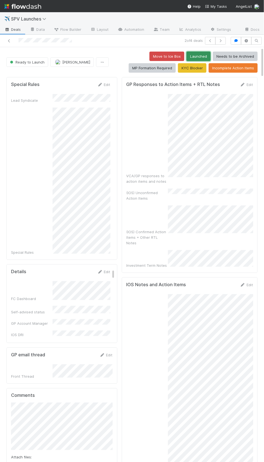
click at [204, 56] on button "Launched" at bounding box center [199, 56] width 24 height 9
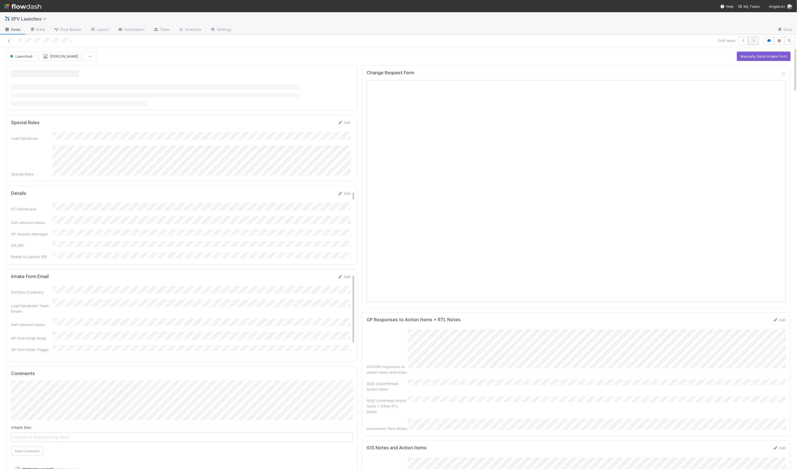
click at [753, 39] on icon "button" at bounding box center [754, 40] width 6 height 3
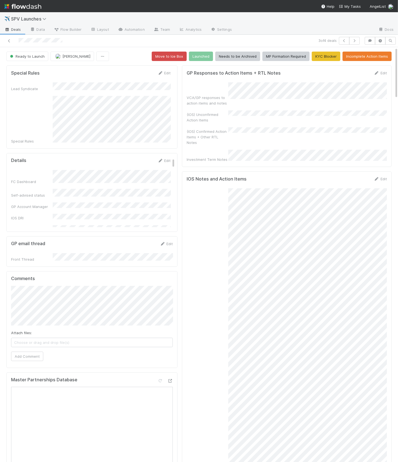
click at [216, 157] on div "Investment Term Notes" at bounding box center [207, 160] width 42 height 6
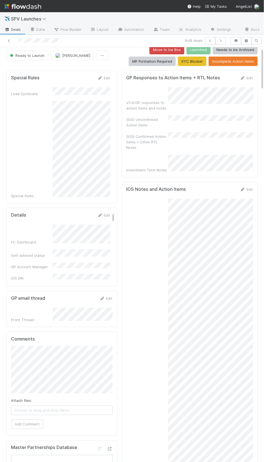
scroll to position [9, 0]
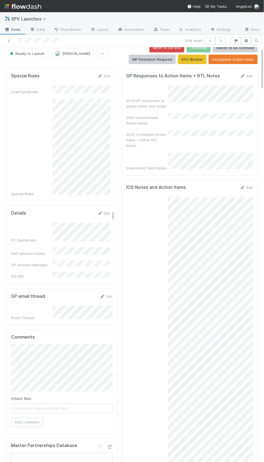
click at [240, 80] on form "GP Responses to Action Items + RTL Notes Edit VCA/GP responses to action items …" at bounding box center [190, 122] width 127 height 98
drag, startPoint x: 247, startPoint y: 76, endPoint x: 235, endPoint y: 94, distance: 21.6
click at [247, 76] on link "Edit" at bounding box center [246, 76] width 13 height 4
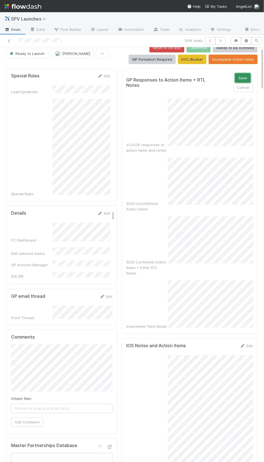
click at [243, 78] on button "Save" at bounding box center [243, 77] width 16 height 9
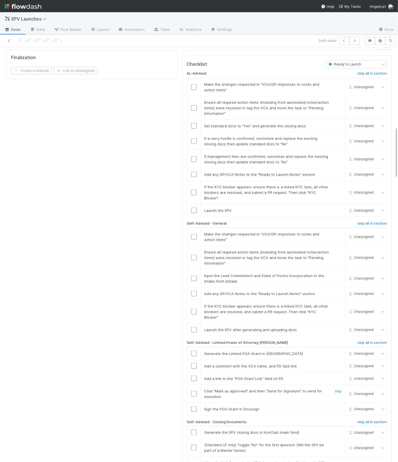
scroll to position [646, 0]
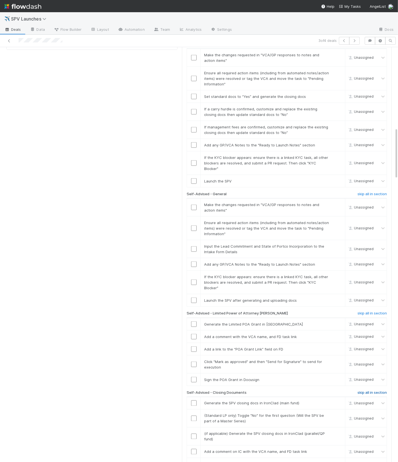
click at [368, 390] on h6 "skip all in section" at bounding box center [371, 392] width 29 height 4
click at [364, 311] on h6 "skip all in section" at bounding box center [371, 313] width 29 height 4
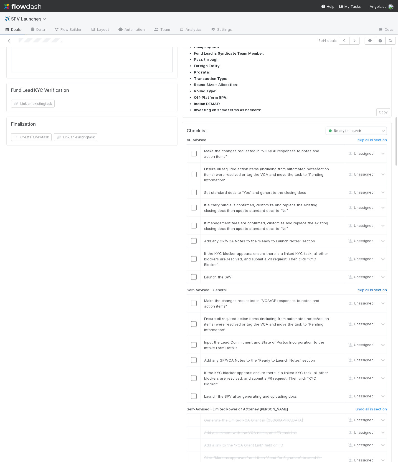
click at [371, 288] on h6 "skip all in section" at bounding box center [371, 290] width 29 height 4
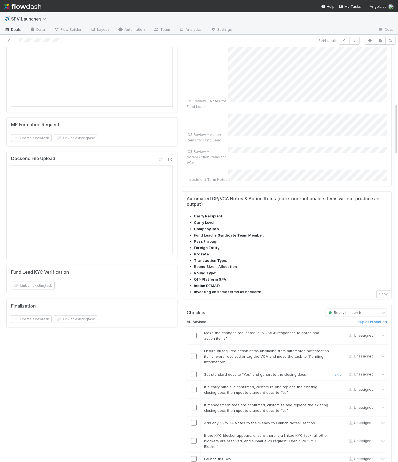
scroll to position [450, 0]
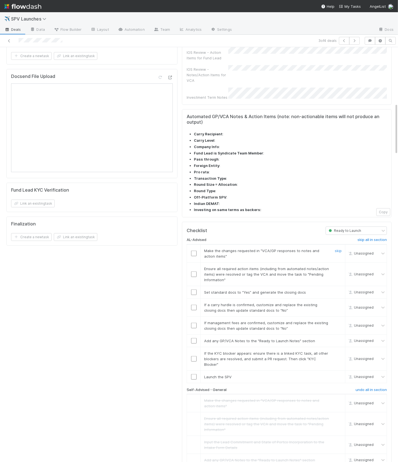
click at [195, 250] on input "checkbox" at bounding box center [194, 253] width 6 height 6
click at [193, 262] on td at bounding box center [194, 274] width 14 height 24
click at [193, 271] on input "checkbox" at bounding box center [194, 274] width 6 height 6
checkbox input "true"
click at [341, 302] on link "skip" at bounding box center [337, 304] width 7 height 4
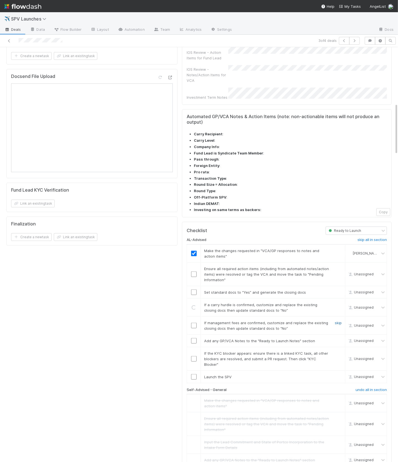
click at [339, 320] on link "skip" at bounding box center [337, 322] width 7 height 4
checkbox input "true"
click at [195, 289] on input "checkbox" at bounding box center [194, 292] width 6 height 6
click at [195, 337] on input "checkbox" at bounding box center [194, 340] width 6 height 6
click at [338, 351] on link "skip" at bounding box center [337, 353] width 7 height 4
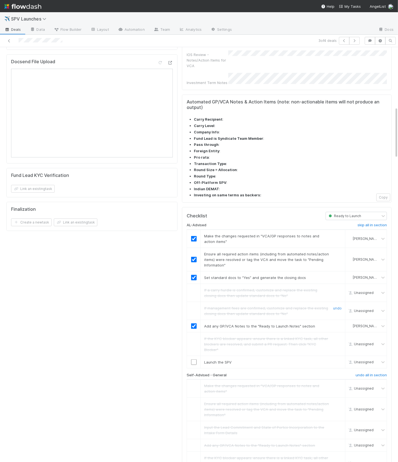
scroll to position [515, 0]
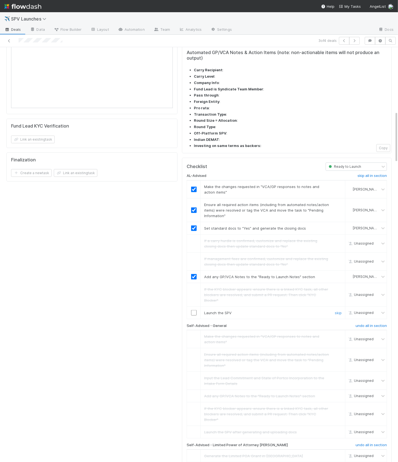
click at [193, 310] on input "checkbox" at bounding box center [194, 313] width 6 height 6
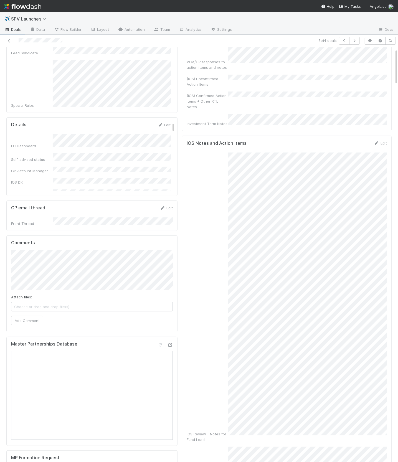
scroll to position [0, 0]
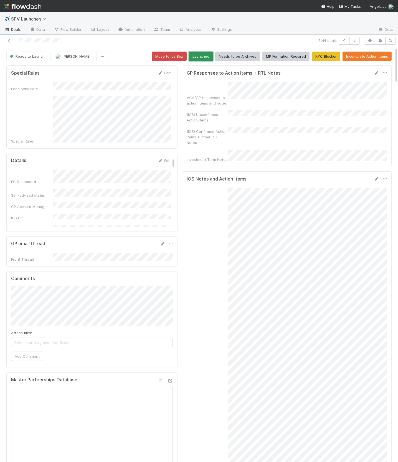
click at [197, 58] on button "Launched" at bounding box center [201, 56] width 24 height 9
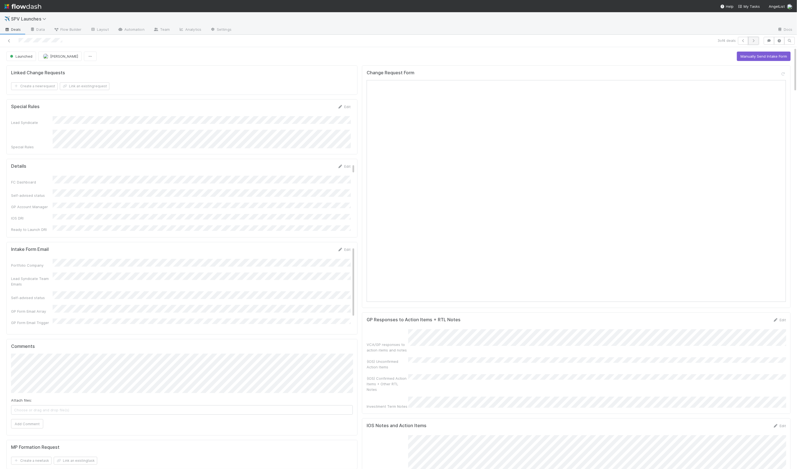
click at [755, 41] on icon "button" at bounding box center [754, 40] width 6 height 3
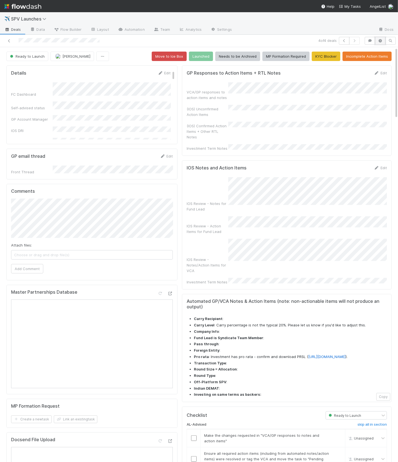
click at [376, 41] on button "button" at bounding box center [380, 41] width 11 height 8
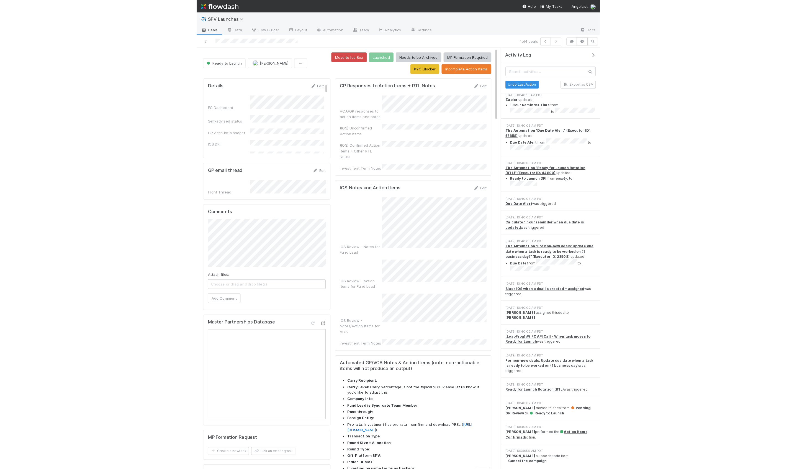
scroll to position [6, 0]
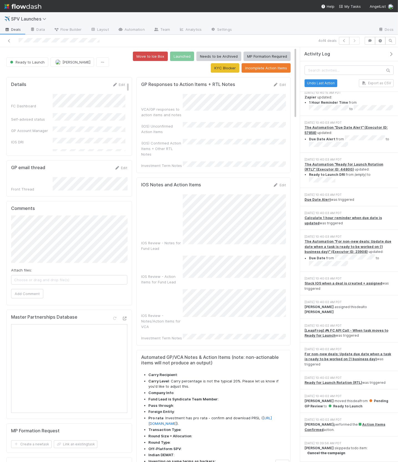
drag, startPoint x: 316, startPoint y: 292, endPoint x: 341, endPoint y: 291, distance: 25.2
click at [341, 300] on div "8/21/25, 10:40:02 AM PDT" at bounding box center [348, 302] width 89 height 5
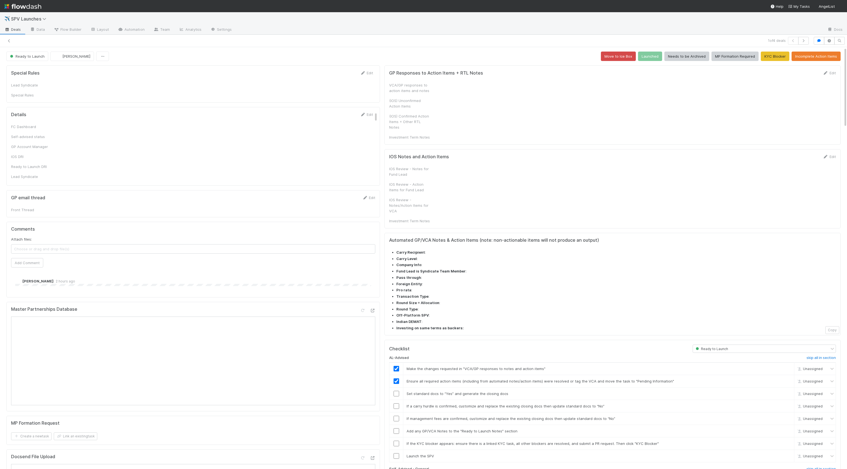
checkbox input "true"
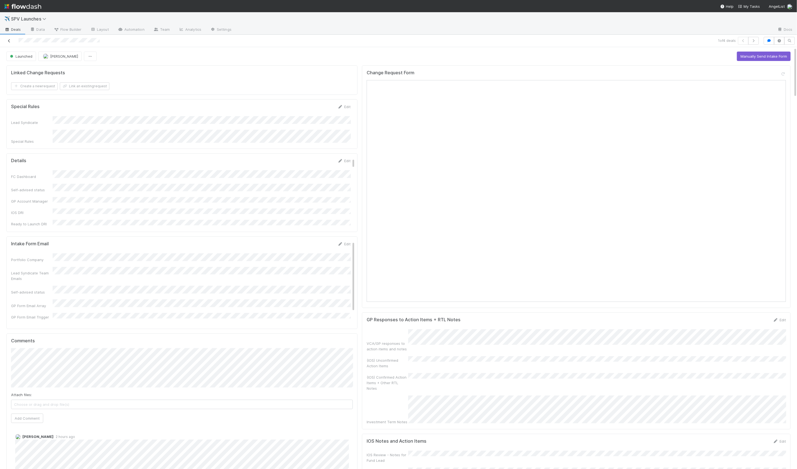
click at [11, 42] on icon at bounding box center [9, 41] width 6 height 4
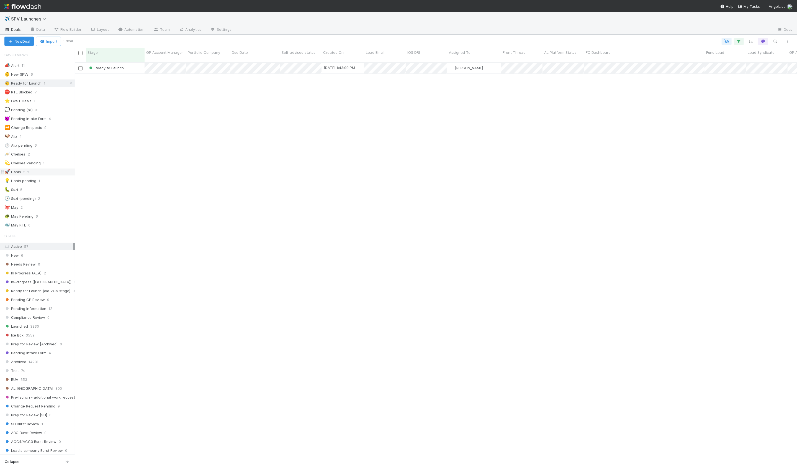
click at [55, 168] on div "🚀 Hanin 5" at bounding box center [39, 171] width 70 height 7
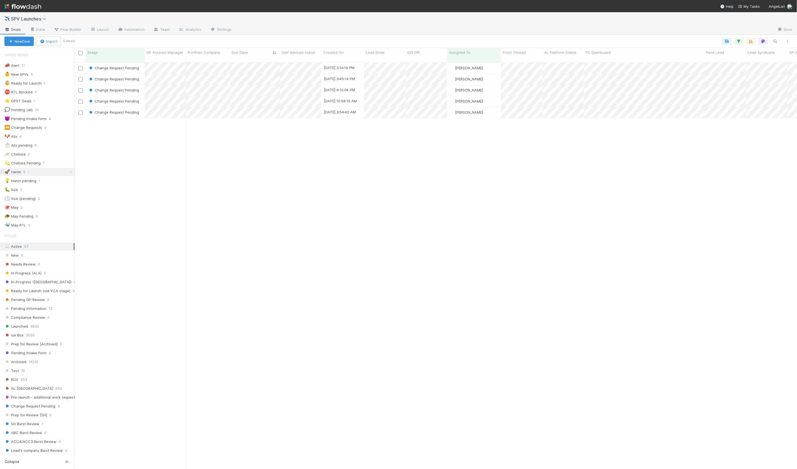
scroll to position [411, 723]
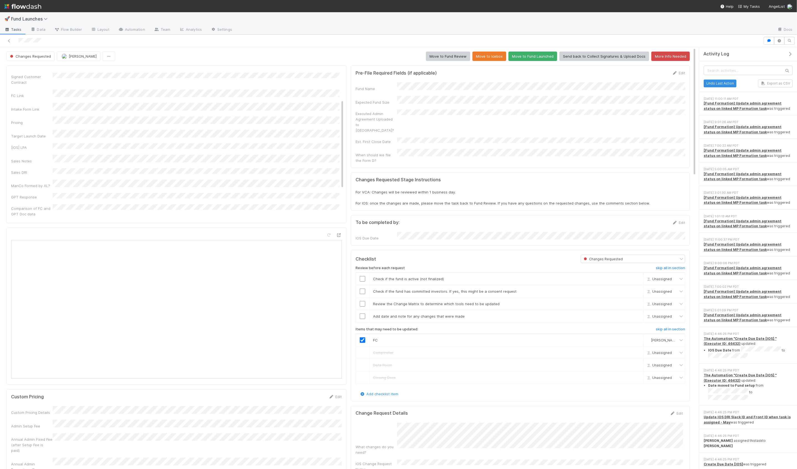
scroll to position [50, 0]
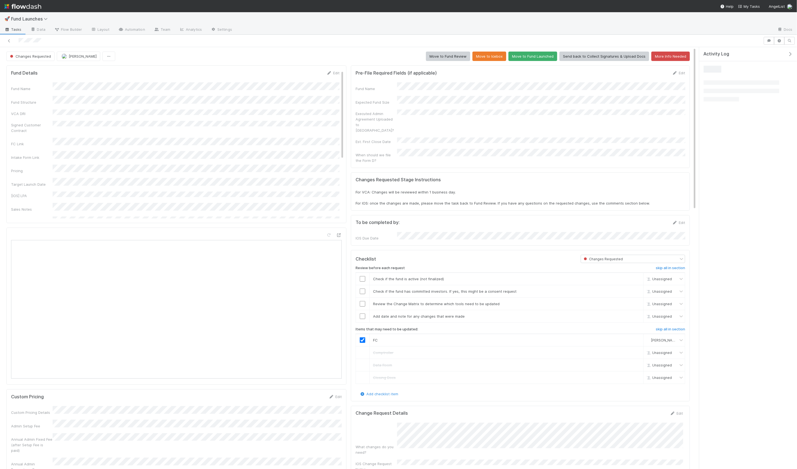
scroll to position [113, 674]
